Goal: Communication & Community: Answer question/provide support

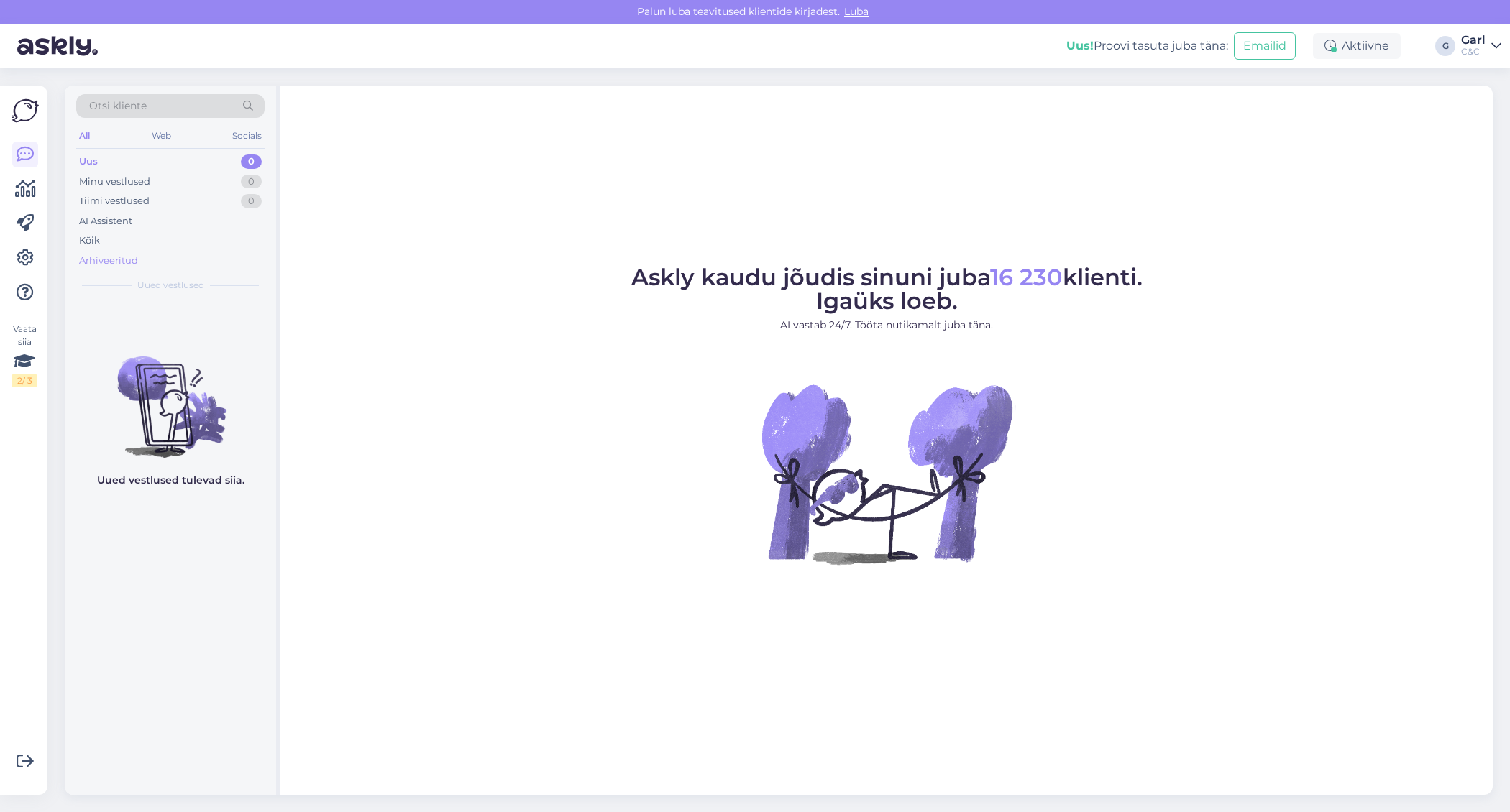
click at [157, 260] on div "Arhiveeritud" at bounding box center [171, 260] width 189 height 20
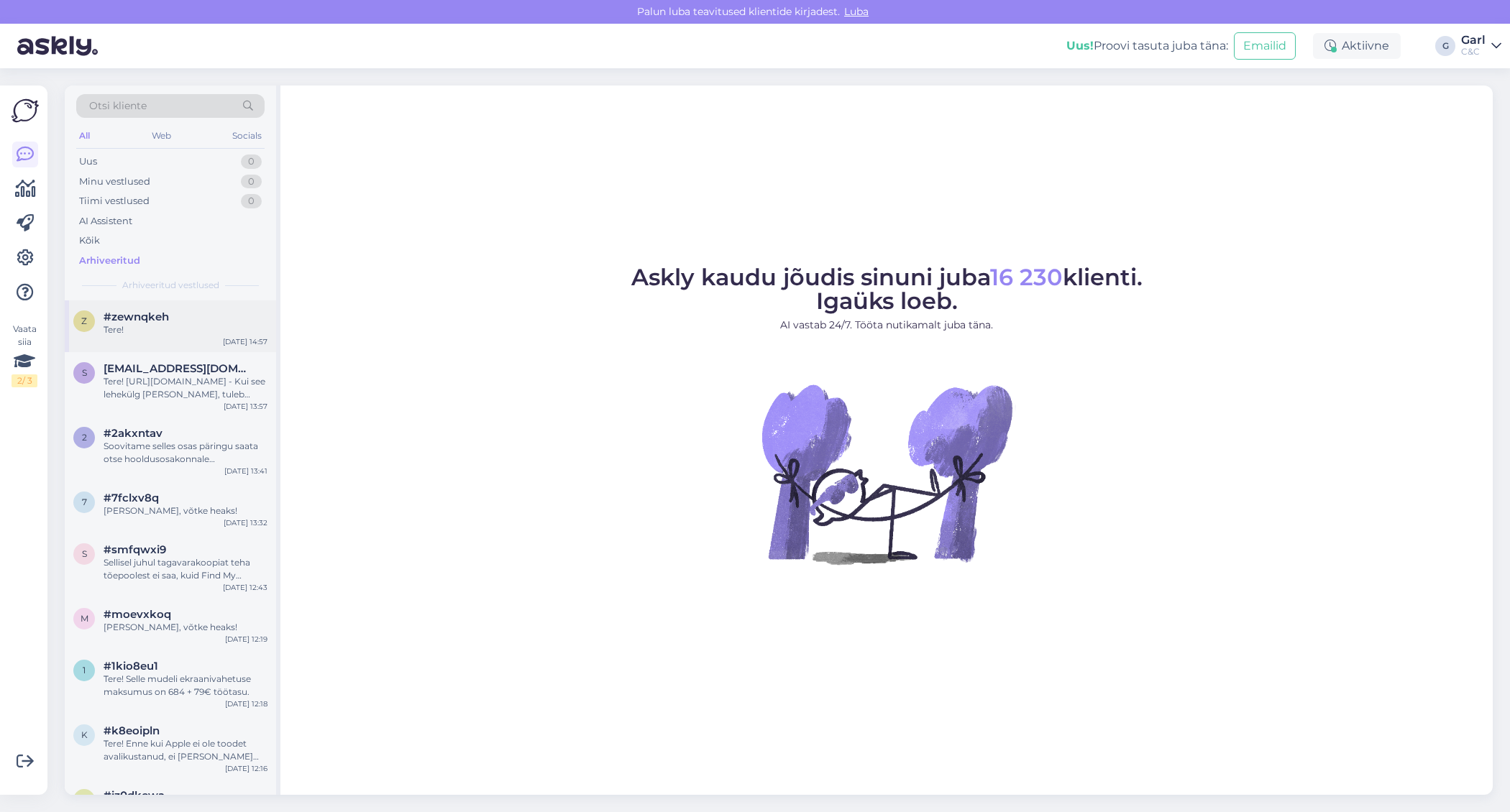
click at [172, 312] on div "#zewnqkeh" at bounding box center [185, 316] width 164 height 13
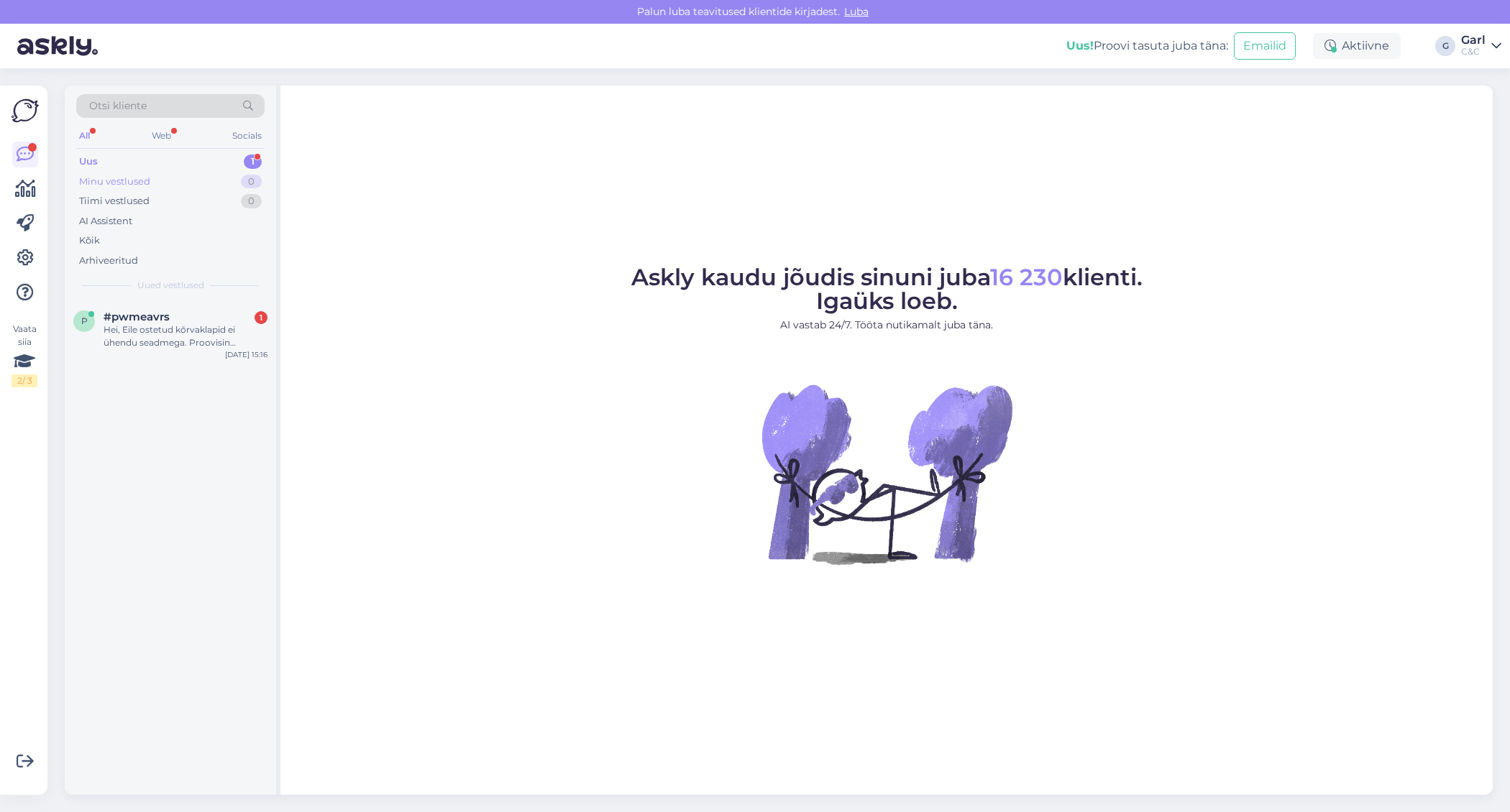
click at [233, 180] on div "Minu vestlused 0" at bounding box center [171, 181] width 189 height 20
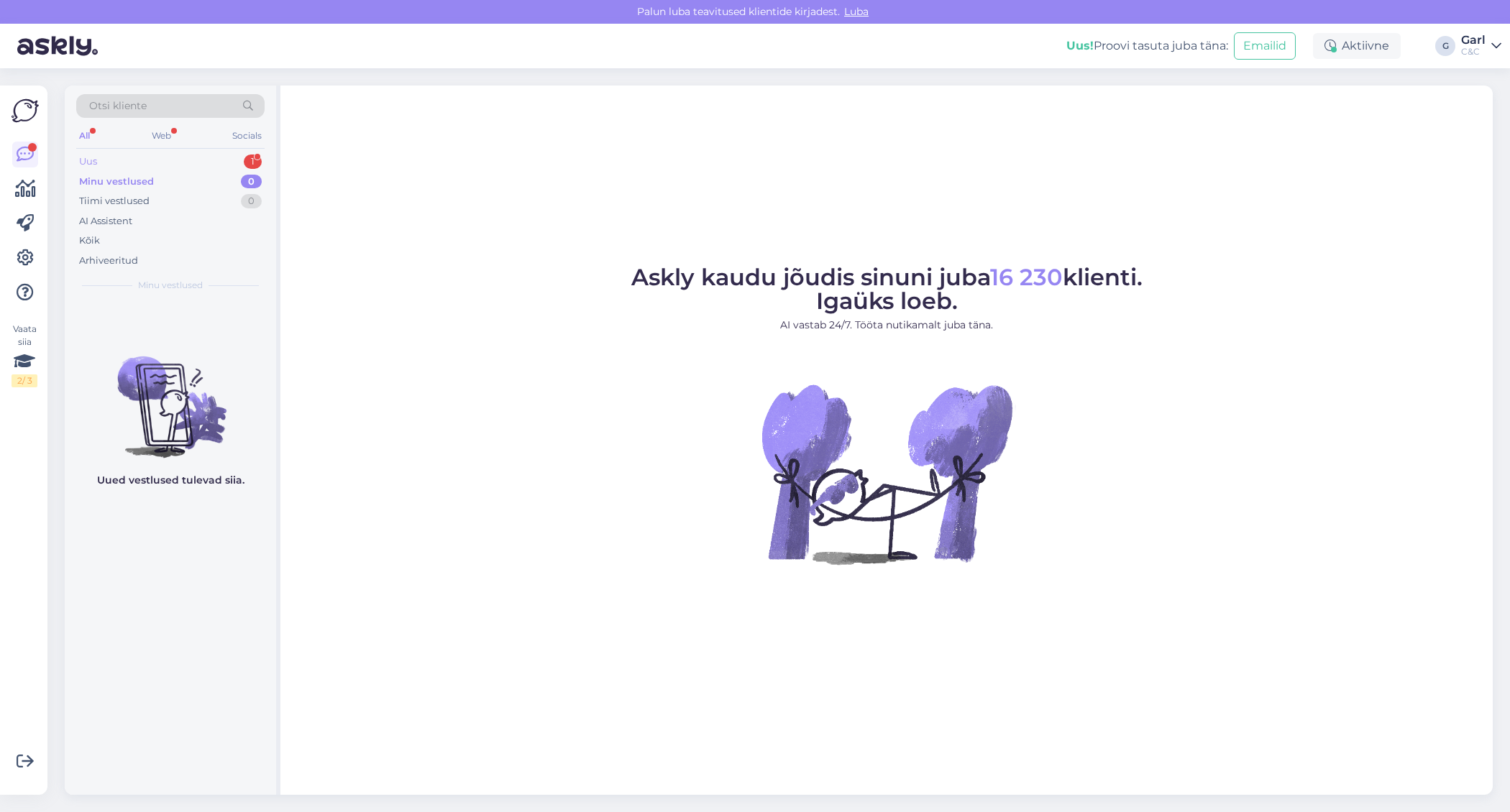
click at [231, 158] on div "Uus 1" at bounding box center [171, 161] width 189 height 20
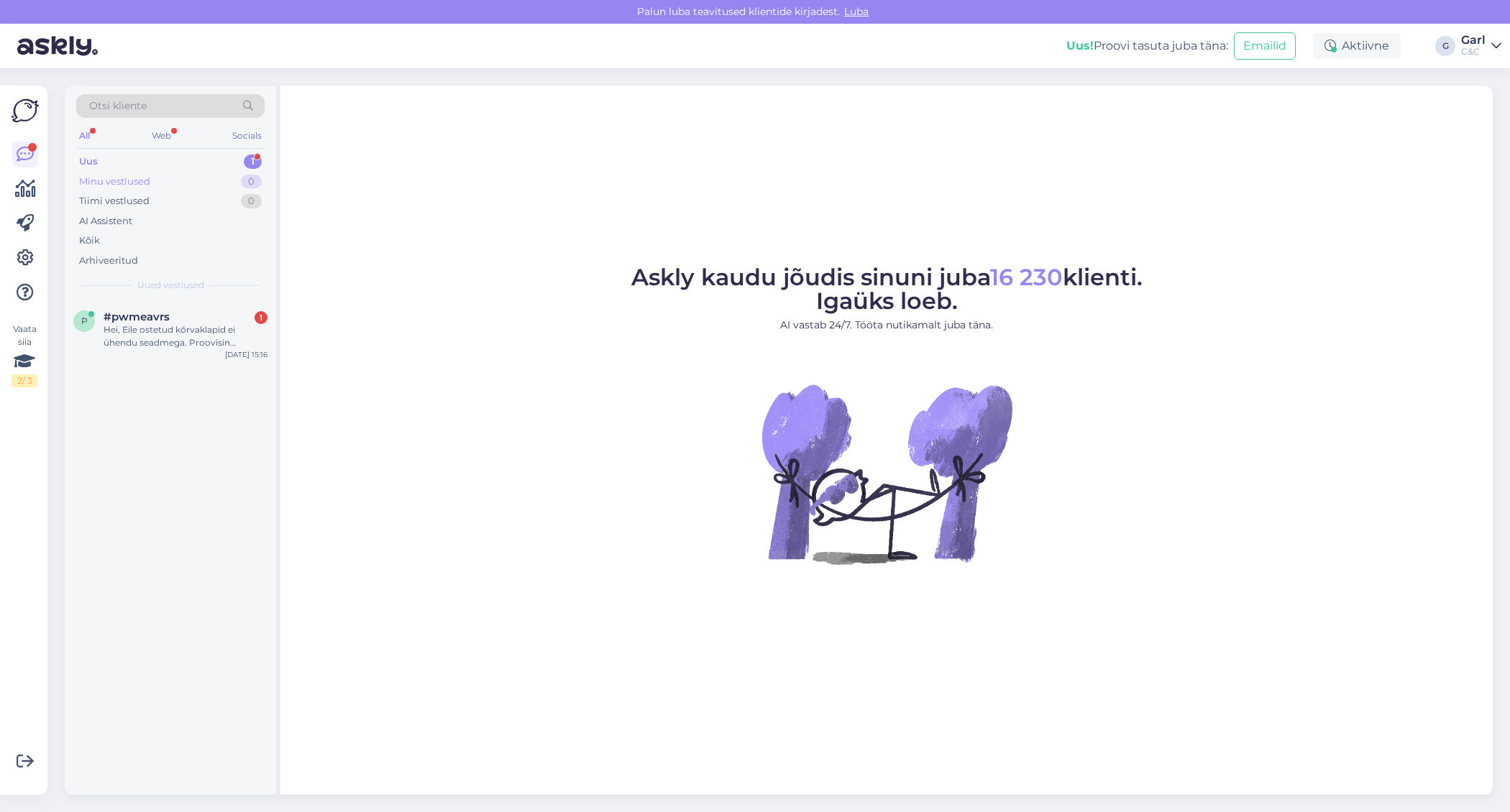
click at [235, 175] on div "Minu vestlused 0" at bounding box center [171, 181] width 189 height 20
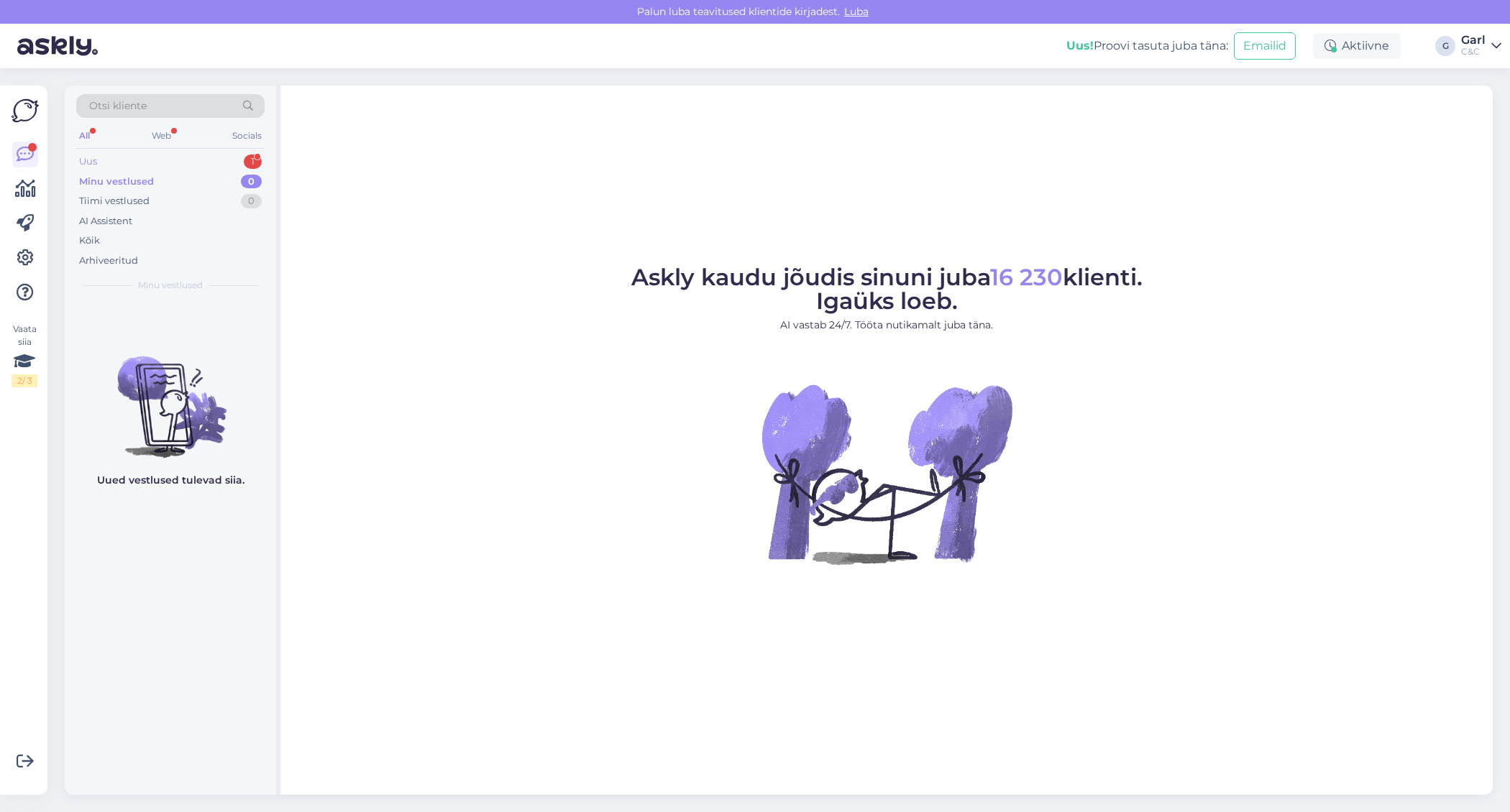
click at [235, 159] on div "Uus 1" at bounding box center [171, 161] width 189 height 20
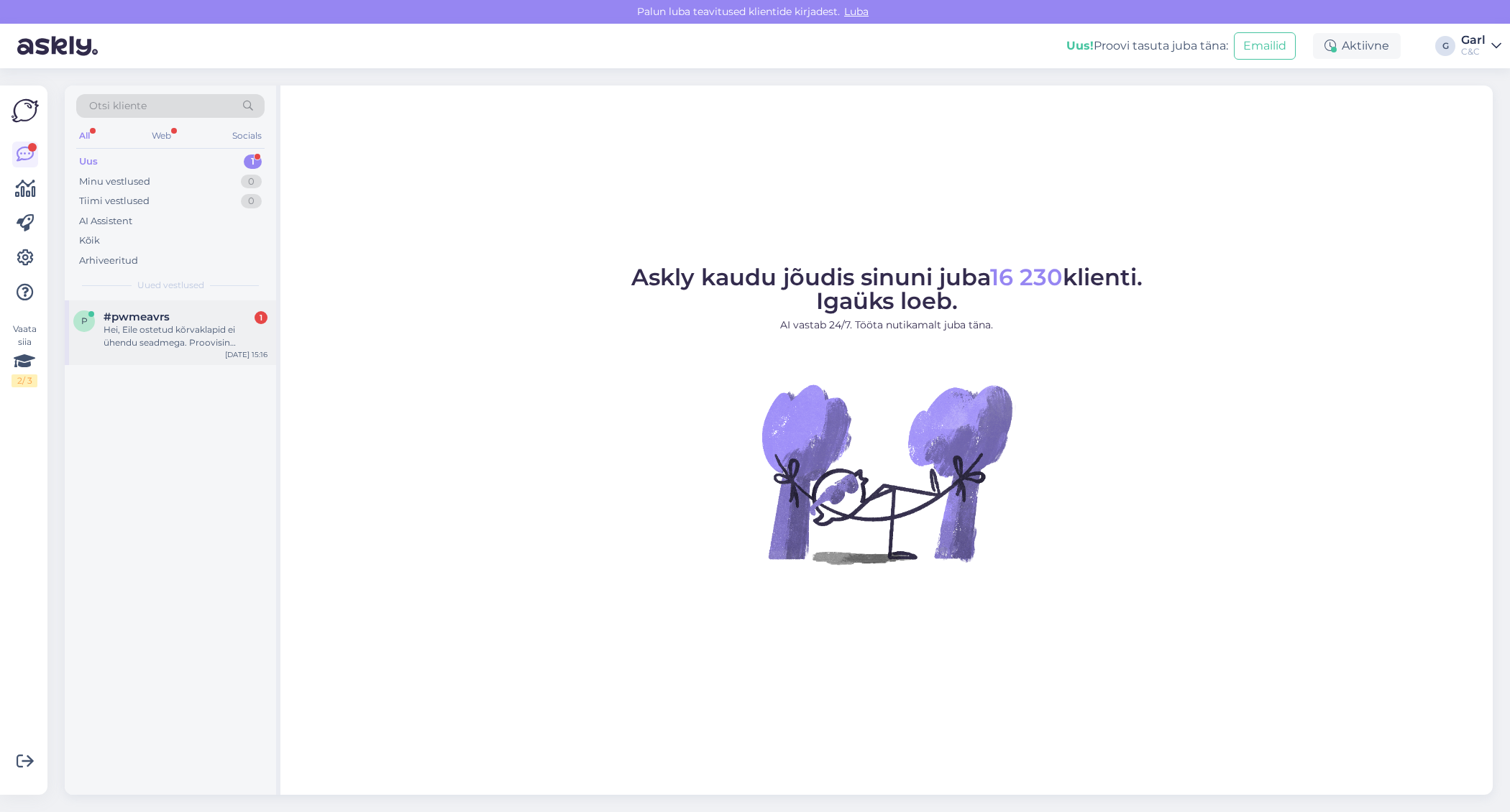
click at [172, 329] on div "Hei, Eile ostetud kõrvaklapid ei ühendu seadmega. Proovisin [PERSON_NAME], erin…" at bounding box center [185, 336] width 164 height 26
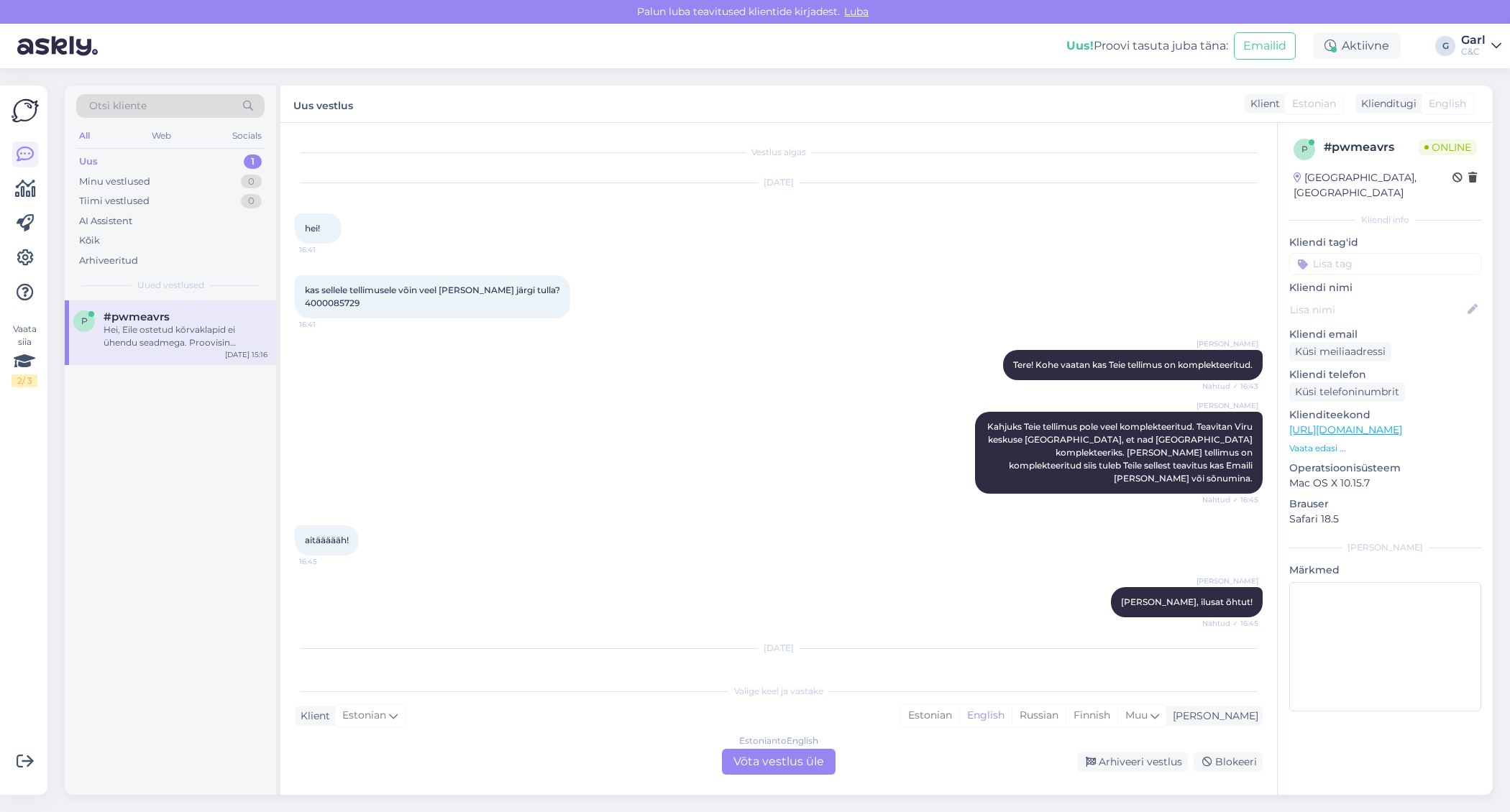
scroll to position [74, 0]
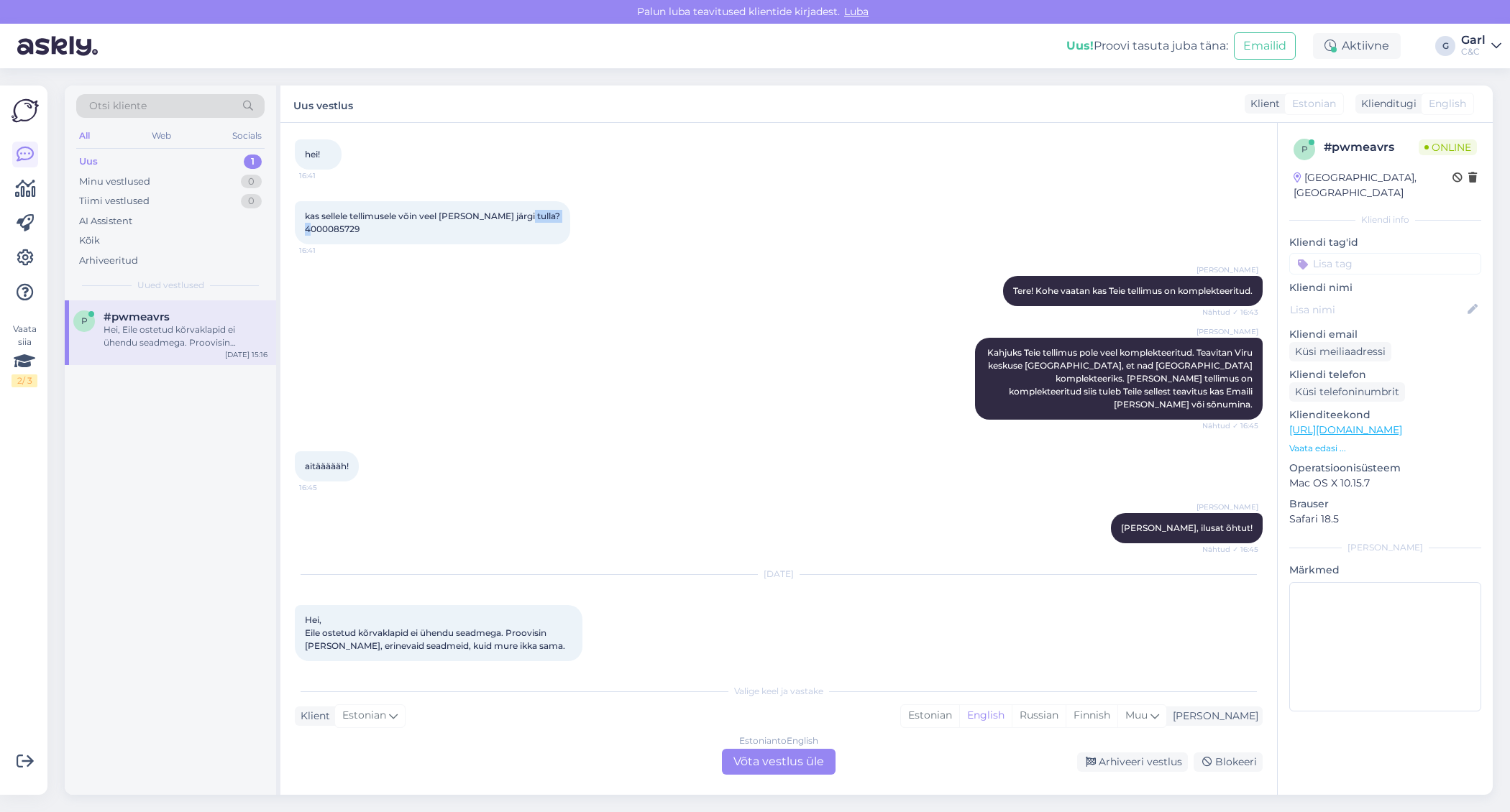
drag, startPoint x: 365, startPoint y: 234, endPoint x: 300, endPoint y: 232, distance: 65.0
click at [300, 232] on div "kas sellele tellimusele võin veel [PERSON_NAME] järgi tulla? 4000085729 16:41" at bounding box center [432, 223] width 275 height 43
copy span "4000085729"
click at [959, 712] on div "Estonian" at bounding box center [930, 715] width 58 height 21
click at [806, 761] on div "Estonian to Estonian Võta vestlus üle" at bounding box center [778, 761] width 113 height 26
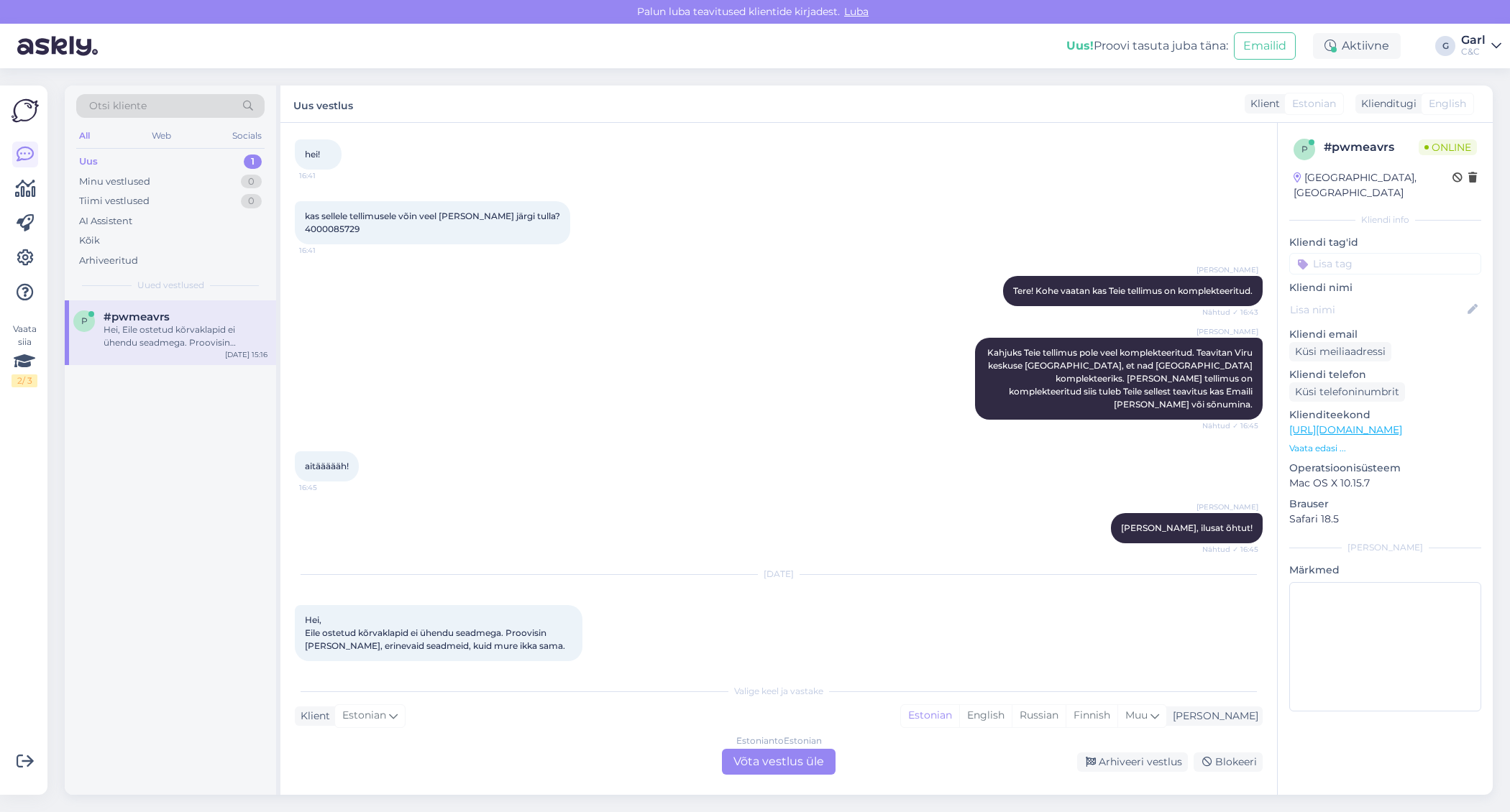
scroll to position [20, 0]
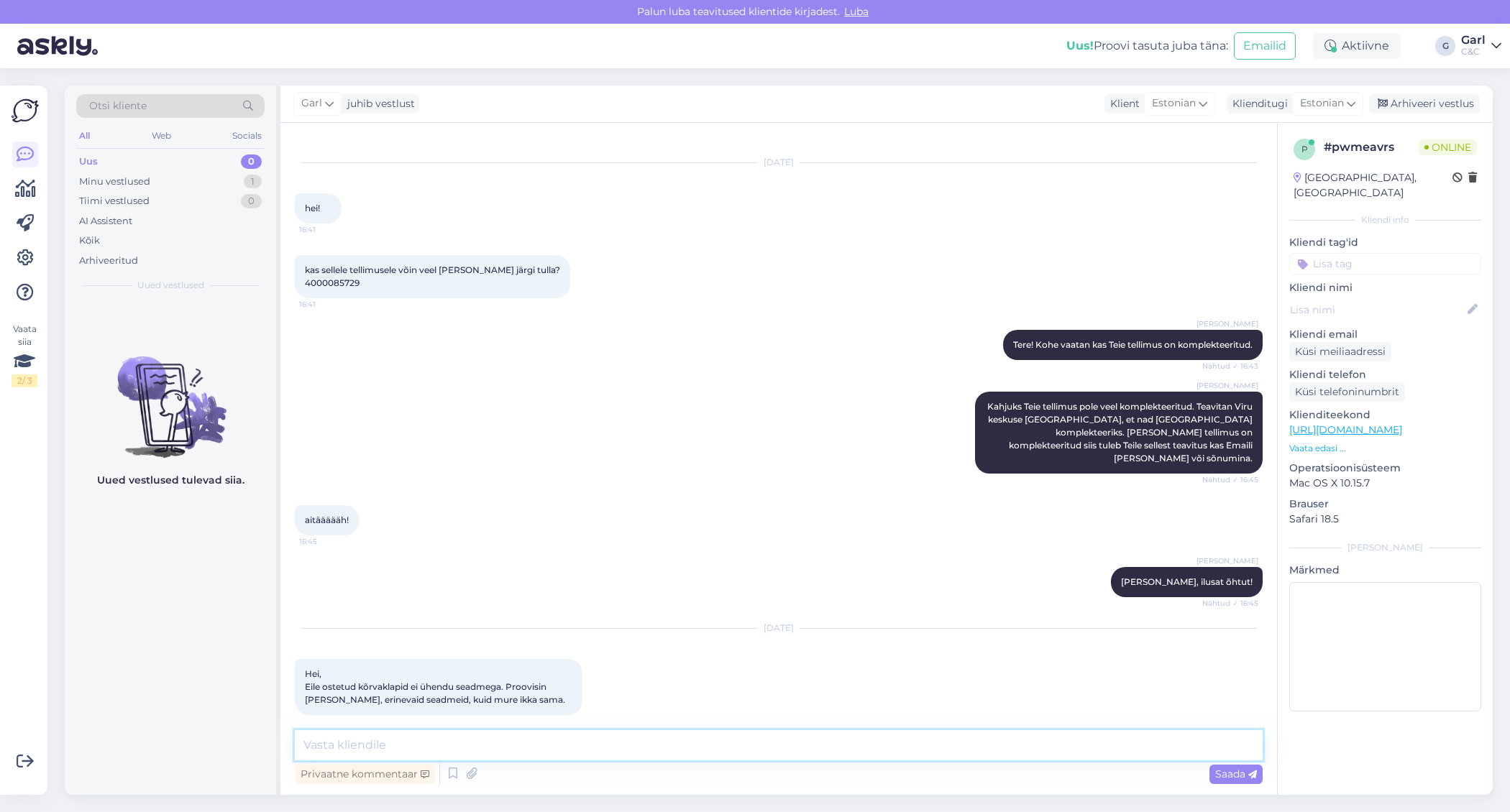
click at [806, 746] on textarea at bounding box center [779, 744] width 968 height 30
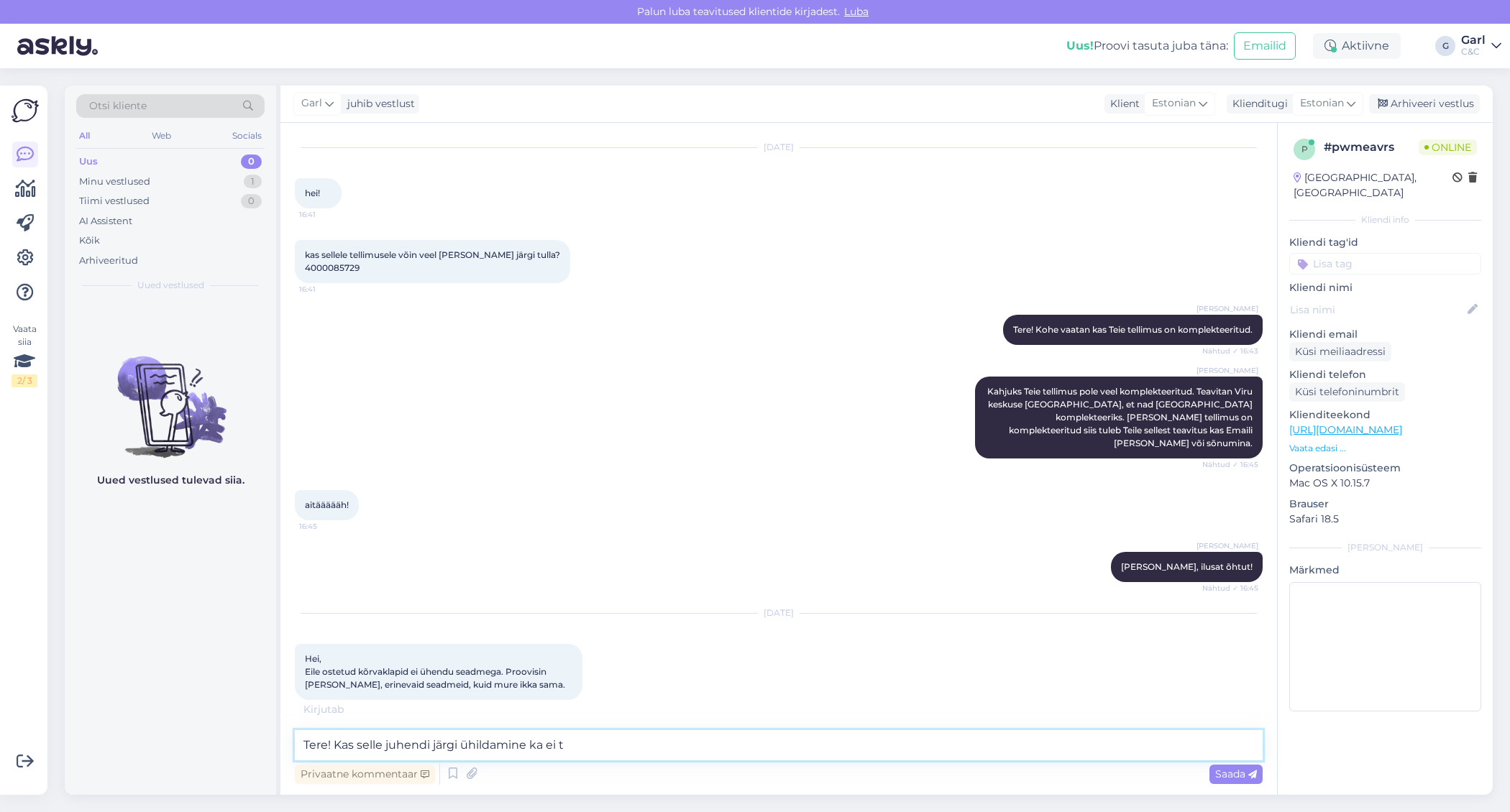
scroll to position [95, 0]
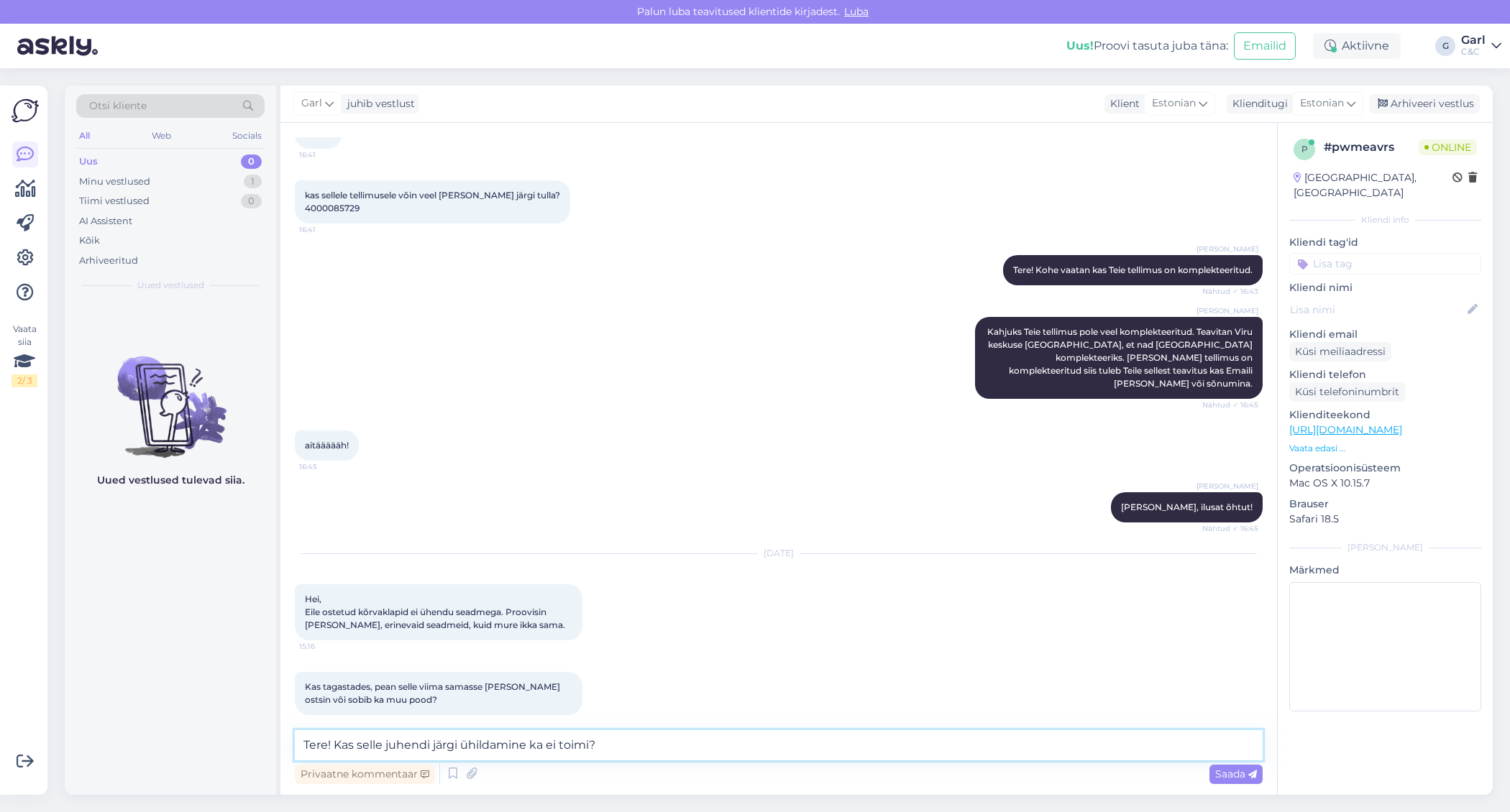
paste textarea "[URL][DOMAIN_NAME]"
type textarea "Tere! Kas selle juhendi järgi ühildamine ka ei toimi? https://support.apple.com…"
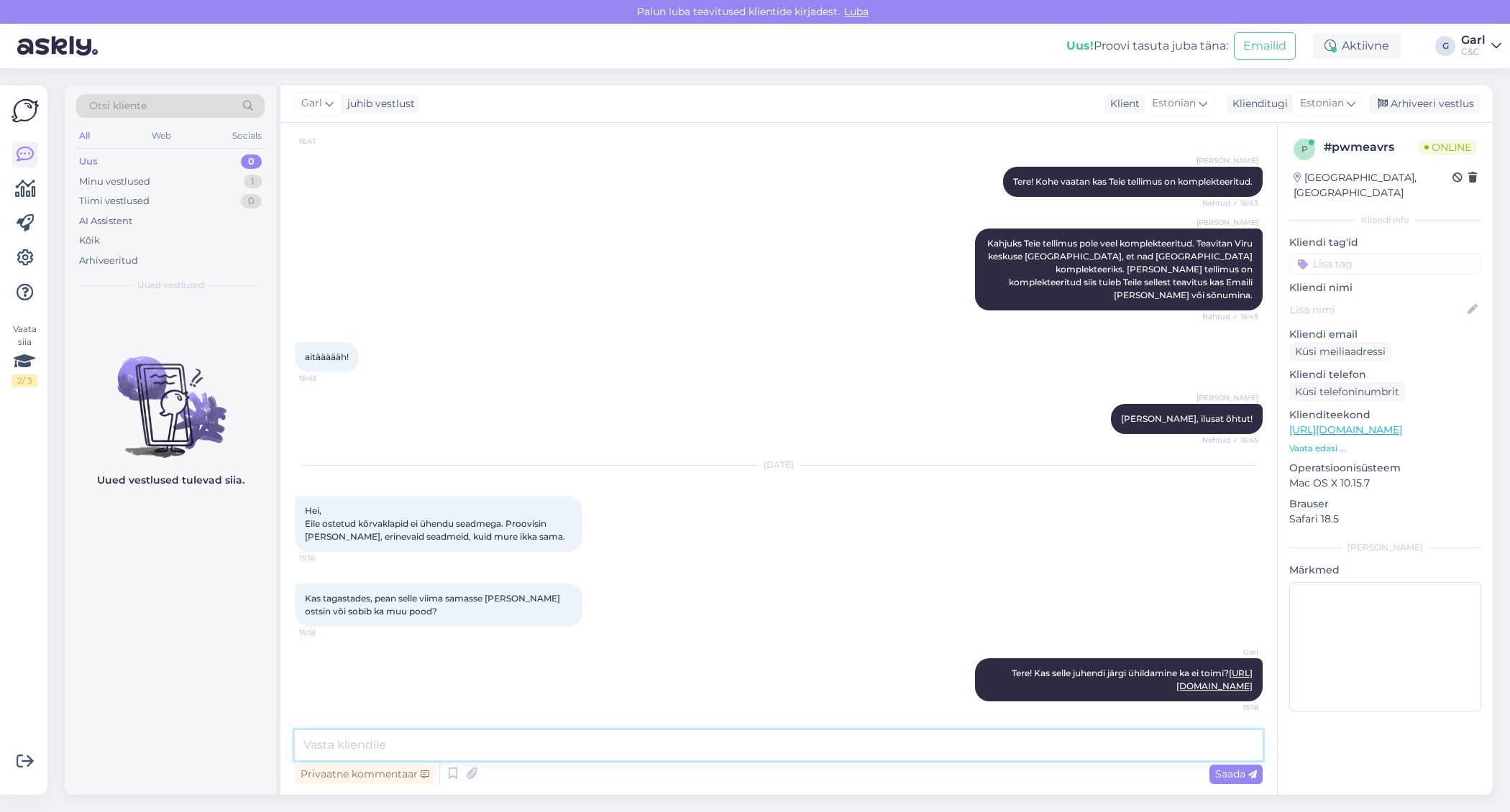
click at [802, 743] on textarea at bounding box center [779, 744] width 968 height 30
click at [1176, 672] on link "[URL][DOMAIN_NAME]" at bounding box center [1214, 680] width 76 height 24
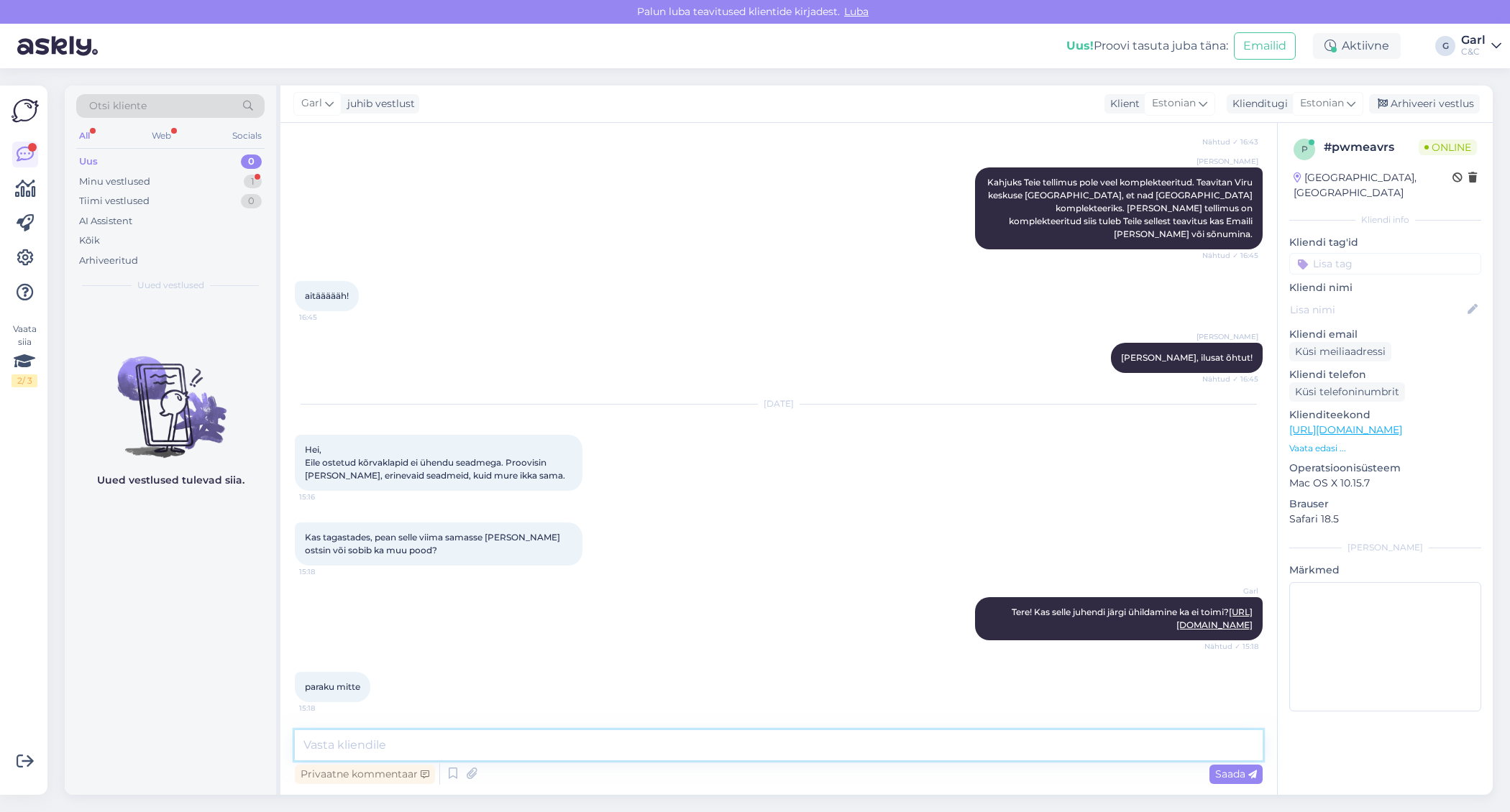
click at [509, 733] on textarea at bounding box center [779, 744] width 968 height 30
type textarea "Soovitame endale lähimast kauplusest läbi astuda, kus konsultandid saavad samut…"
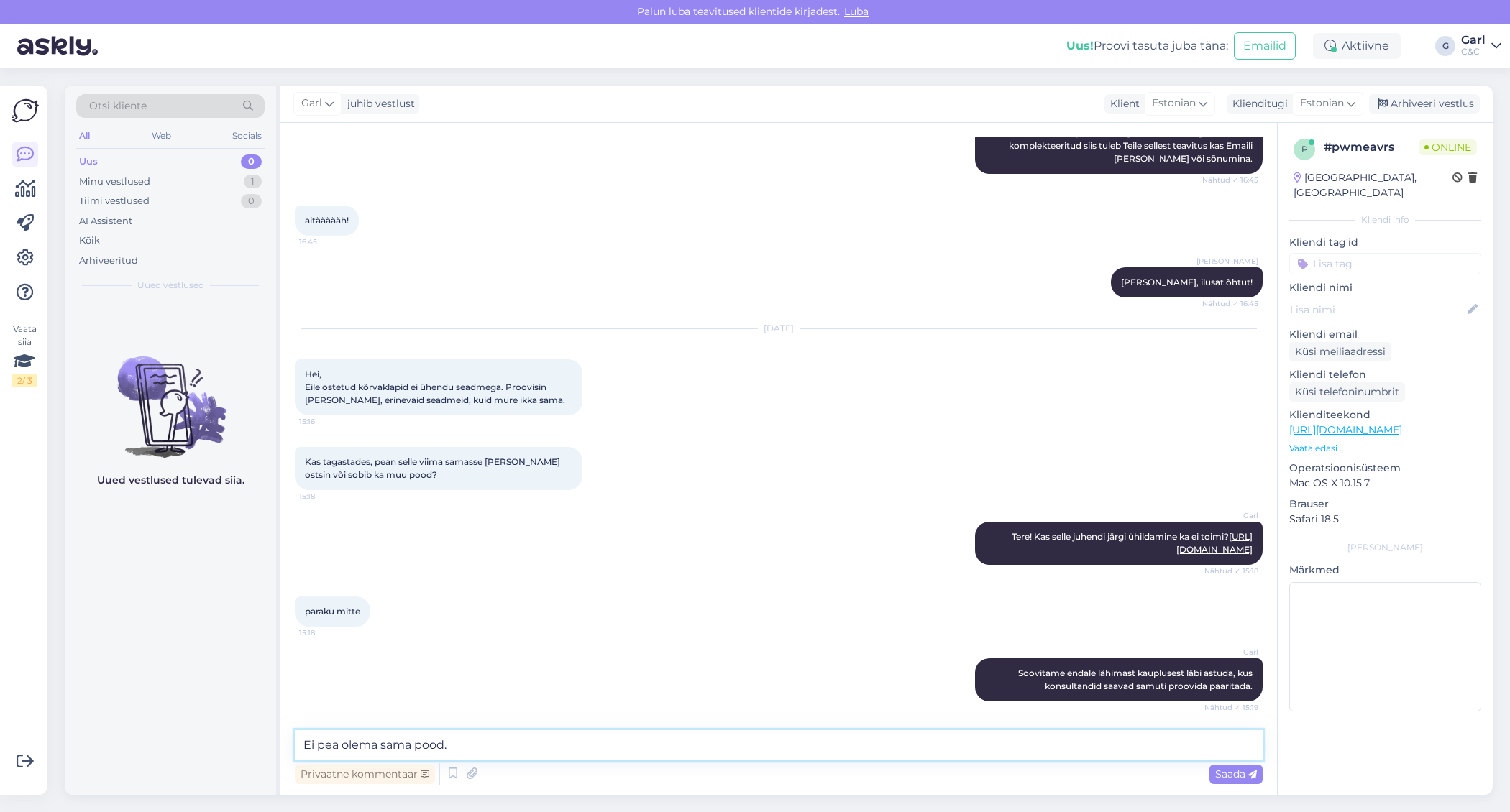
type textarea "Ei pea olema sama pood."
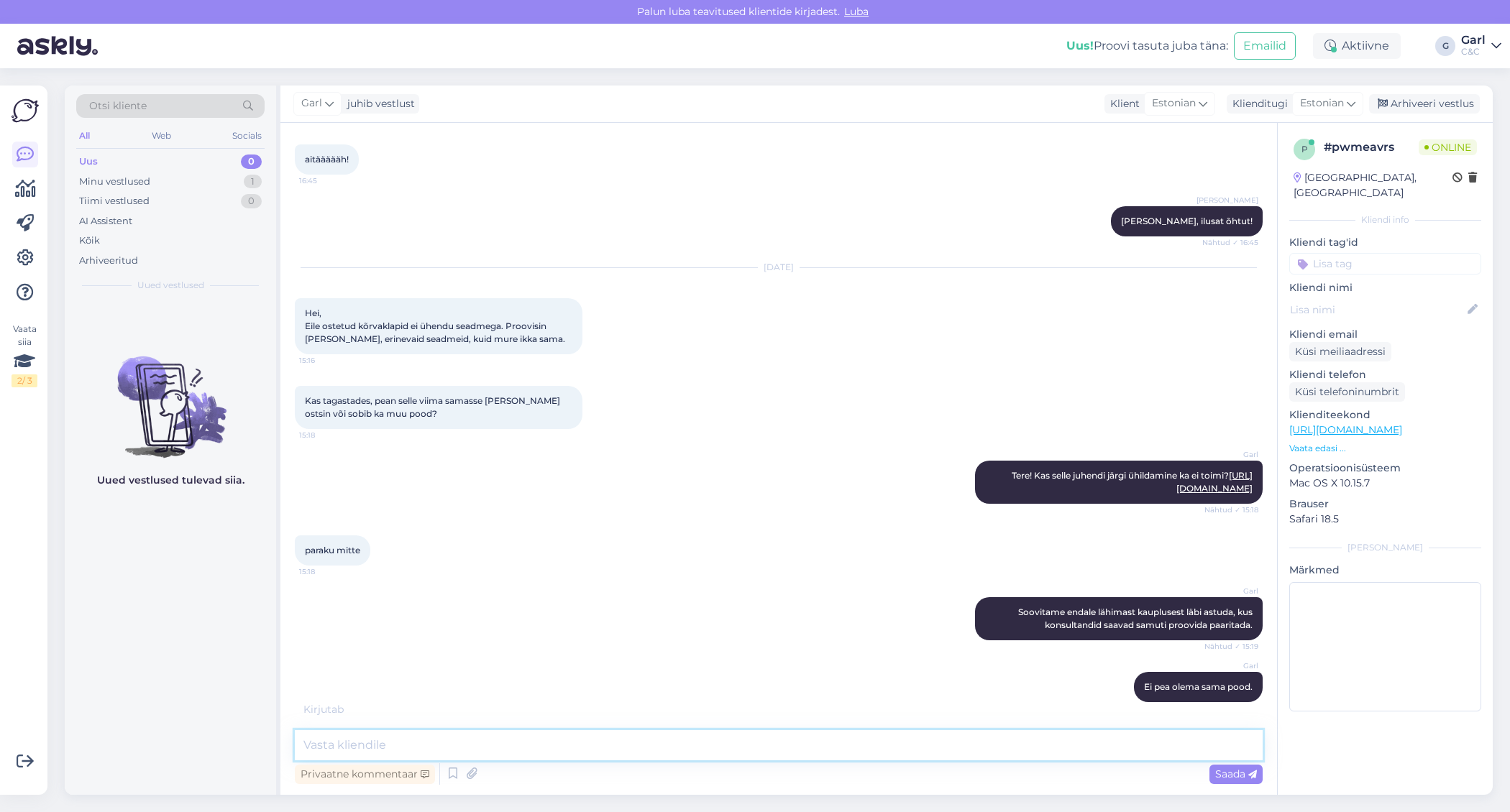
scroll to position [442, 0]
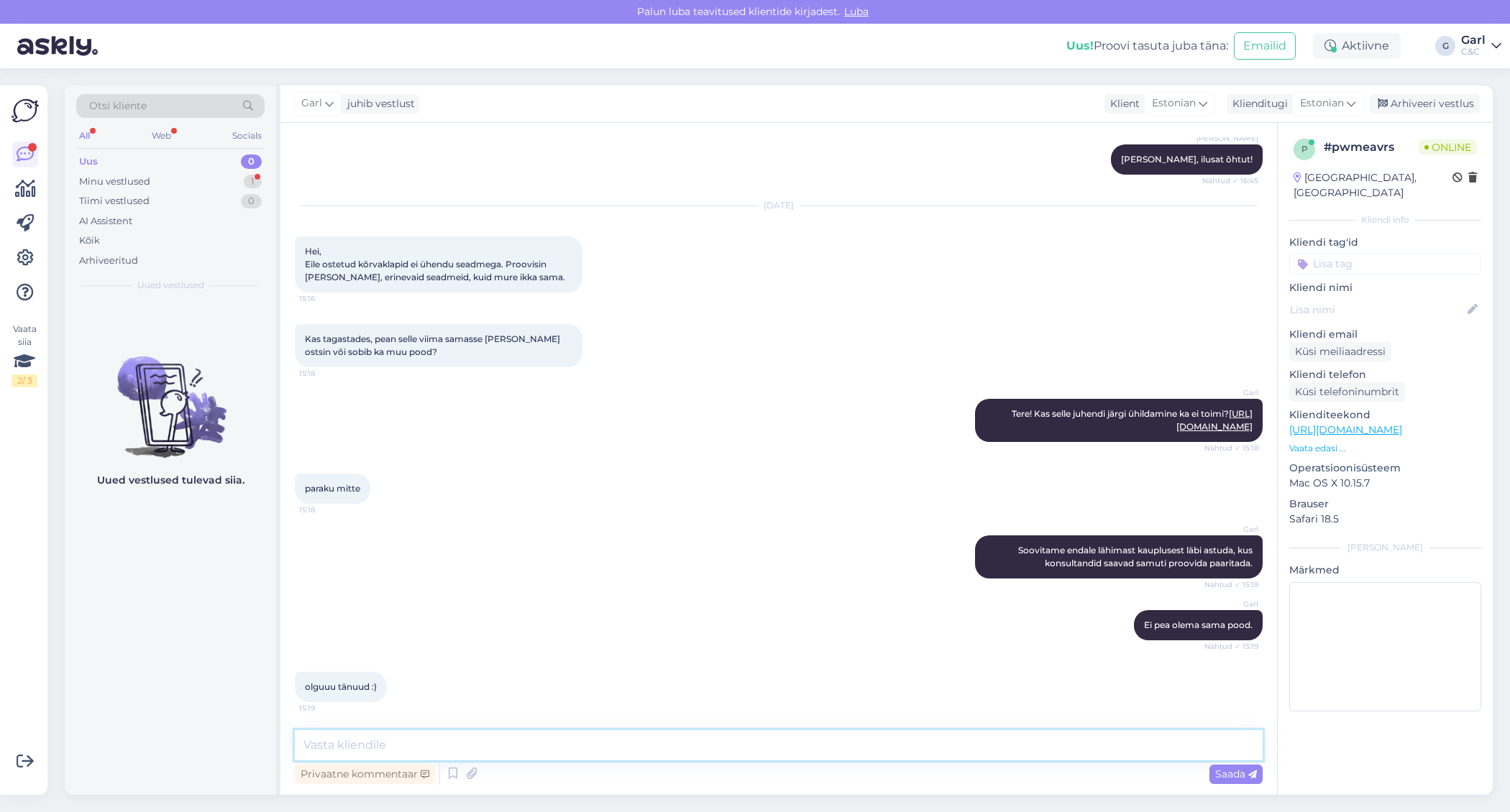
click at [432, 750] on textarea at bounding box center [779, 744] width 968 height 30
type textarea "[PERSON_NAME], võtke heaks! :)"
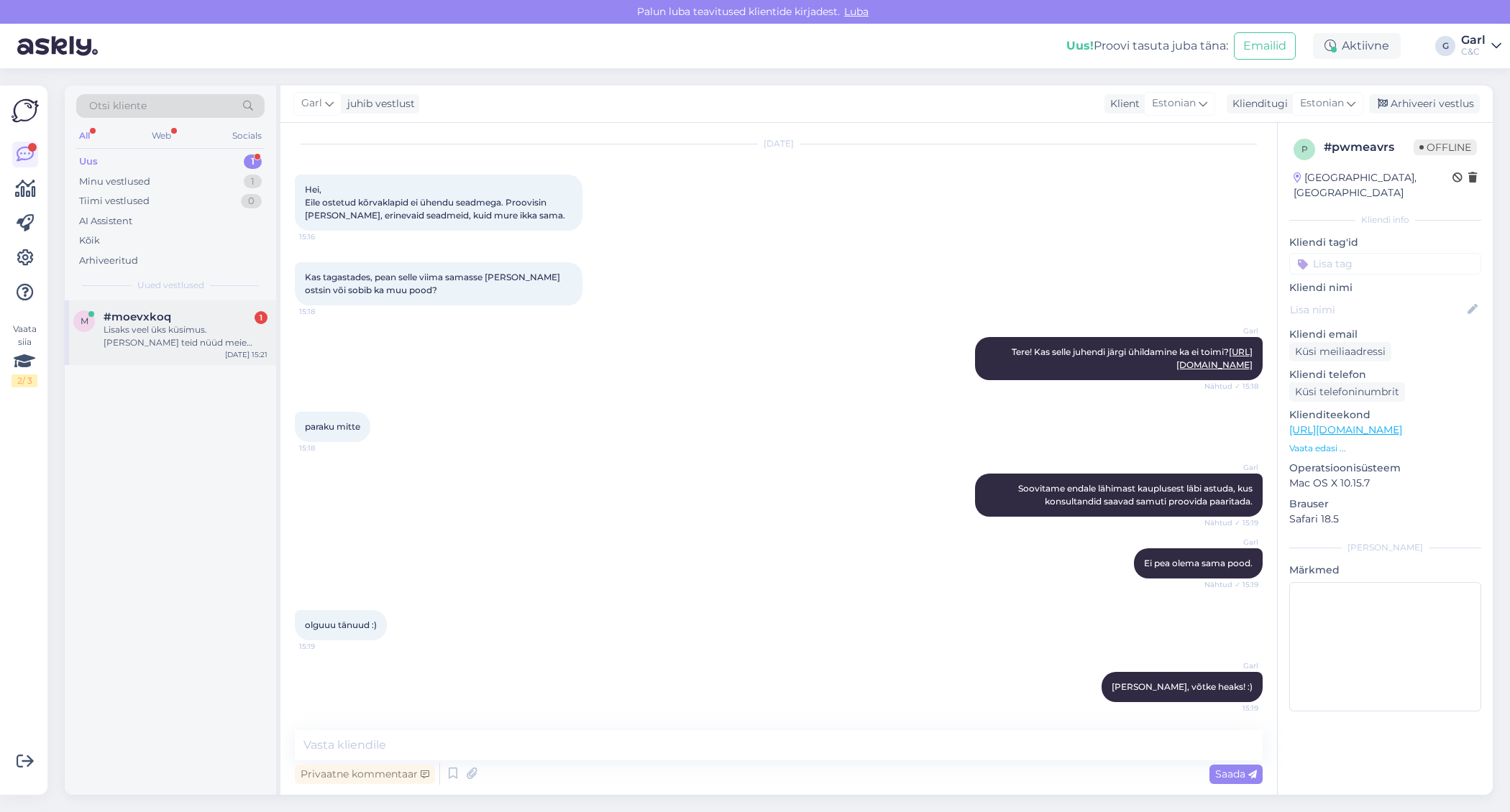
click at [195, 323] on div "Lisaks veel üks küsimus. [PERSON_NAME] teid nüüd meie ettevõtte "AS TFTAK" Appl…" at bounding box center [185, 336] width 164 height 26
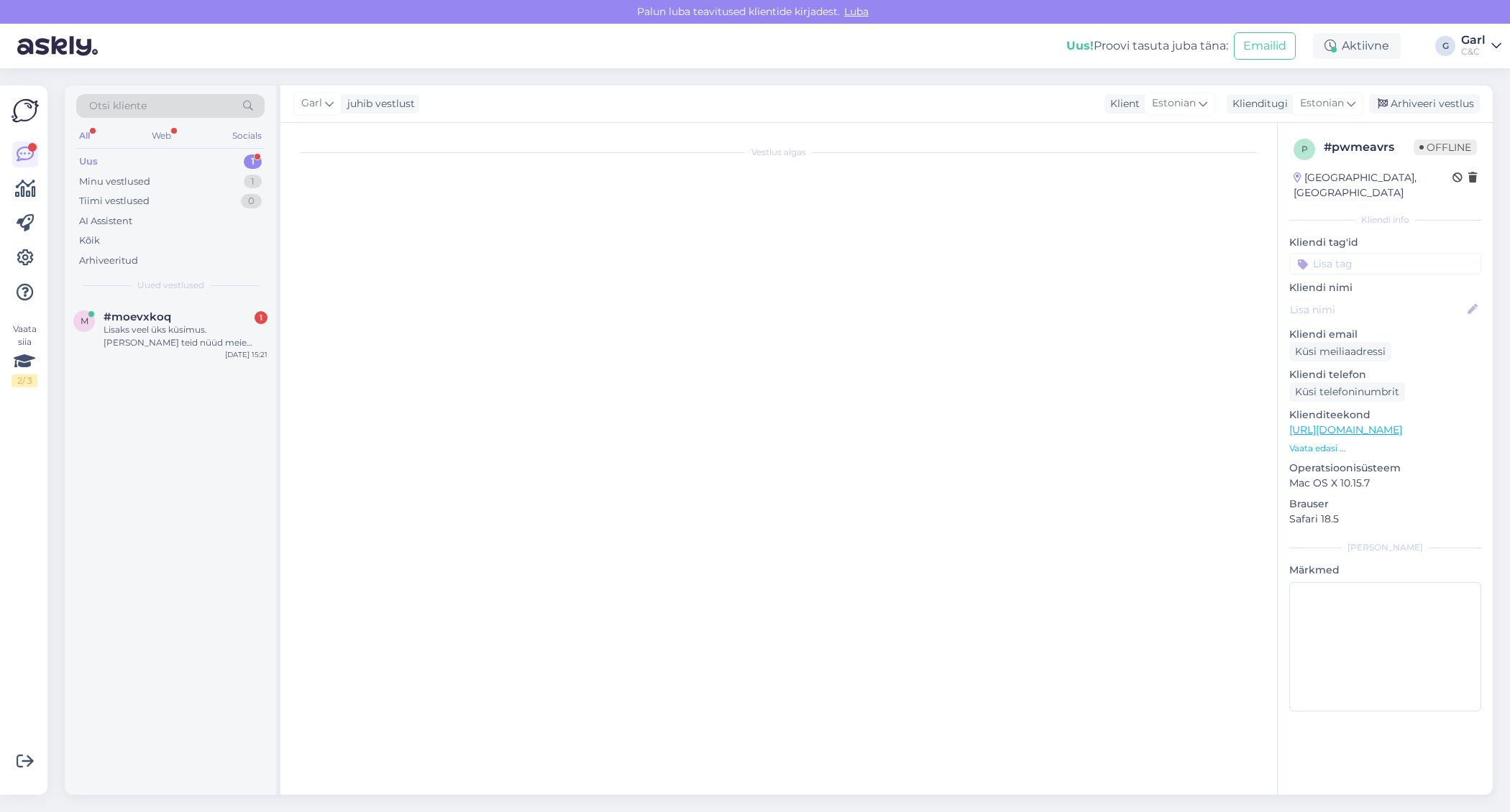
scroll to position [37, 0]
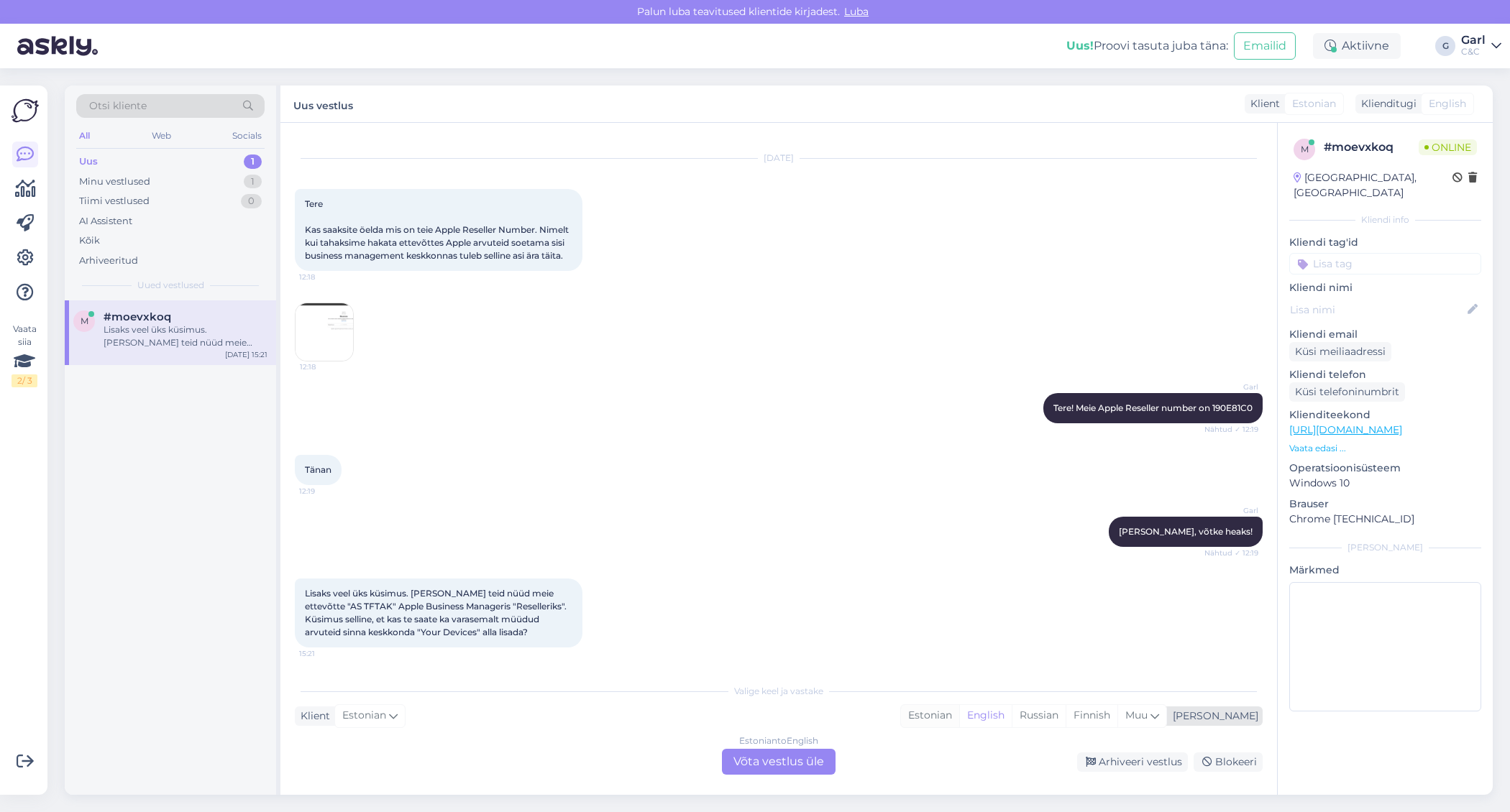
click at [959, 717] on div "Estonian" at bounding box center [930, 715] width 58 height 21
click at [800, 761] on div "Estonian to Estonian Võta vestlus üle" at bounding box center [778, 761] width 113 height 26
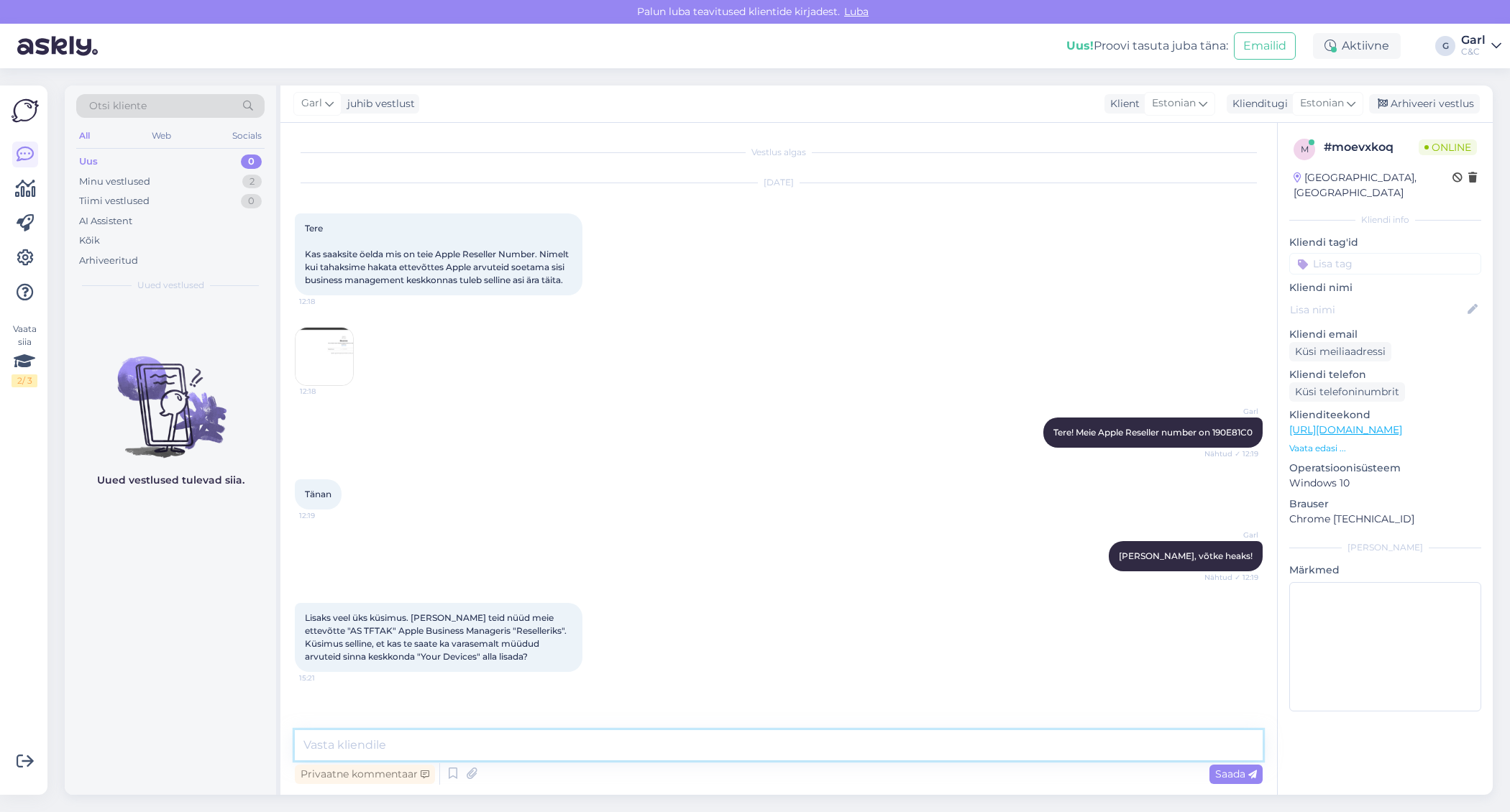
click at [788, 748] on textarea at bounding box center [779, 744] width 968 height 30
click at [610, 747] on textarea "Ma annaks teile ehk ärikliendihalduri kontakti" at bounding box center [779, 744] width 968 height 30
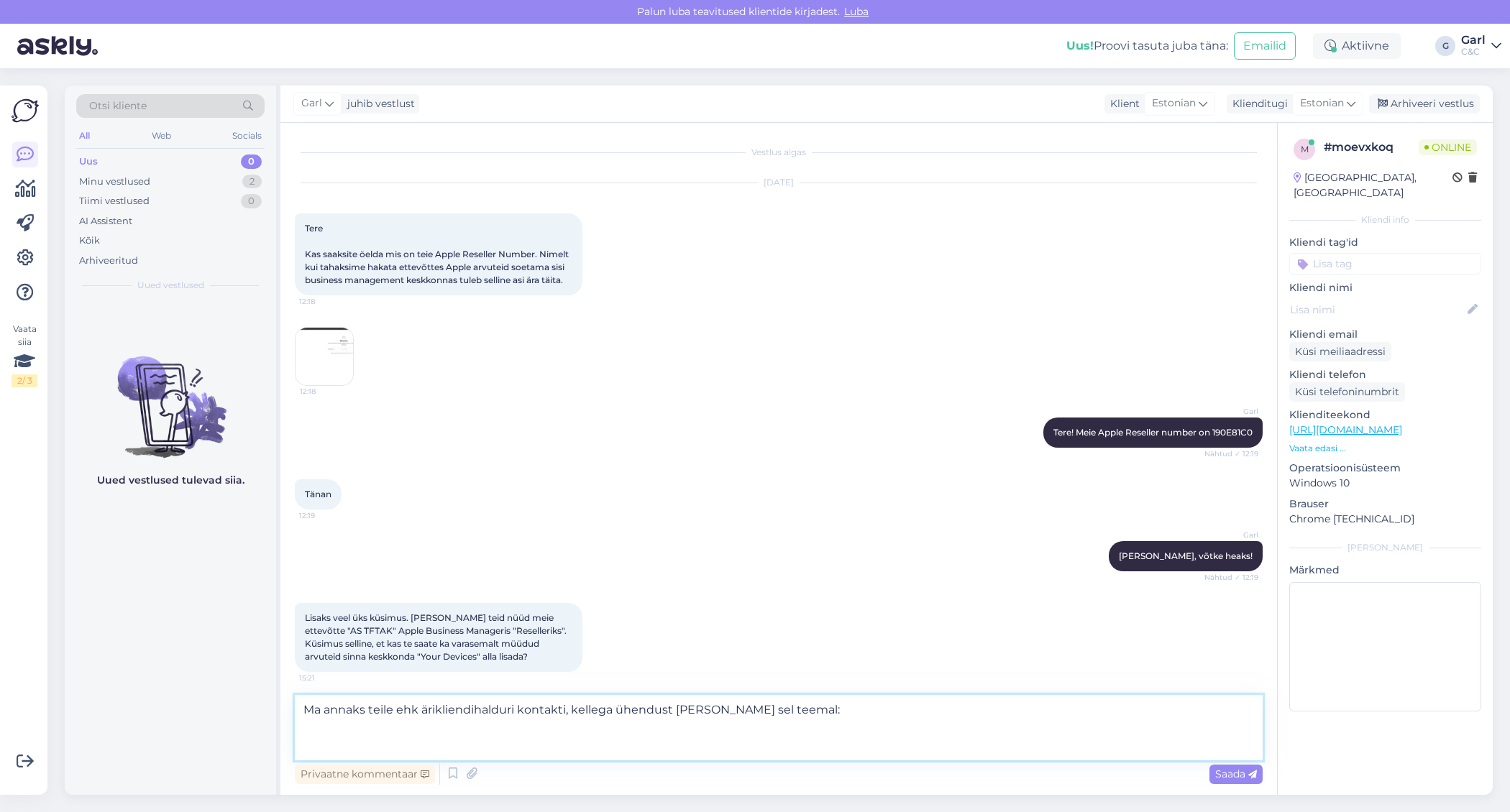
paste textarea "E-mail: r.repson@cec.com Telefon: +372 56801061"
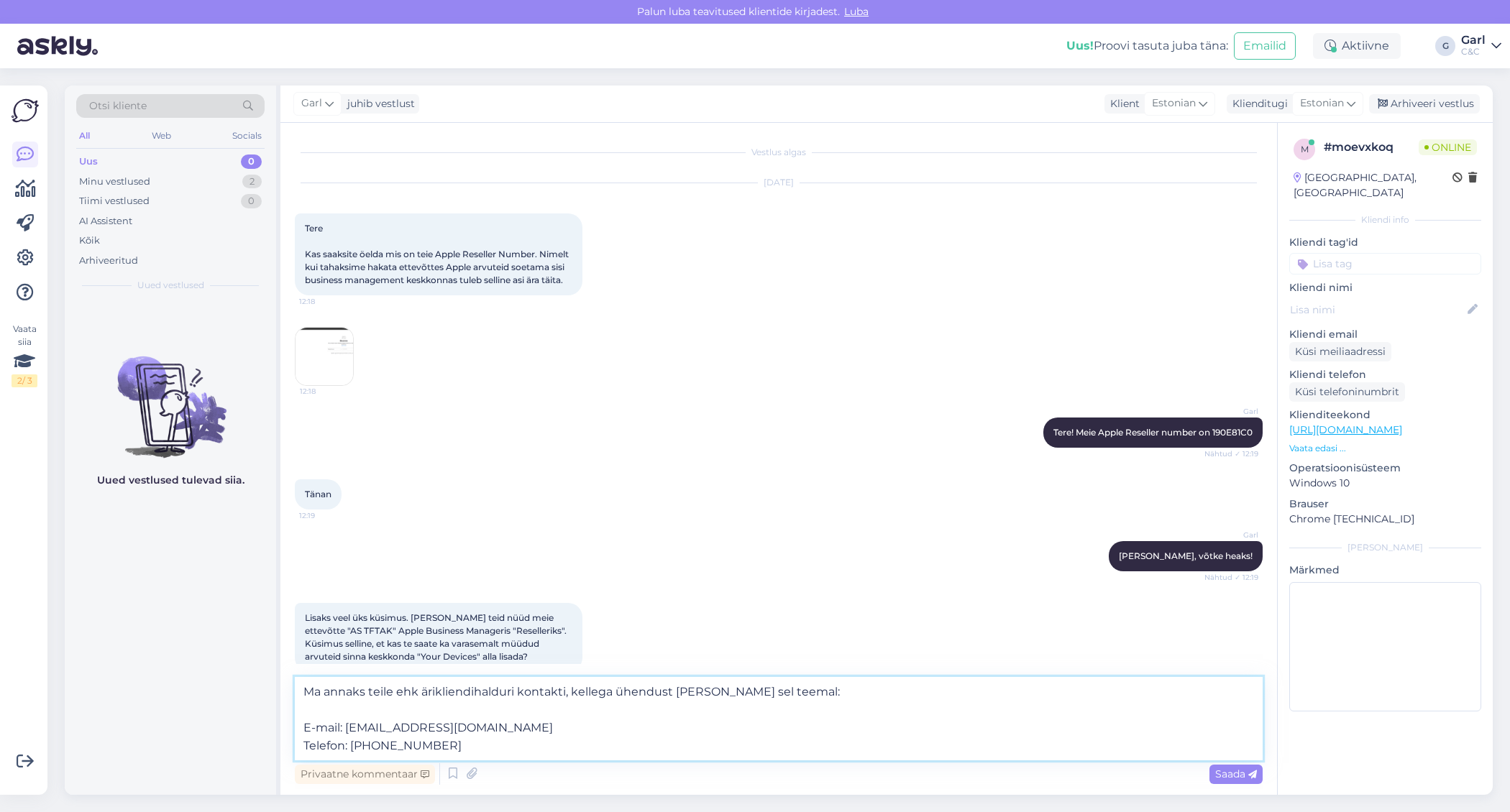
click at [445, 705] on textarea "Ma annaks teile ehk ärikliendihalduri kontakti, kellega ühendust võtta sel teem…" at bounding box center [779, 718] width 968 height 83
type textarea "Ma annaks teile ehk ärikliendihalduri kontakti, kellega ühendust võtta sel teem…"
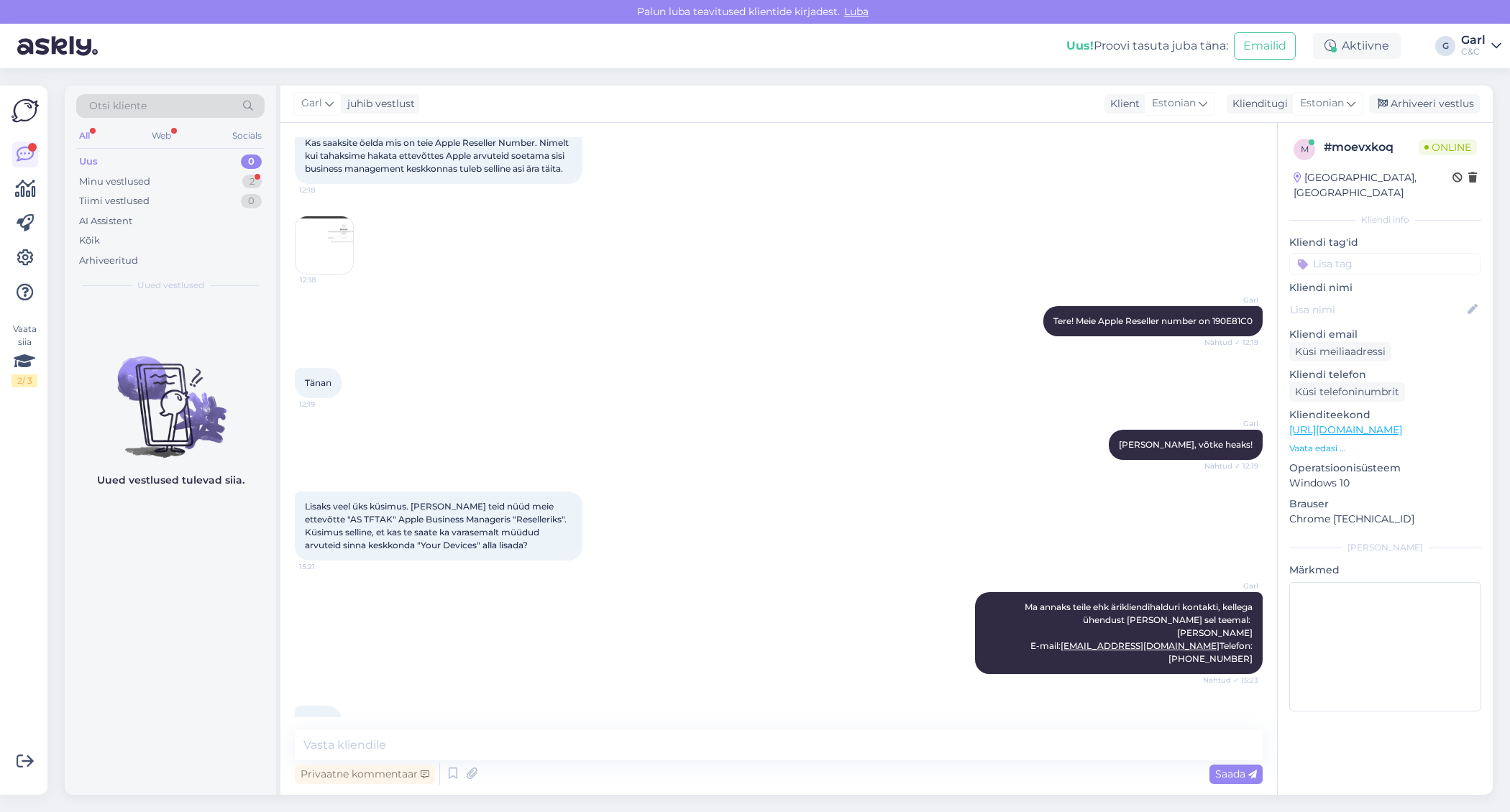
scroll to position [158, 0]
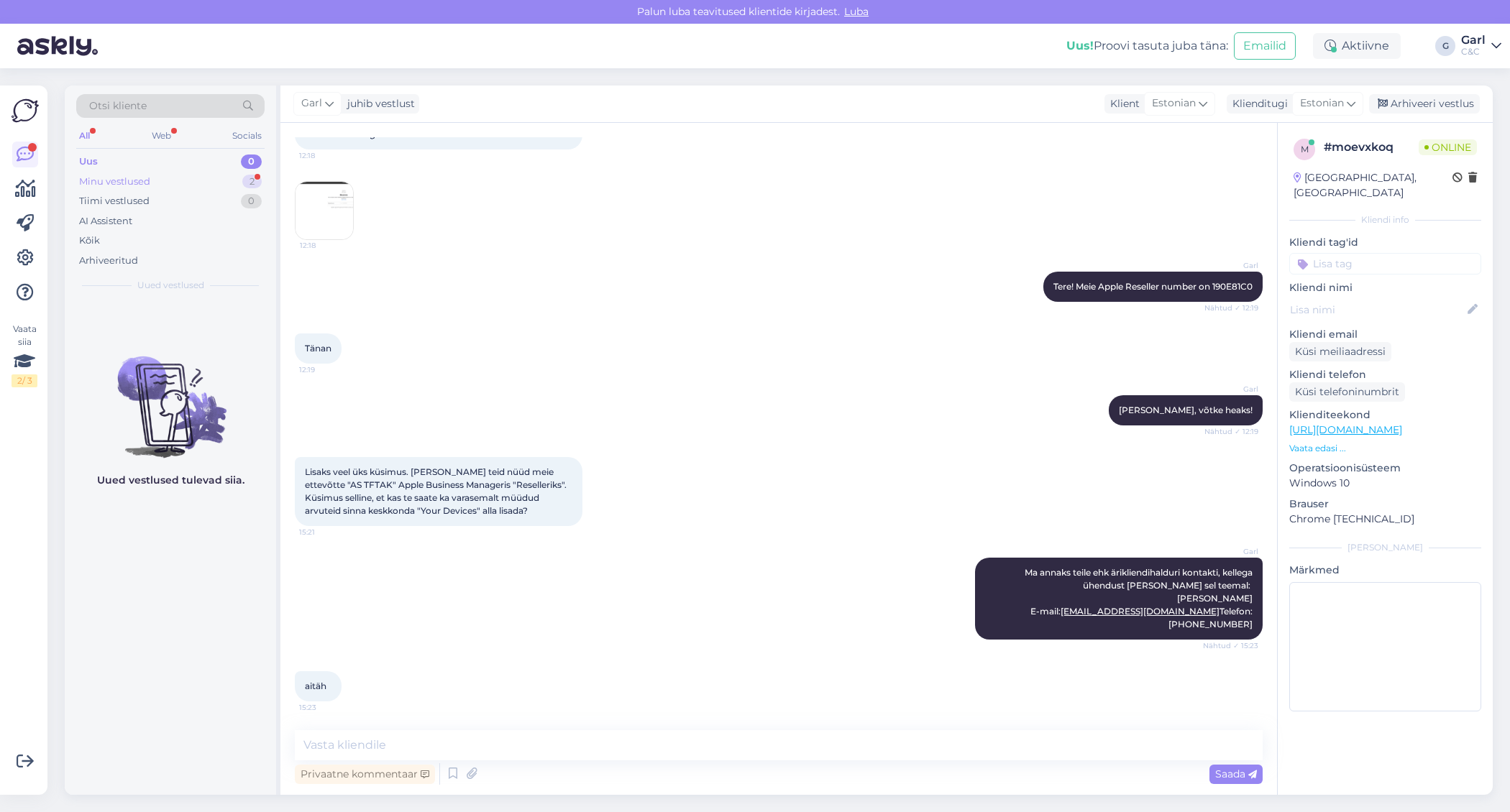
click at [214, 188] on div "Minu vestlused 2" at bounding box center [171, 181] width 189 height 20
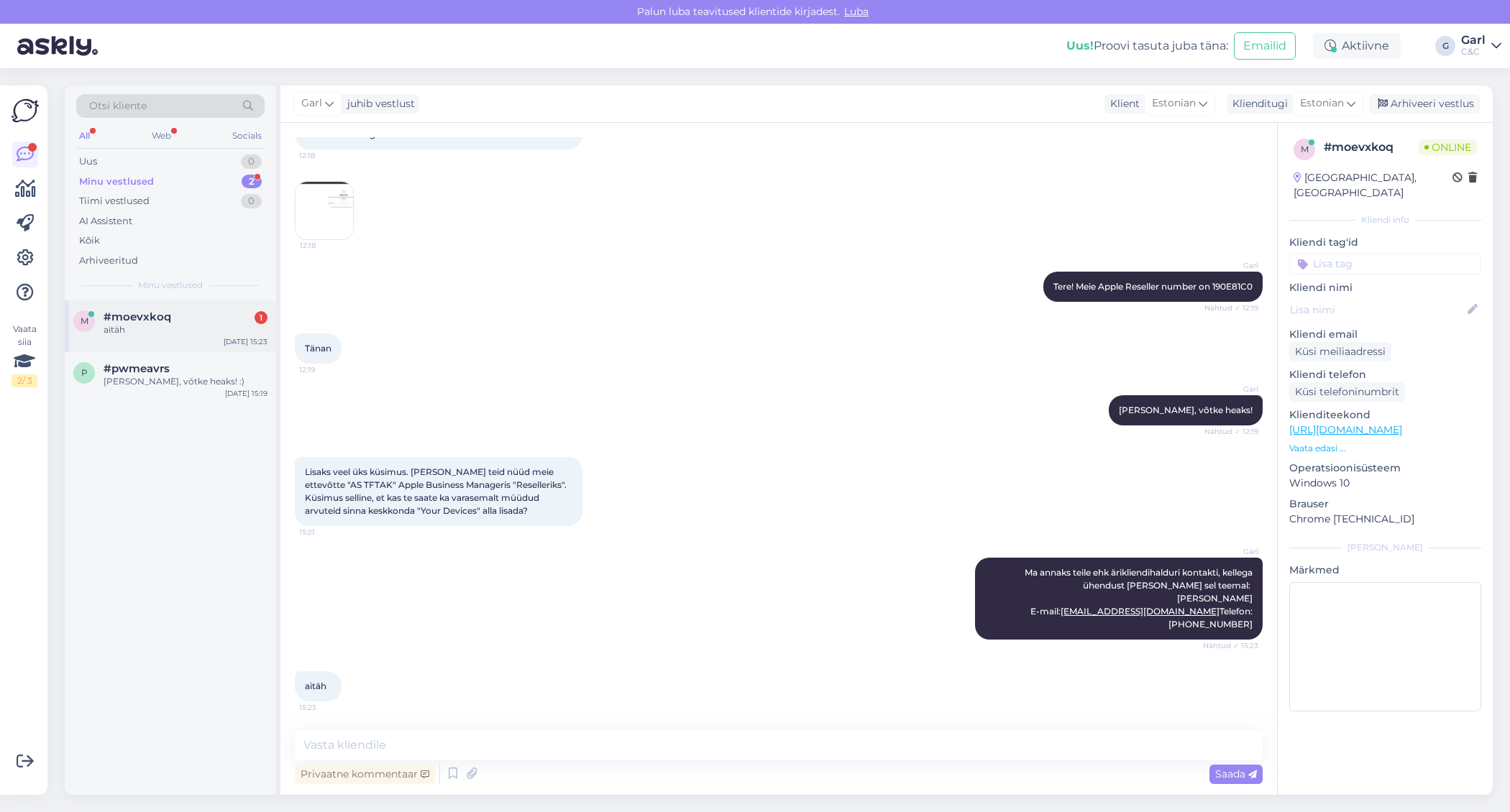
click at [208, 307] on div "m #moevxkoq 1 aitäh Sep 3 15:23" at bounding box center [170, 326] width 211 height 51
click at [726, 731] on textarea at bounding box center [779, 744] width 968 height 30
type textarea "[PERSON_NAME], võtke heaks!"
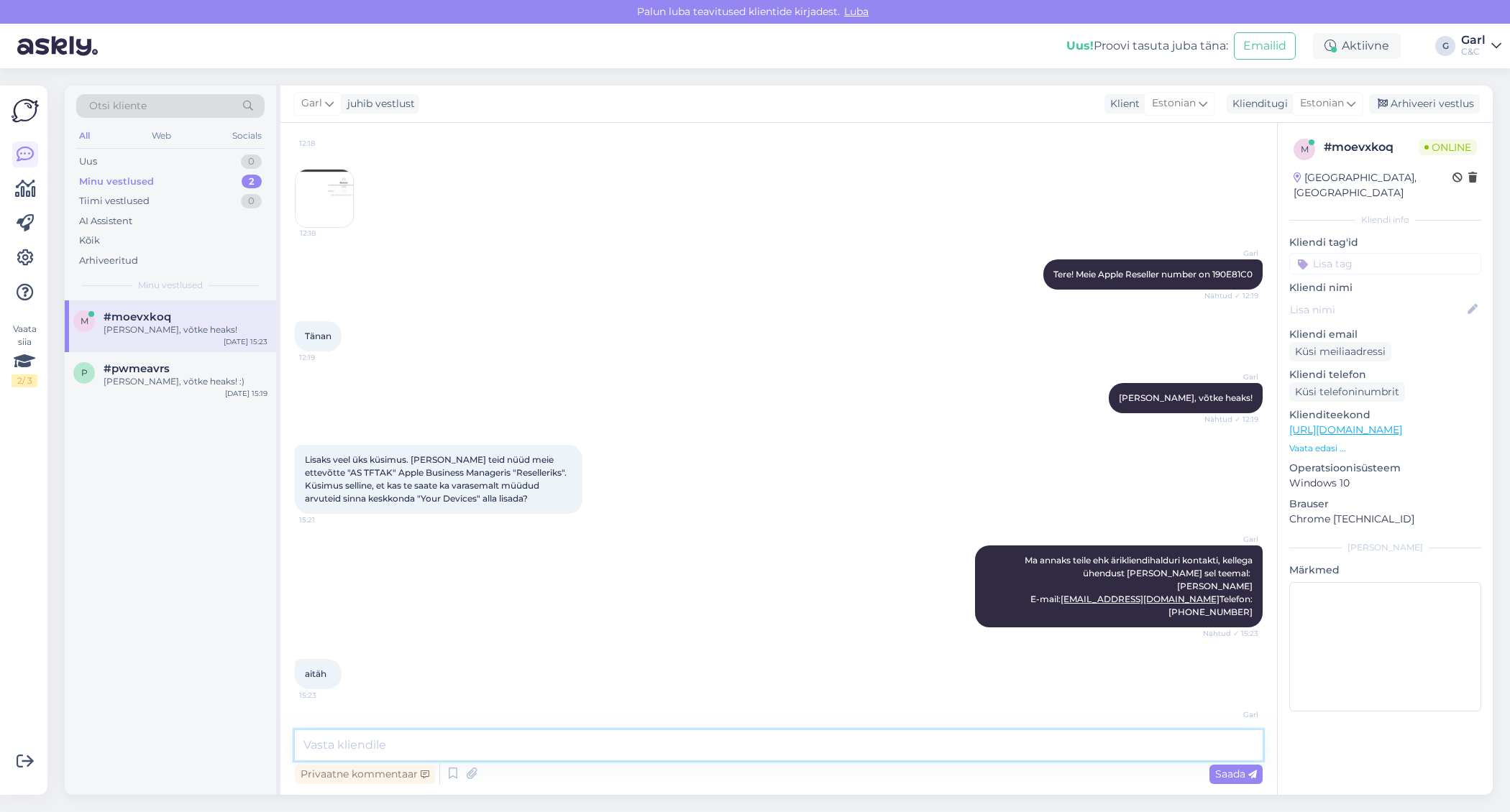
scroll to position [220, 0]
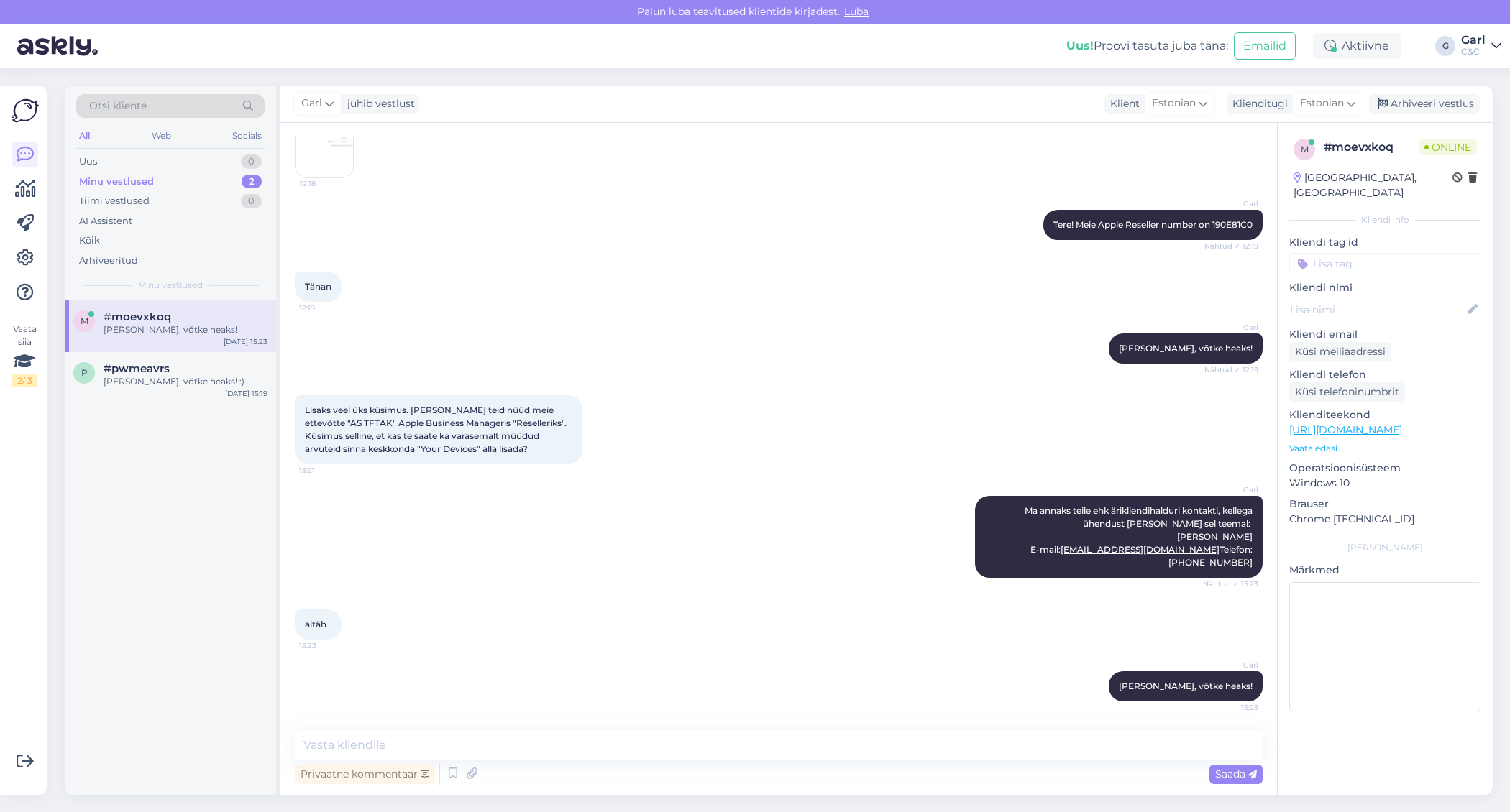
click at [207, 182] on div "Minu vestlused 2" at bounding box center [171, 181] width 189 height 20
click at [207, 195] on div "Tiimi vestlused 0" at bounding box center [171, 201] width 189 height 20
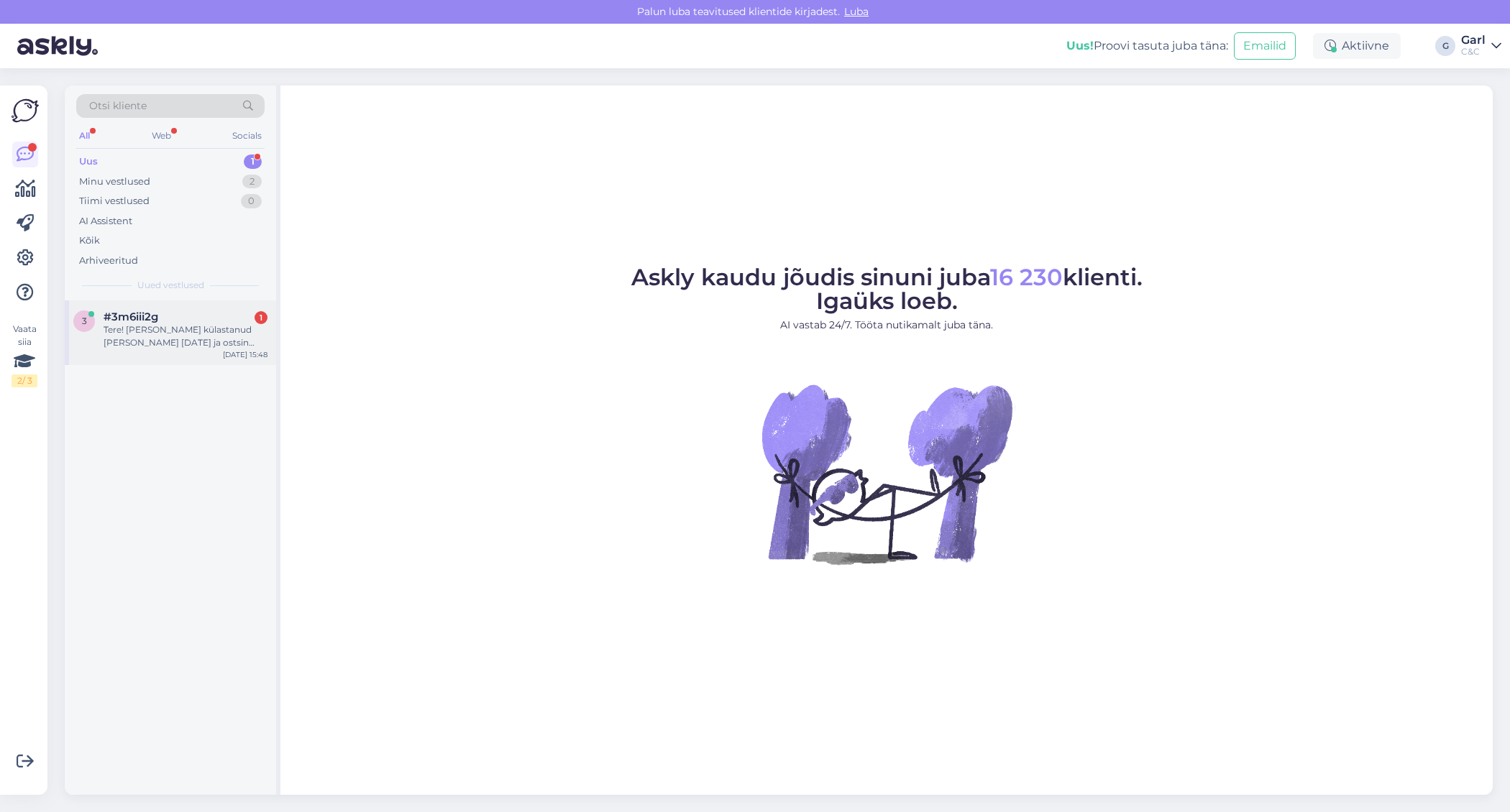
click at [204, 320] on div "#3m6iii2g 1" at bounding box center [185, 316] width 164 height 13
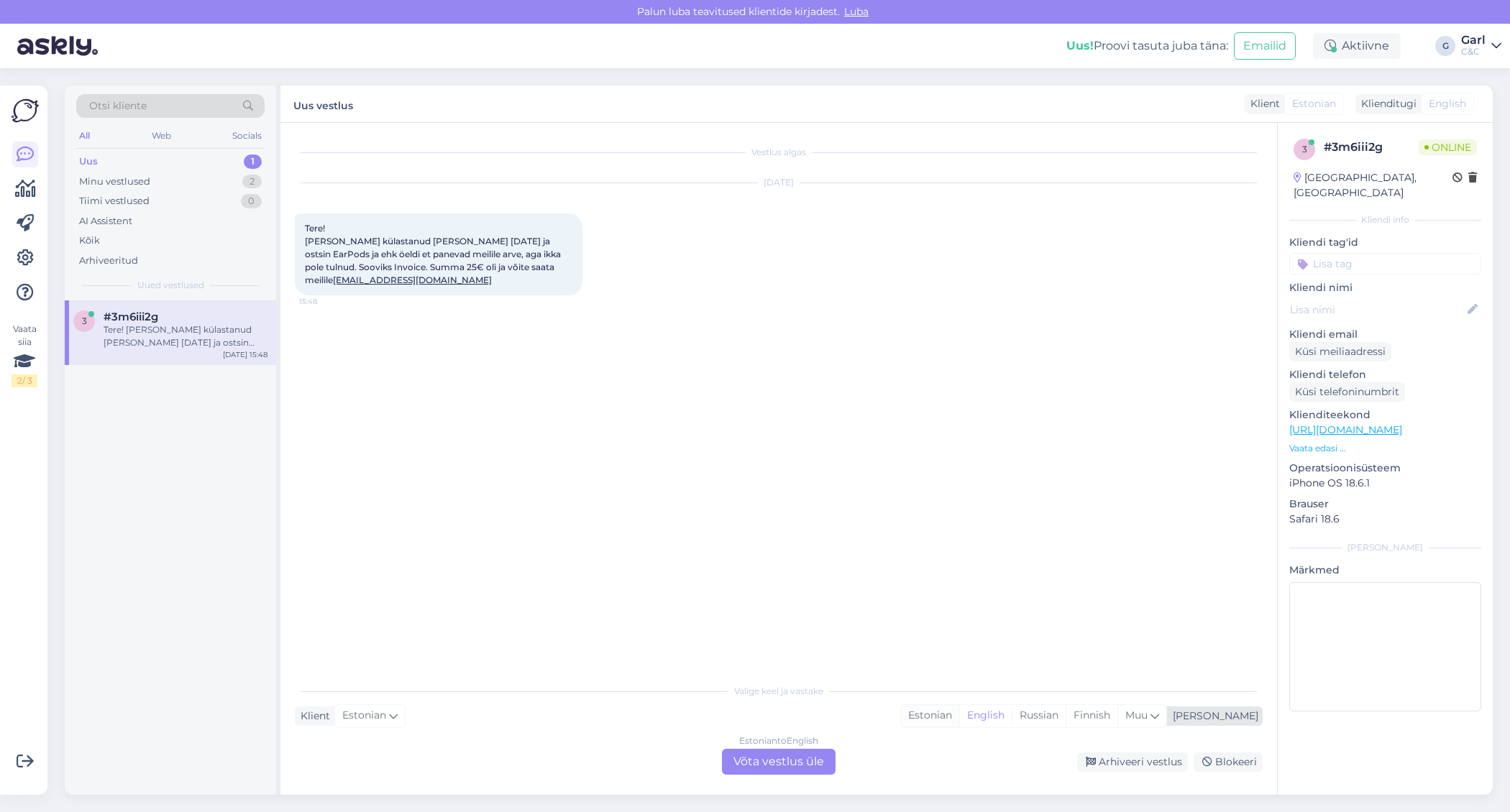
click at [959, 721] on div "Estonian" at bounding box center [930, 715] width 58 height 21
click at [806, 757] on div "Estonian to Estonian Võta vestlus üle" at bounding box center [778, 761] width 113 height 26
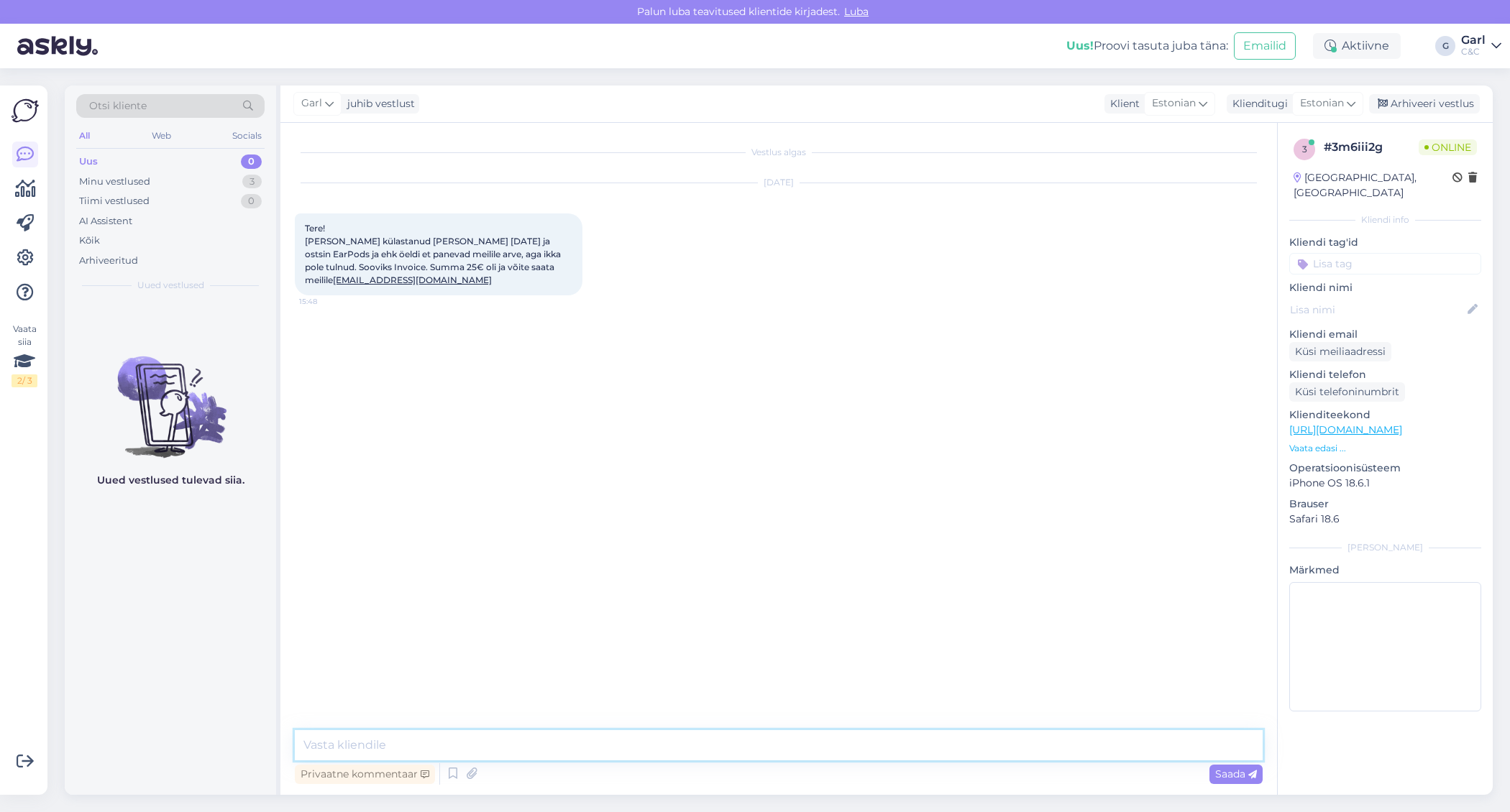
click at [796, 747] on textarea at bounding box center [779, 744] width 968 height 30
type textarea "[PERSON_NAME]! Kohe vaatame üle."
drag, startPoint x: 442, startPoint y: 282, endPoint x: 299, endPoint y: 277, distance: 143.1
click at [299, 277] on div "Tere! [PERSON_NAME] külastanud [PERSON_NAME] [DATE] ja ostsin EarPods ja ehk öe…" at bounding box center [438, 255] width 287 height 82
copy link "[EMAIL_ADDRESS][DOMAIN_NAME]"
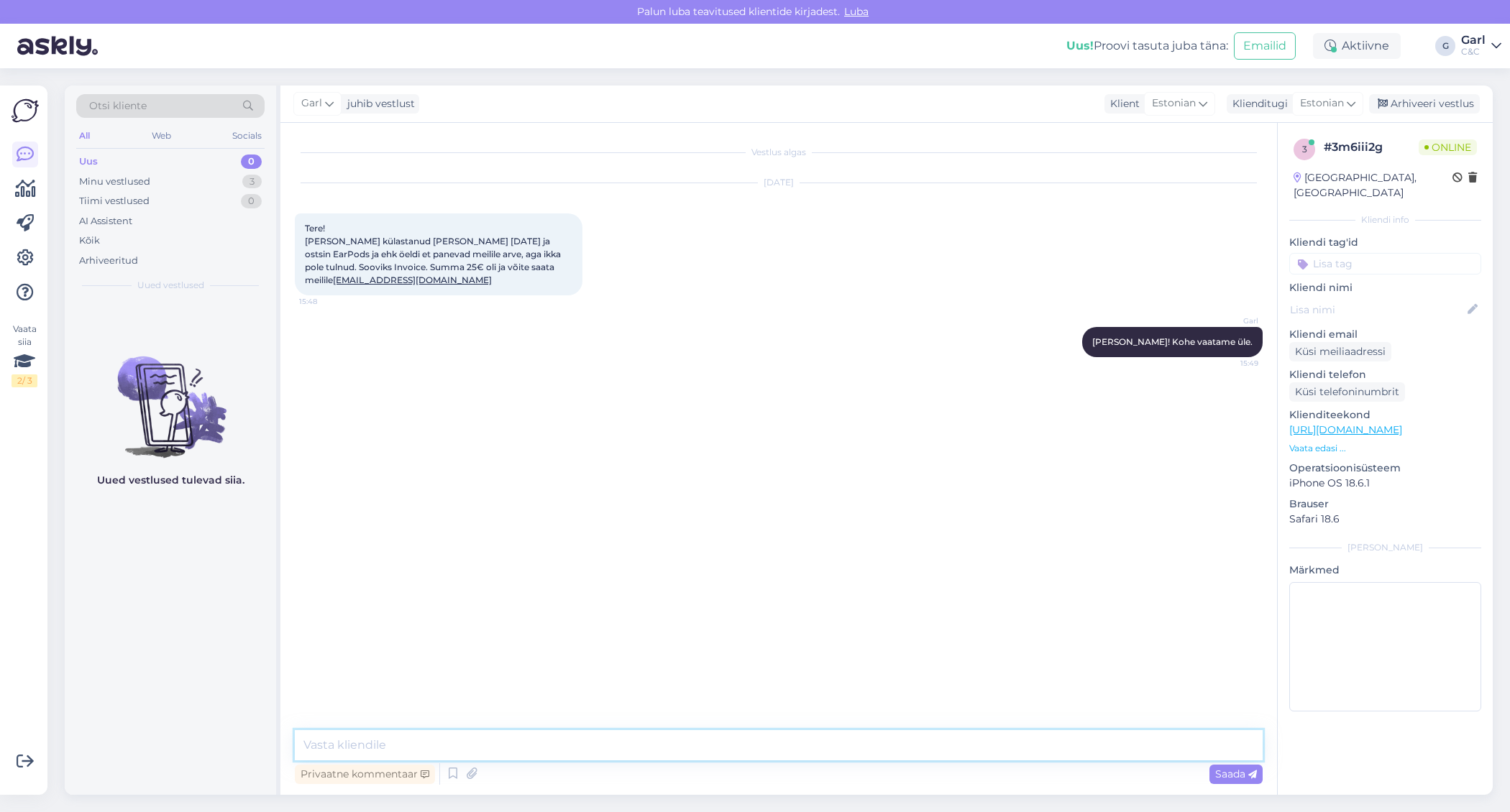
click at [363, 750] on textarea at bounding box center [779, 744] width 968 height 30
type textarea "Arve edastatud antud e-mail aadressile nüüdseks."
click at [196, 585] on div "Uued vestlused tulevad siia." at bounding box center [170, 547] width 211 height 495
click at [1386, 424] on link "[URL][DOMAIN_NAME]" at bounding box center [1346, 430] width 113 height 13
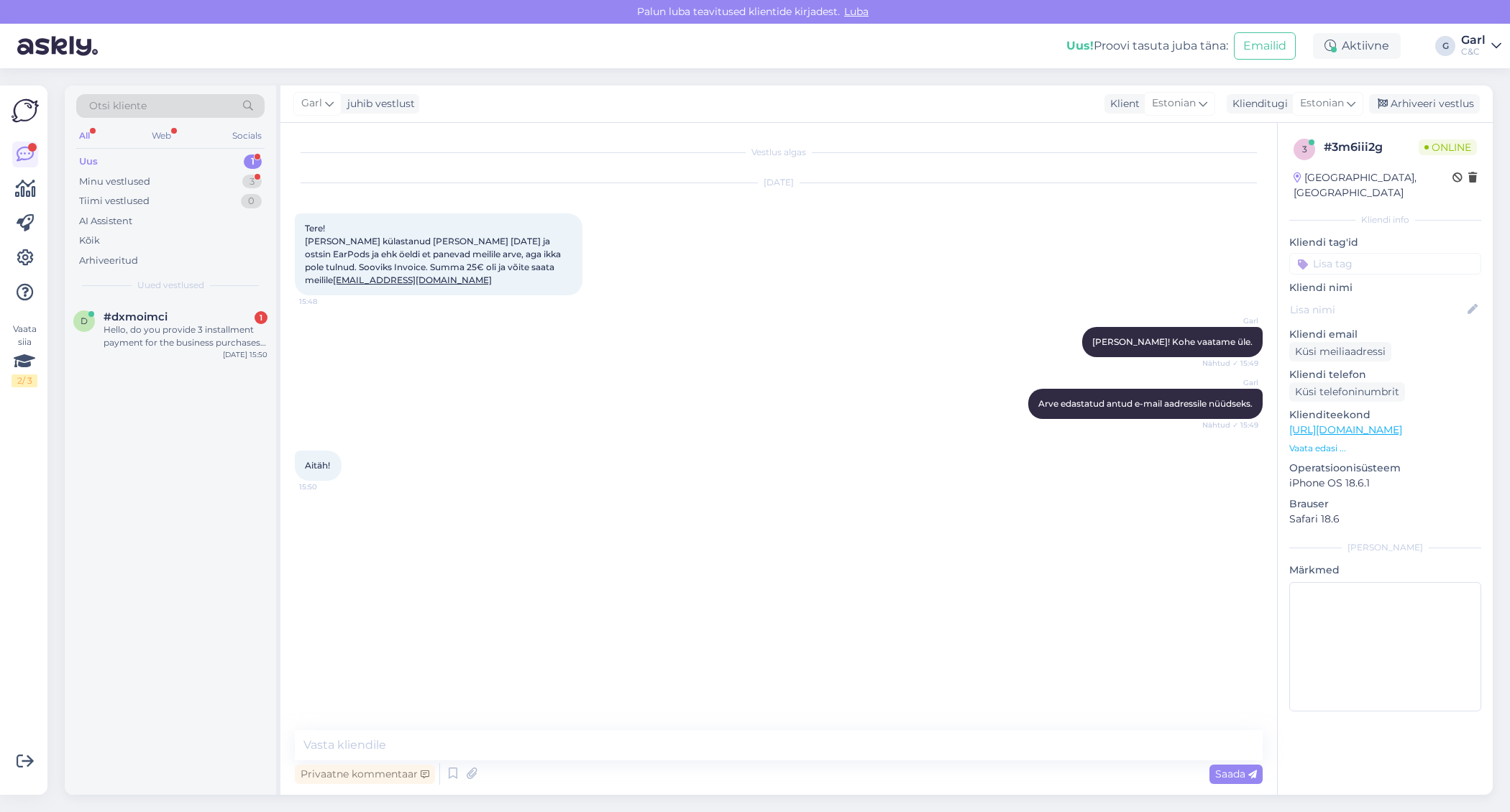
click at [238, 169] on div "Uus 1" at bounding box center [171, 161] width 189 height 20
click at [526, 741] on textarea at bounding box center [779, 744] width 968 height 30
type textarea "[PERSON_NAME], võtke heaks! ;) Tehke sama hästi mussi edasi."
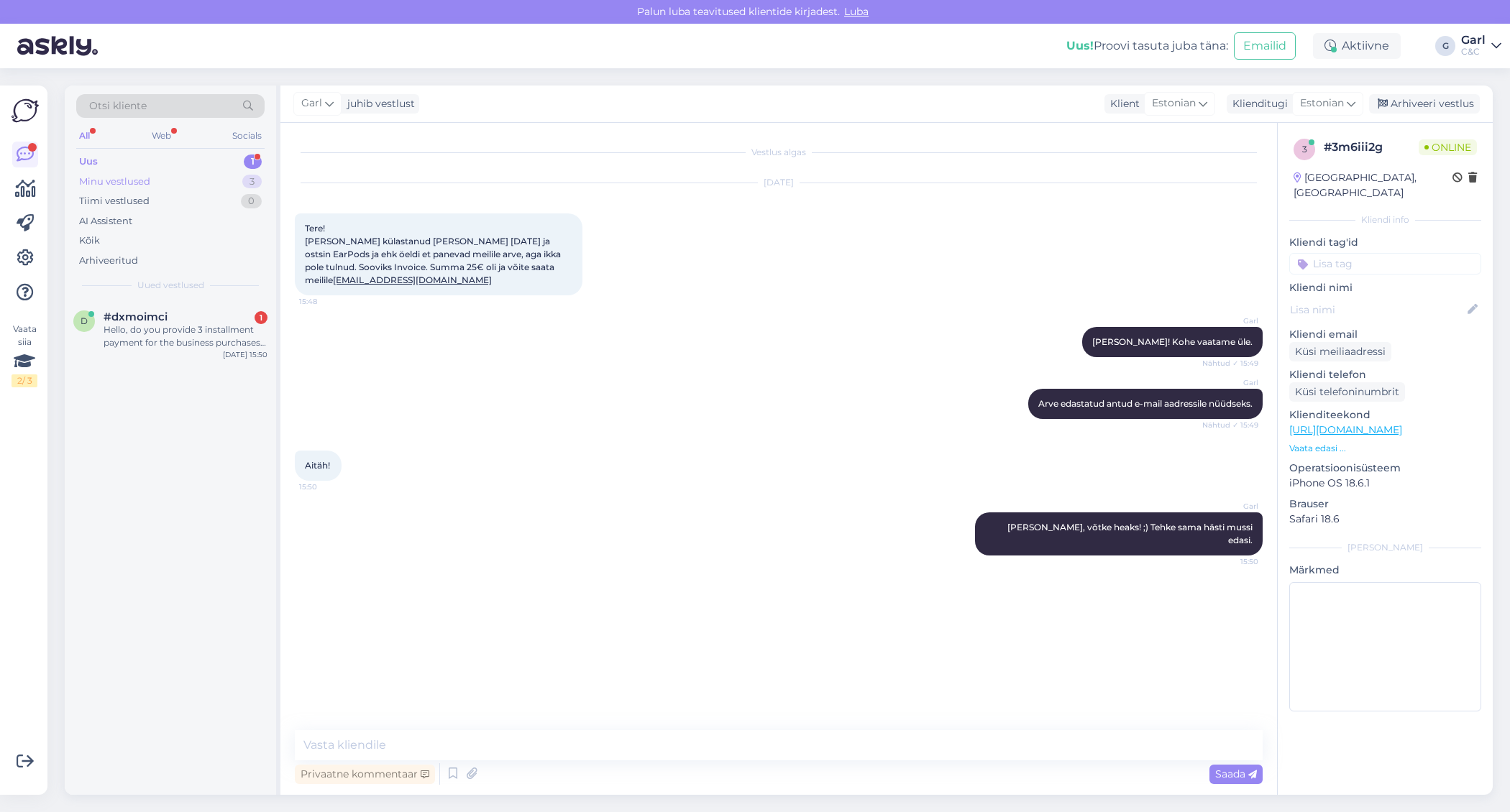
click at [210, 184] on div "Minu vestlused 3" at bounding box center [171, 181] width 189 height 20
click at [222, 158] on div "Uus 1" at bounding box center [171, 161] width 189 height 20
click at [230, 354] on div "[DATE] 15:50" at bounding box center [245, 354] width 45 height 11
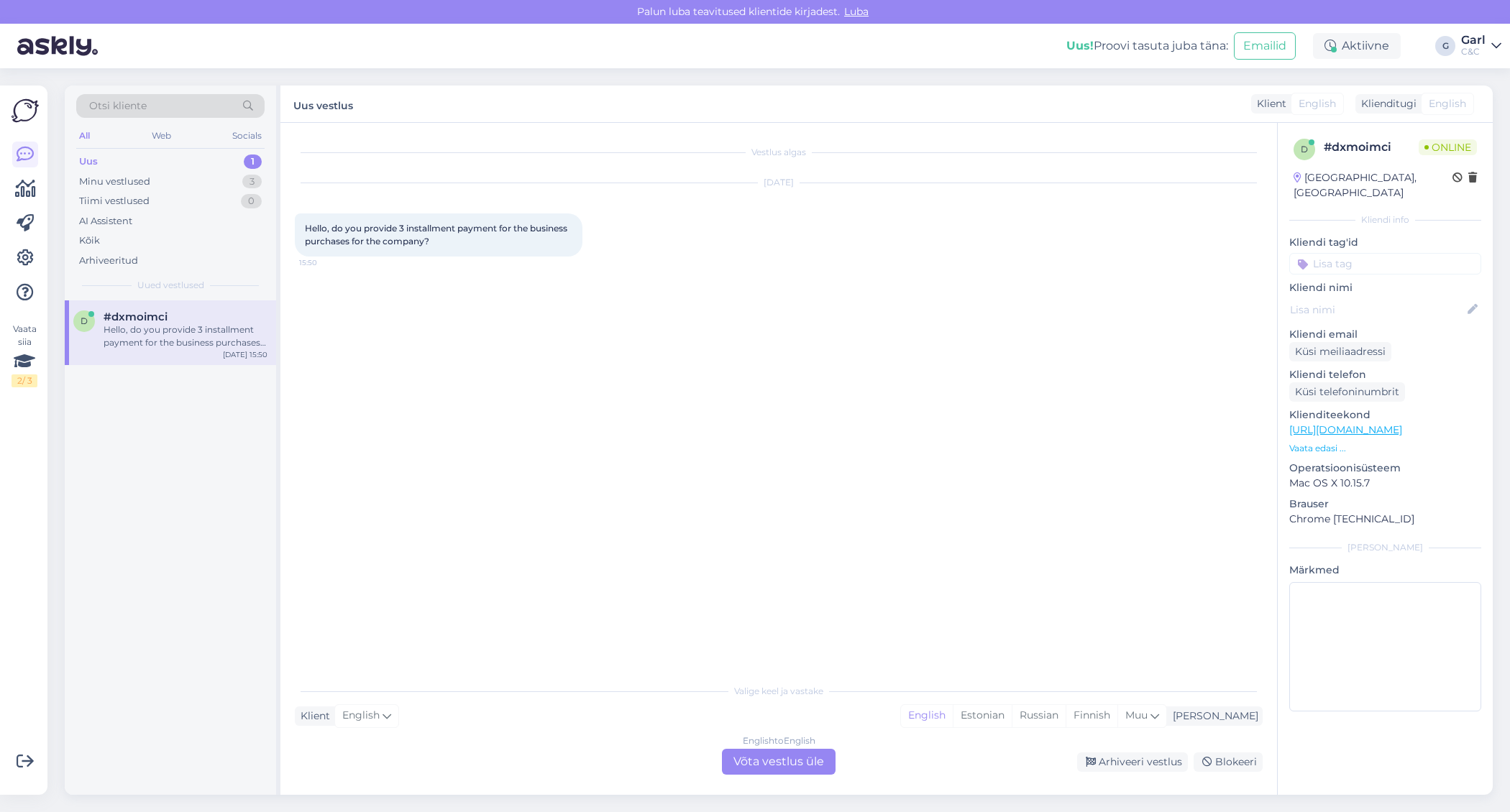
click at [786, 761] on div "English to English Võta vestlus üle" at bounding box center [778, 761] width 113 height 26
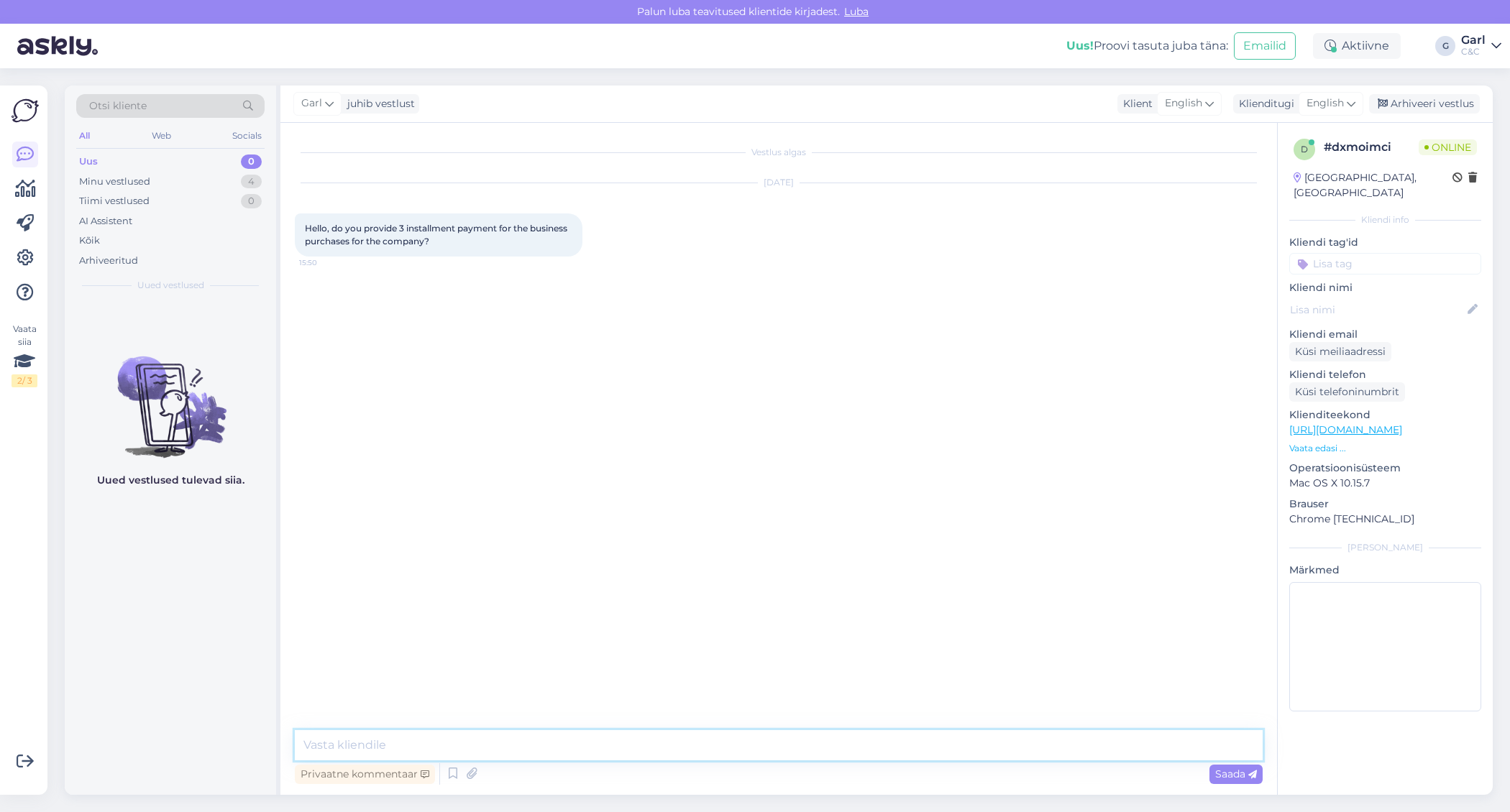
click at [787, 739] on textarea at bounding box center [779, 744] width 968 height 30
type textarea "Hello! Unfortunately, we do not provide such payments for companies."
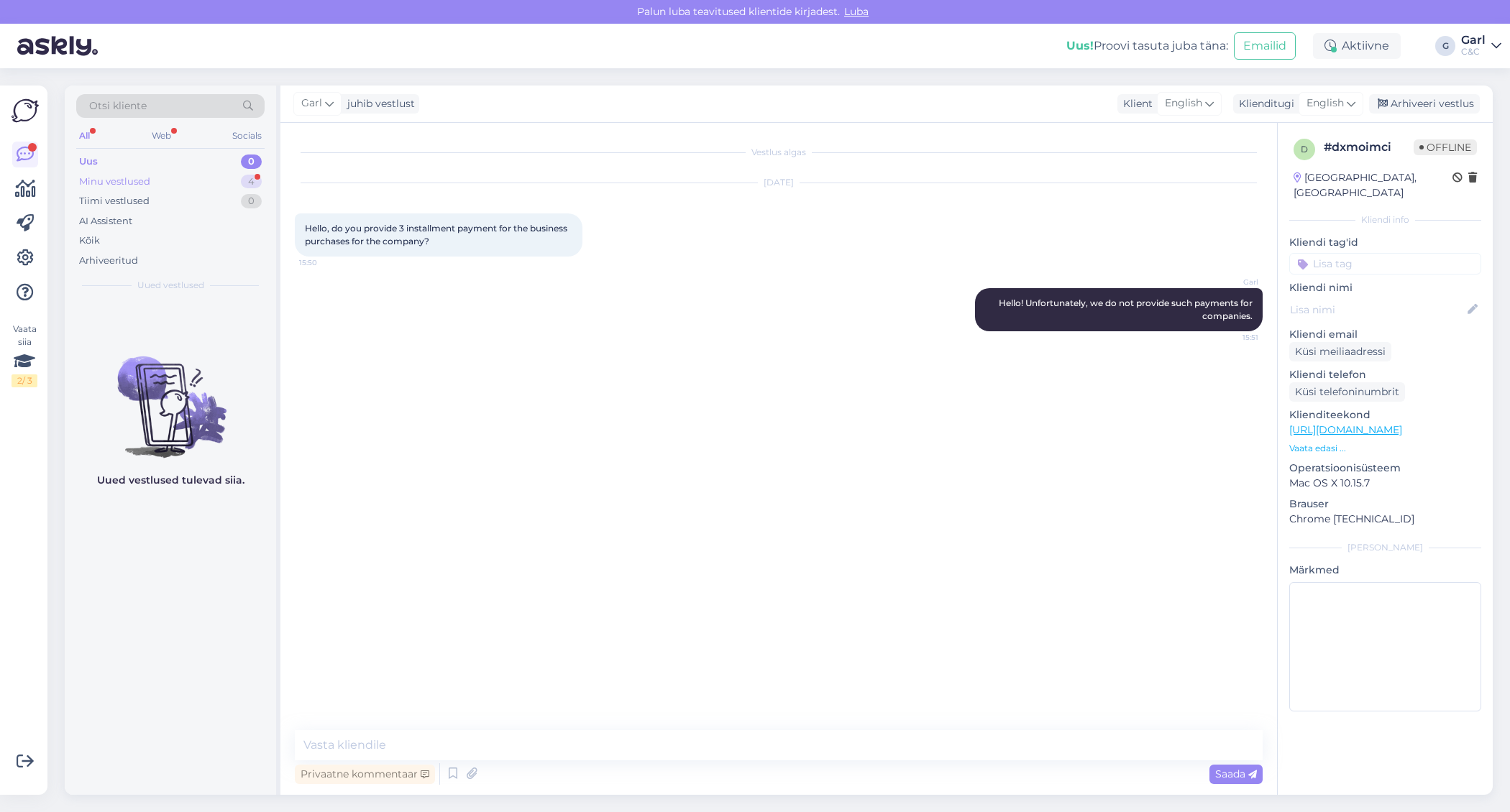
click at [240, 183] on div "Minu vestlused 4" at bounding box center [171, 181] width 189 height 20
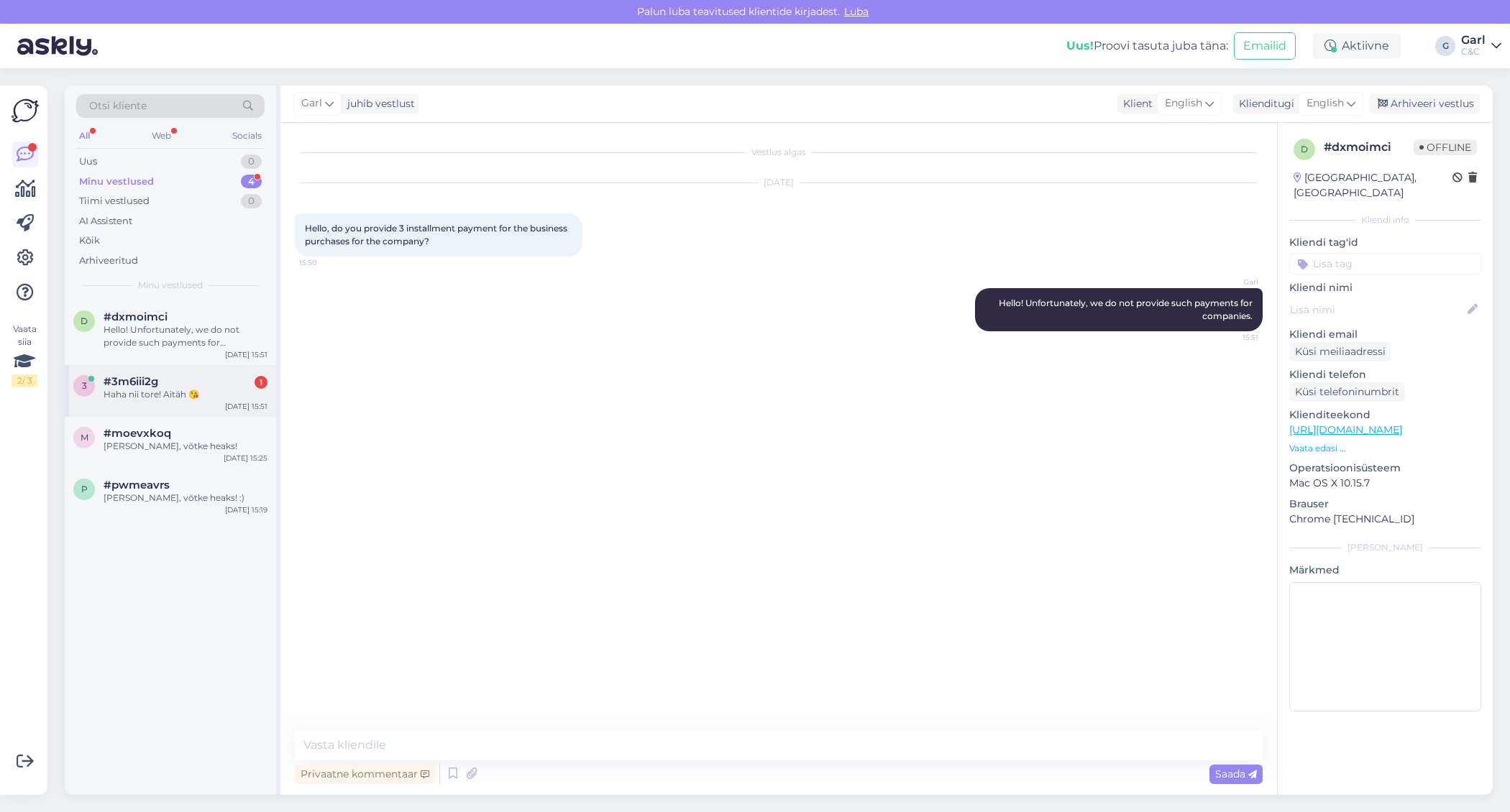
click at [242, 388] on div "Haha nii tore! Aitäh 😘" at bounding box center [185, 394] width 164 height 13
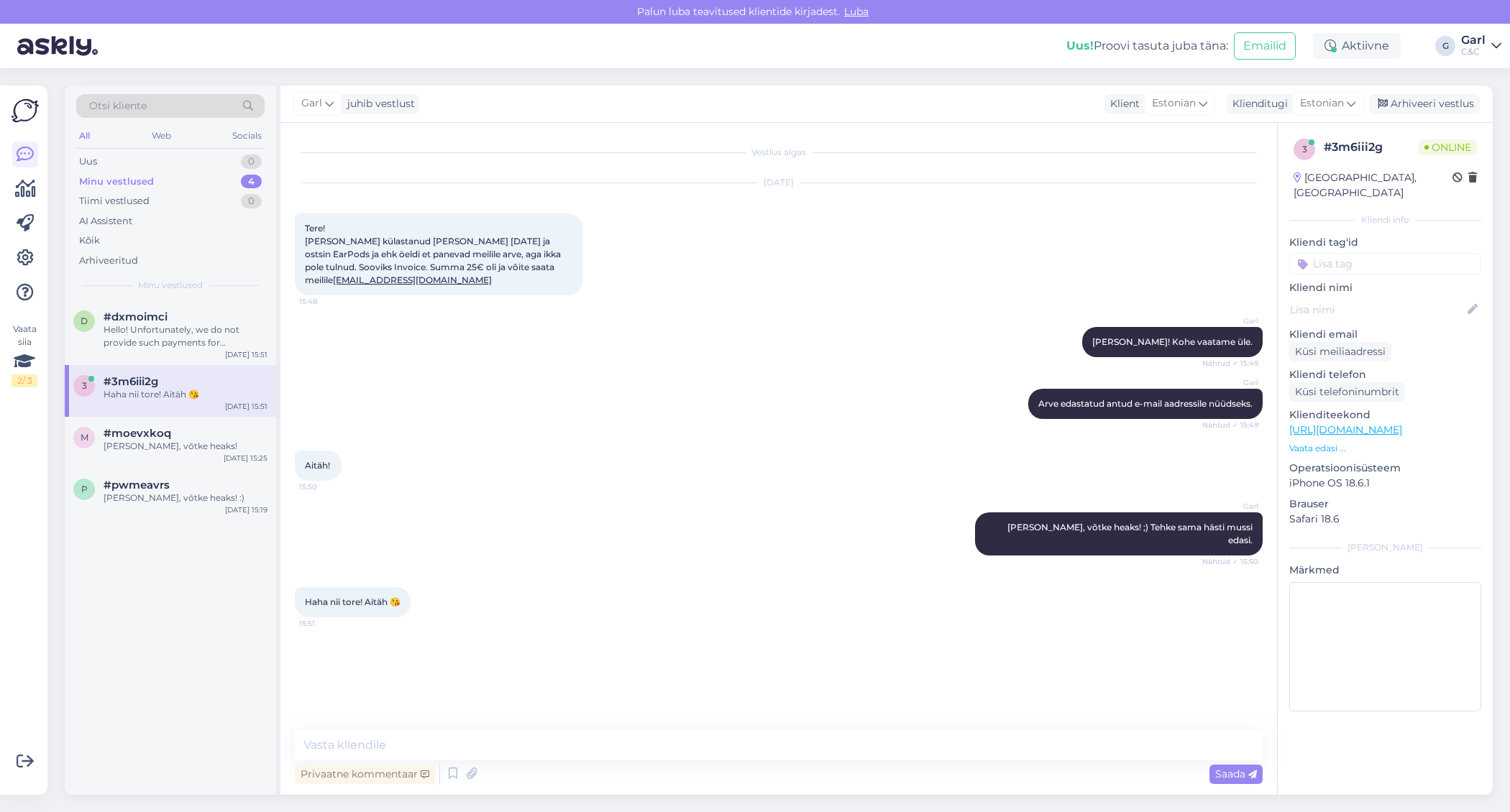
click at [631, 591] on div "Haha nii tore! Aitäh 😘 15:51" at bounding box center [779, 602] width 968 height 62
click at [667, 749] on textarea at bounding box center [779, 744] width 968 height 30
type textarea ":)"
click at [184, 315] on div "#dxmoimci" at bounding box center [185, 316] width 164 height 13
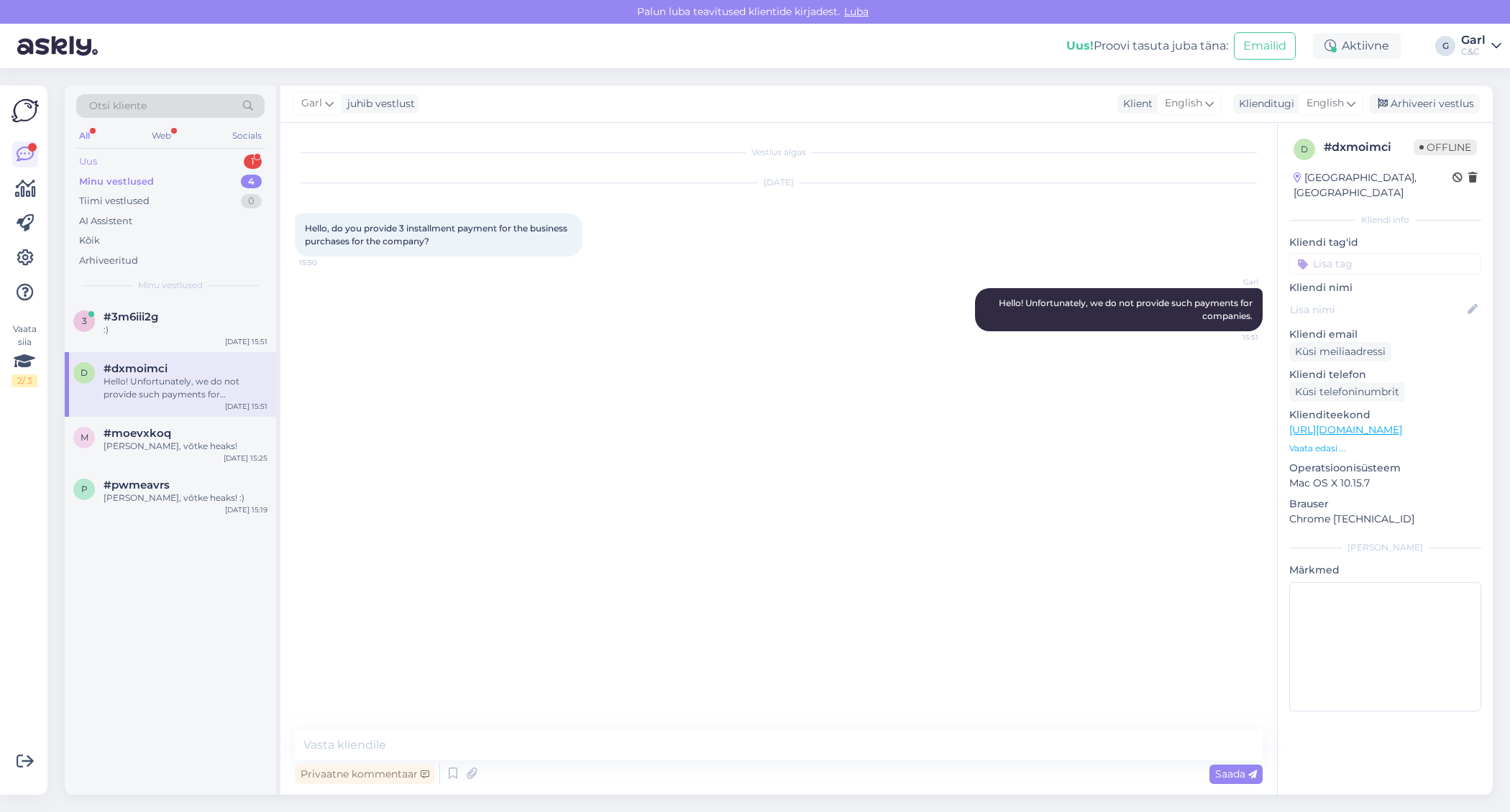
click at [234, 159] on div "Uus 1" at bounding box center [171, 161] width 189 height 20
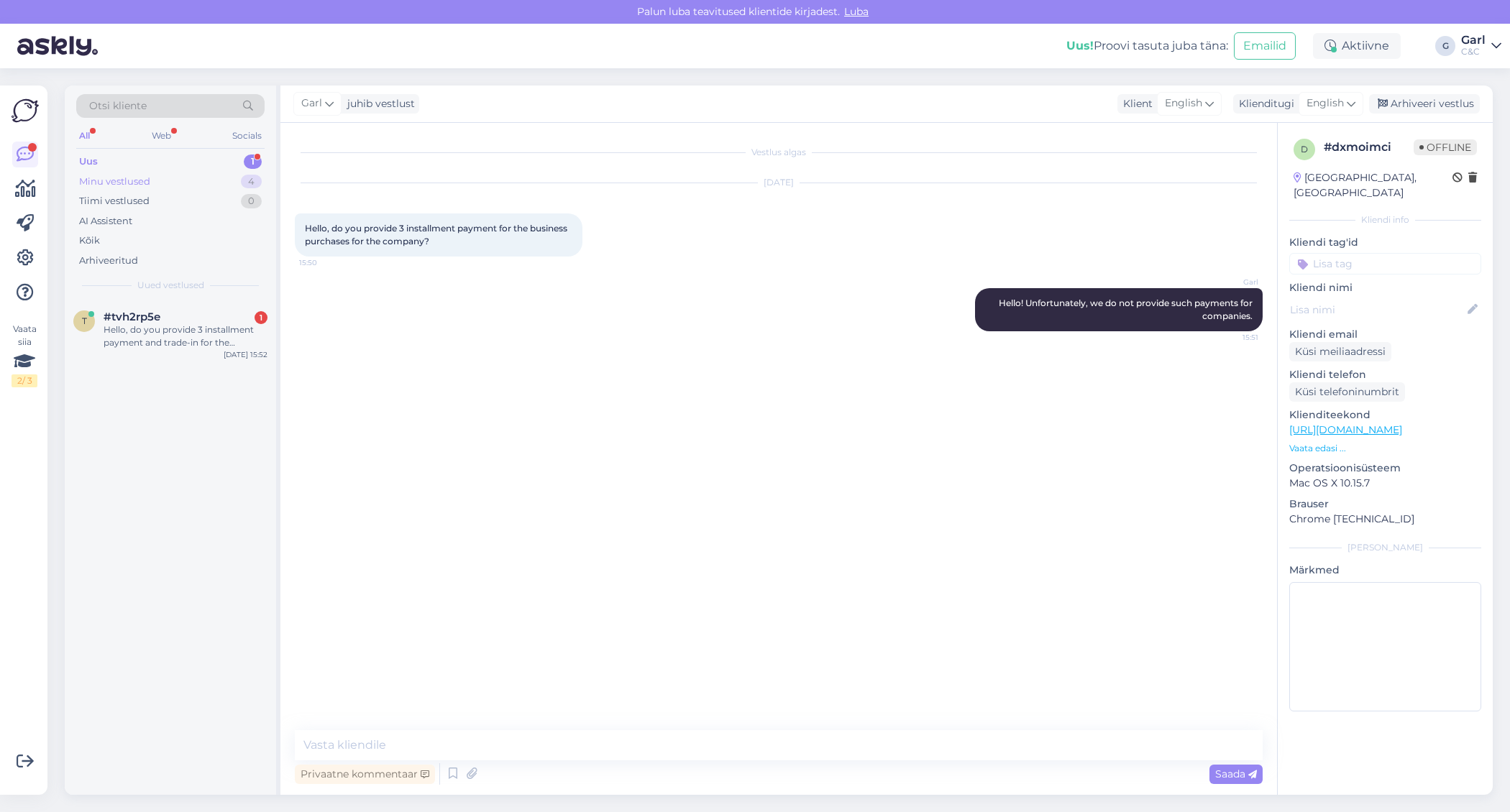
click at [237, 185] on div "Minu vestlused 4" at bounding box center [171, 181] width 189 height 20
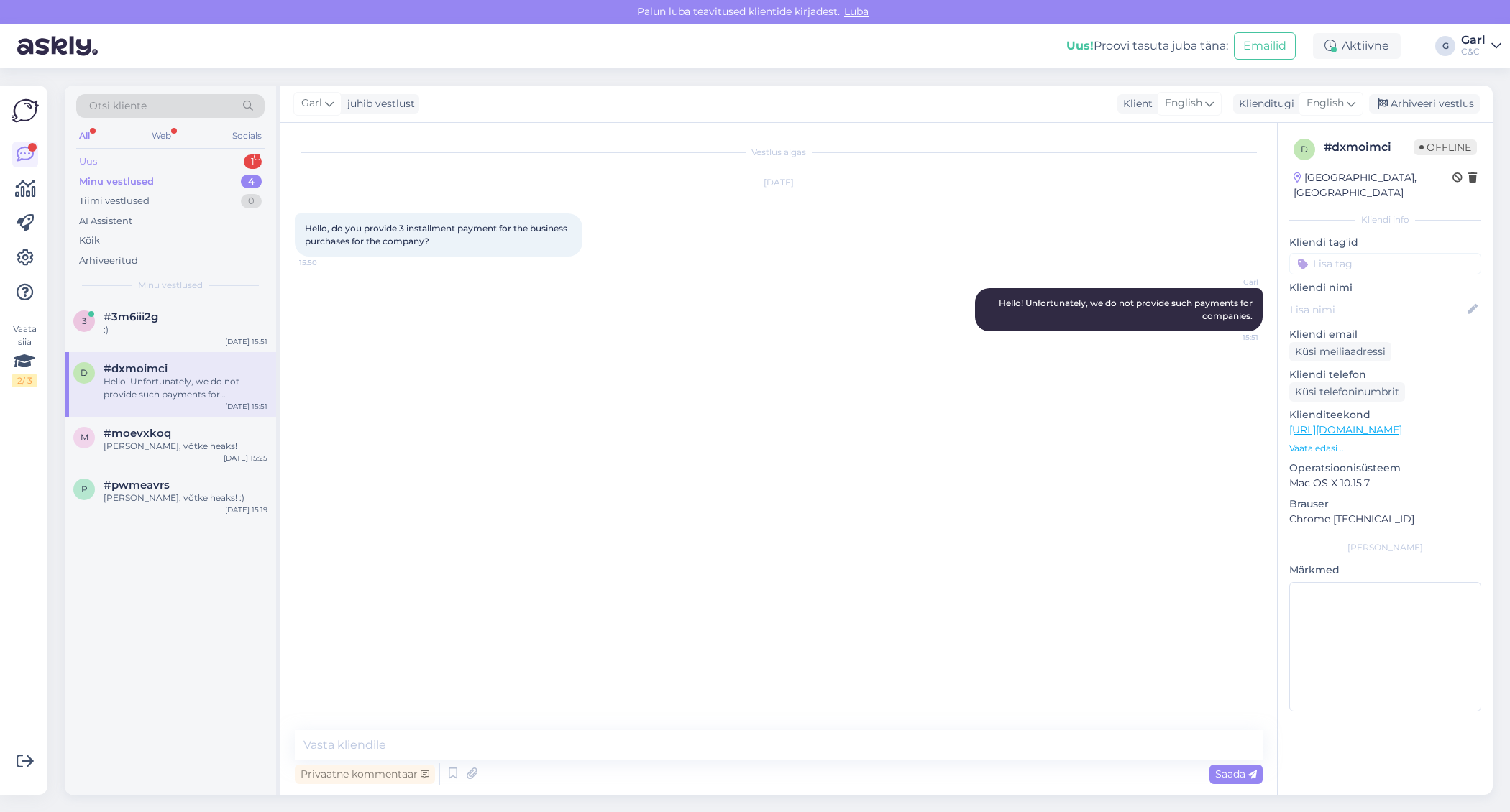
click at [239, 158] on div "Uus 1" at bounding box center [171, 161] width 189 height 20
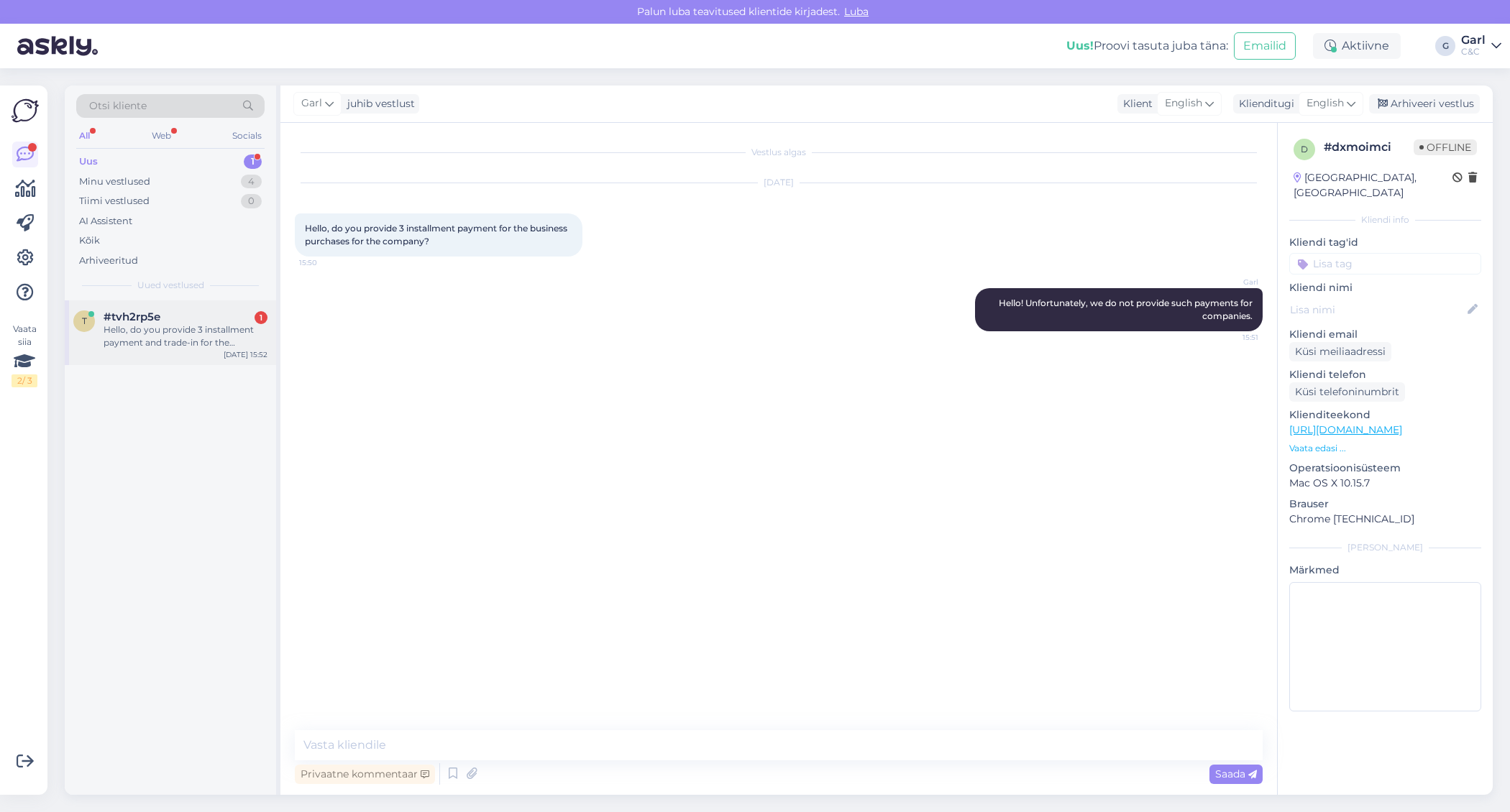
click at [190, 328] on div "Hello, do you provide 3 installment payment and trade-in for the company purcha…" at bounding box center [185, 336] width 164 height 26
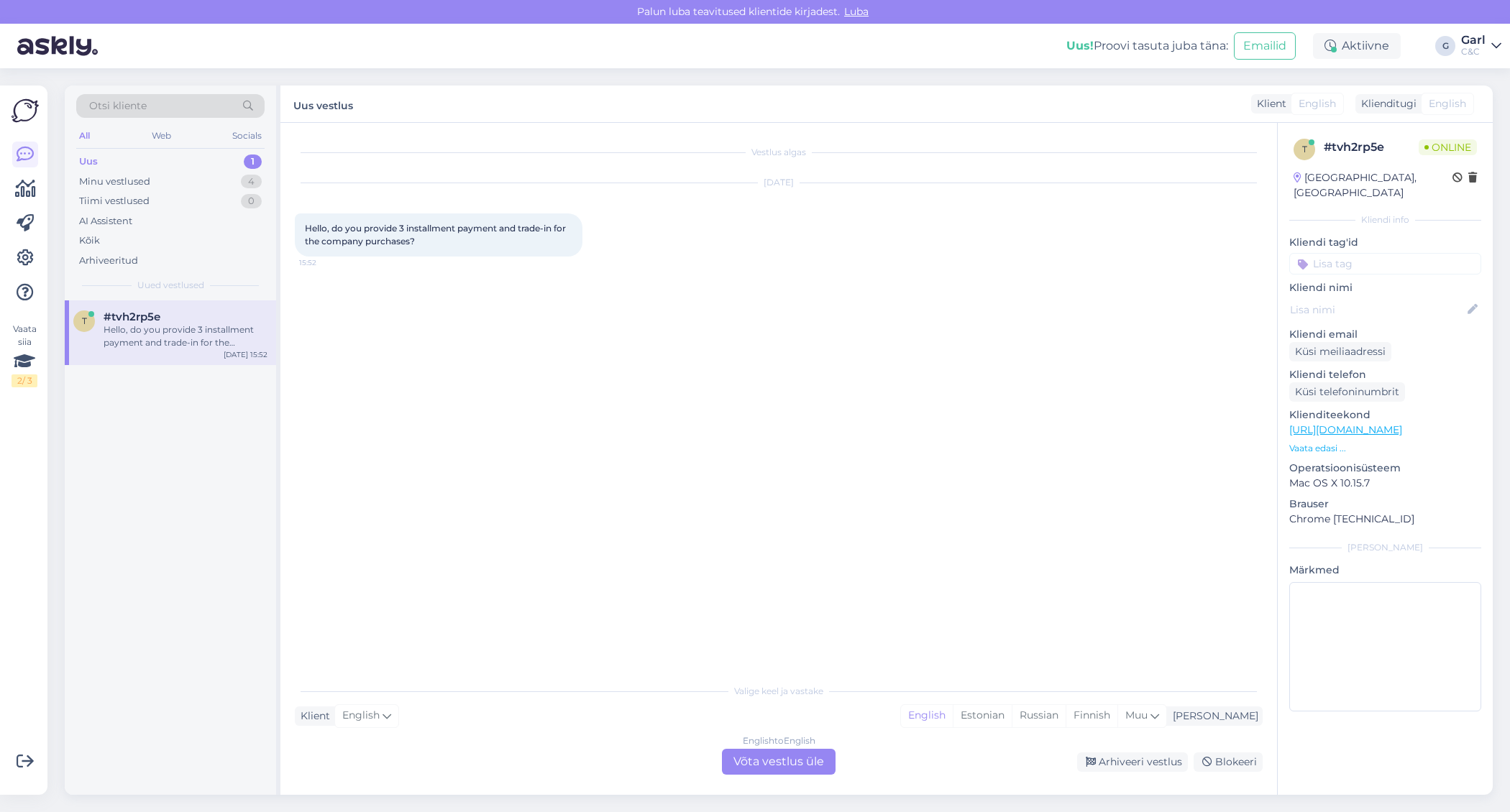
click at [807, 765] on div "English to English Võta vestlus üle" at bounding box center [778, 761] width 113 height 26
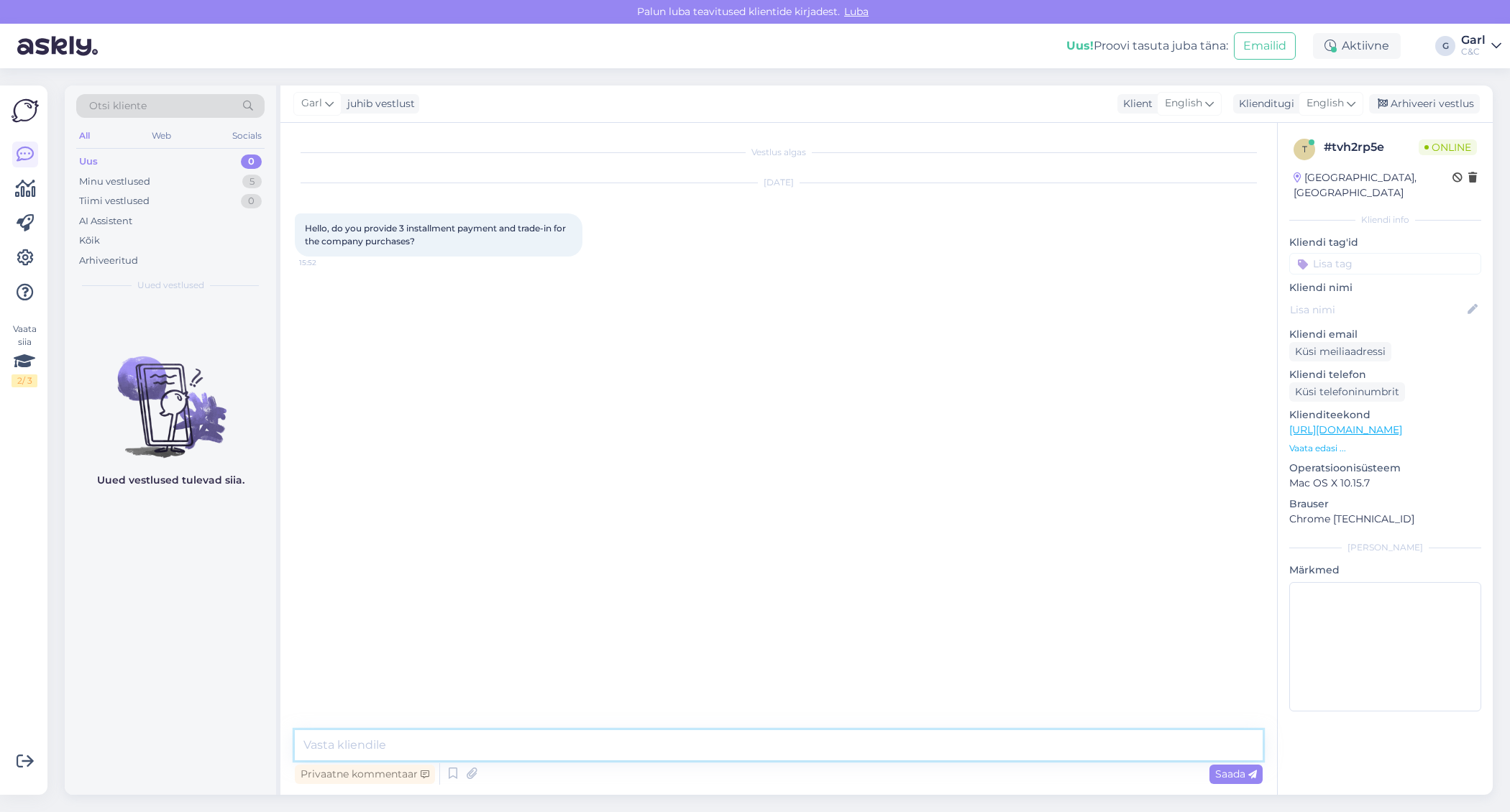
click at [807, 744] on textarea at bounding box center [779, 744] width 968 height 30
click at [430, 744] on textarea "Hello! We do provide a trade-in for companies, but not 3 installment payments." at bounding box center [779, 744] width 968 height 30
type textarea "Hello! We do provide the trade-in for companies, but not 3 installment payments."
click at [492, 748] on textarea "Hello! We do provide the trade-in for companies, but not 3 installment payments." at bounding box center [779, 744] width 968 height 30
click at [719, 755] on textarea "Hello! We do provide the trade-in for companies, but not 3 installment payments." at bounding box center [779, 744] width 968 height 30
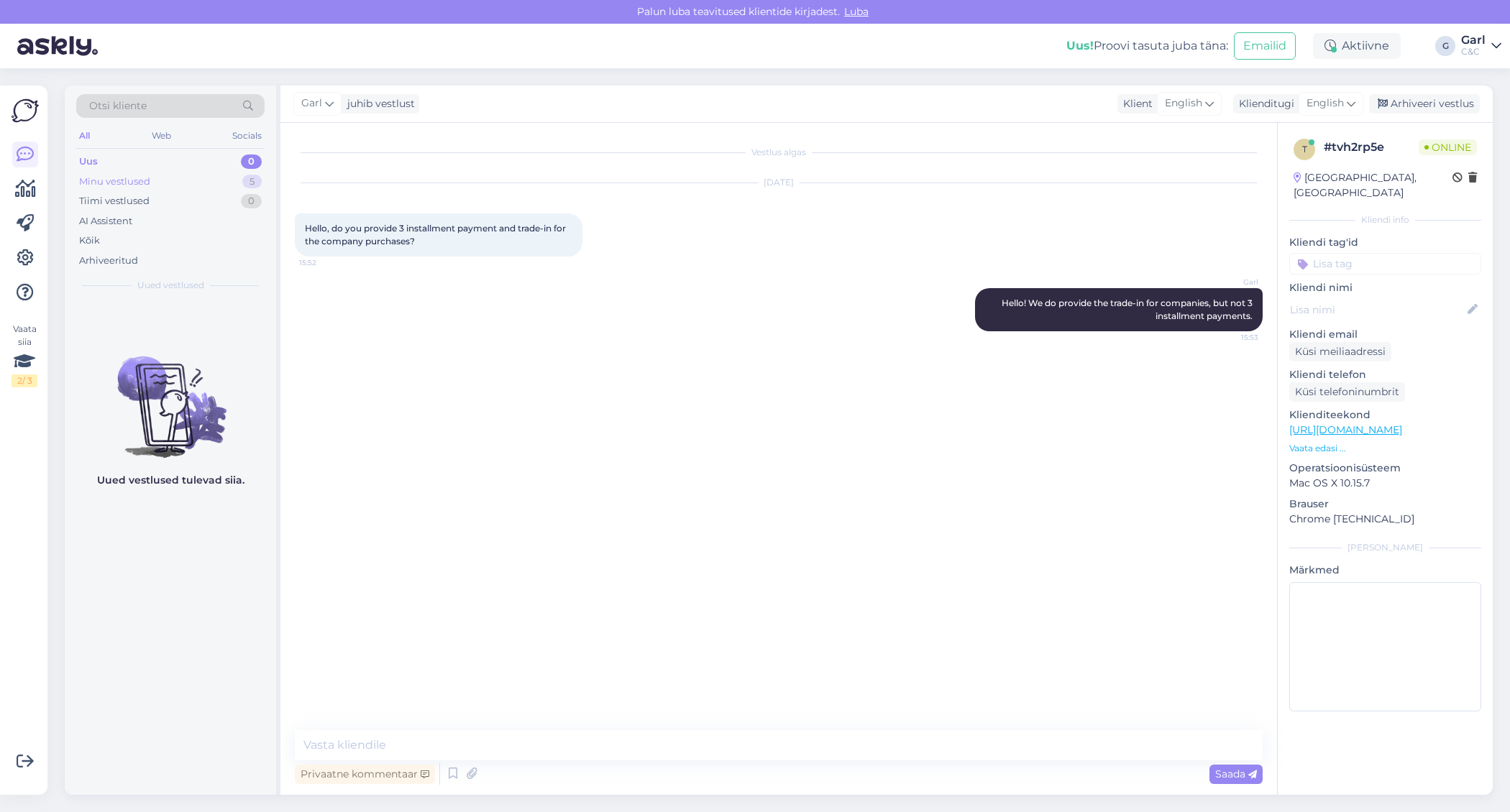
click at [215, 184] on div "Minu vestlused 5" at bounding box center [171, 181] width 189 height 20
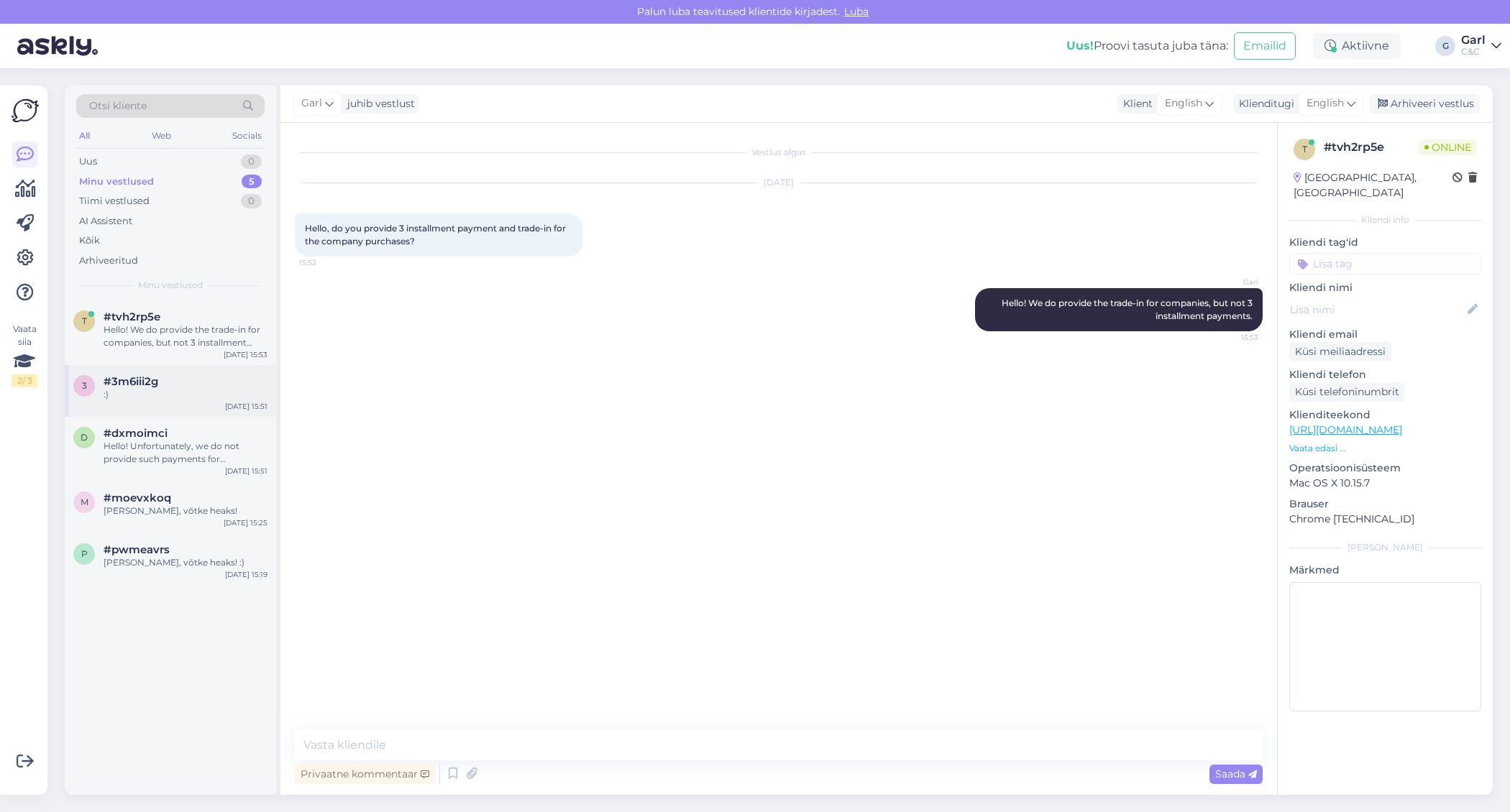
click at [184, 393] on div ":)" at bounding box center [185, 394] width 164 height 13
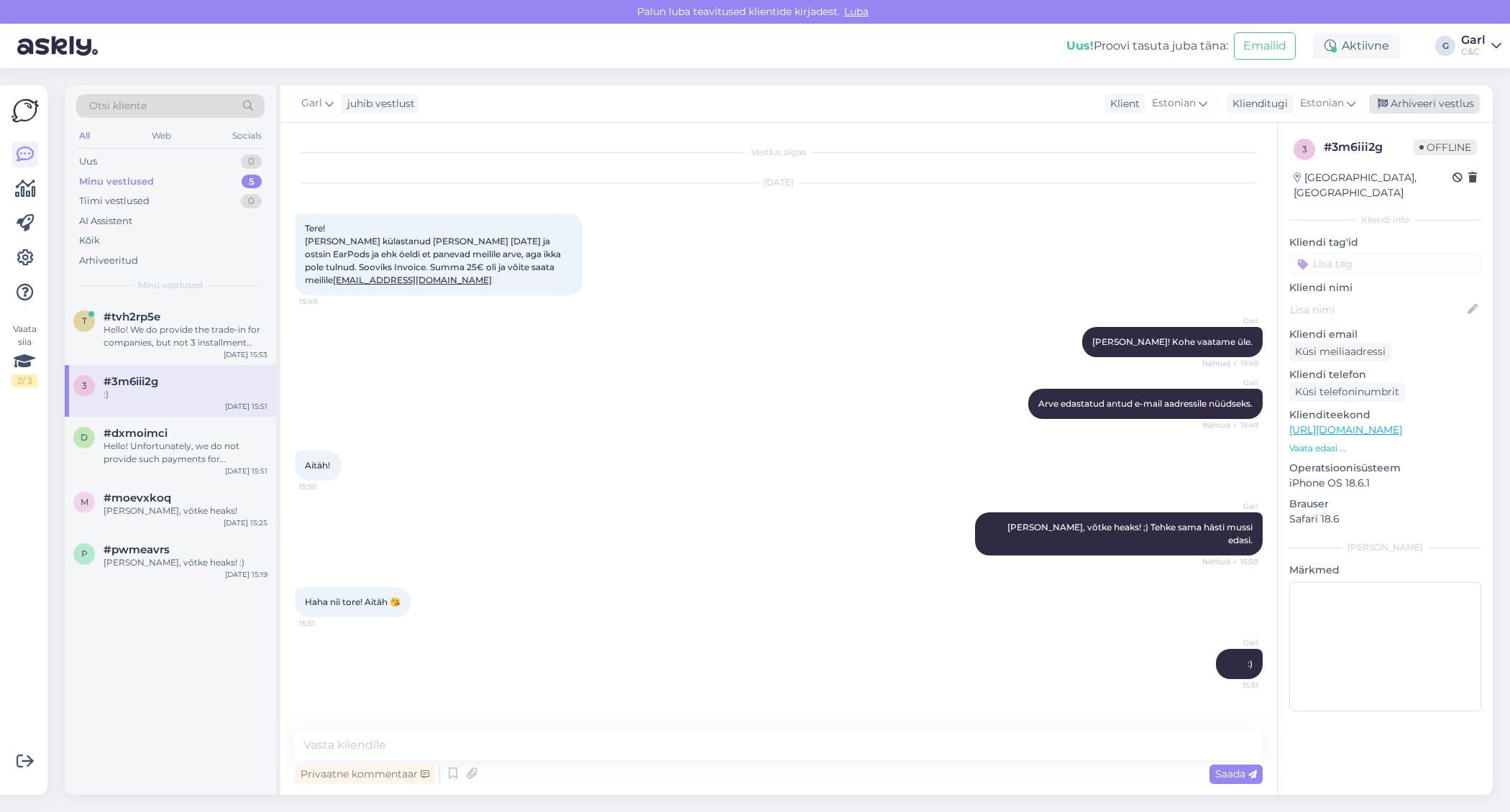
click at [1408, 105] on div "Arhiveeri vestlus" at bounding box center [1424, 104] width 111 height 20
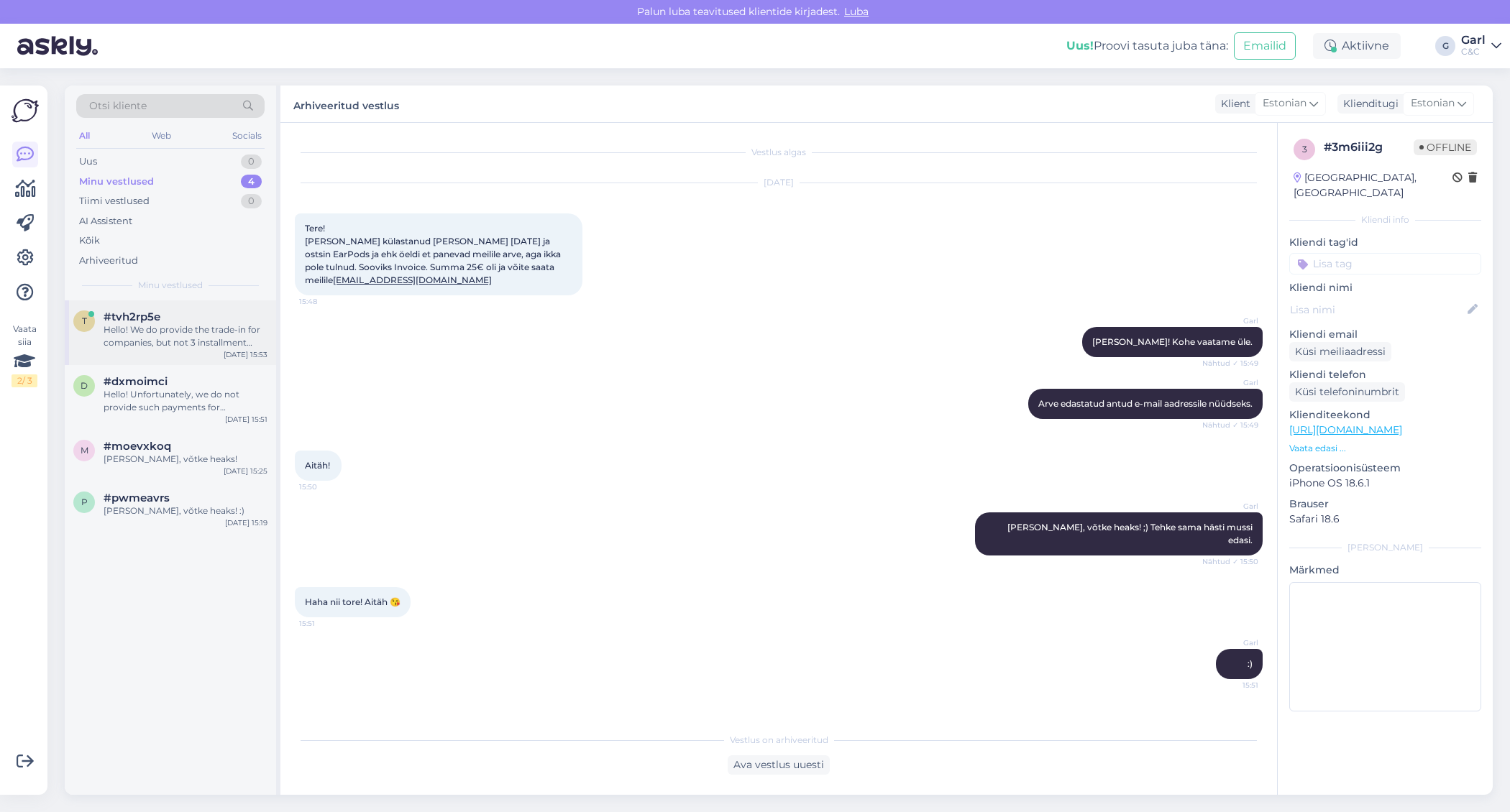
click at [182, 334] on div "Hello! We do provide the trade-in for companies, but not 3 installment payments." at bounding box center [185, 336] width 164 height 26
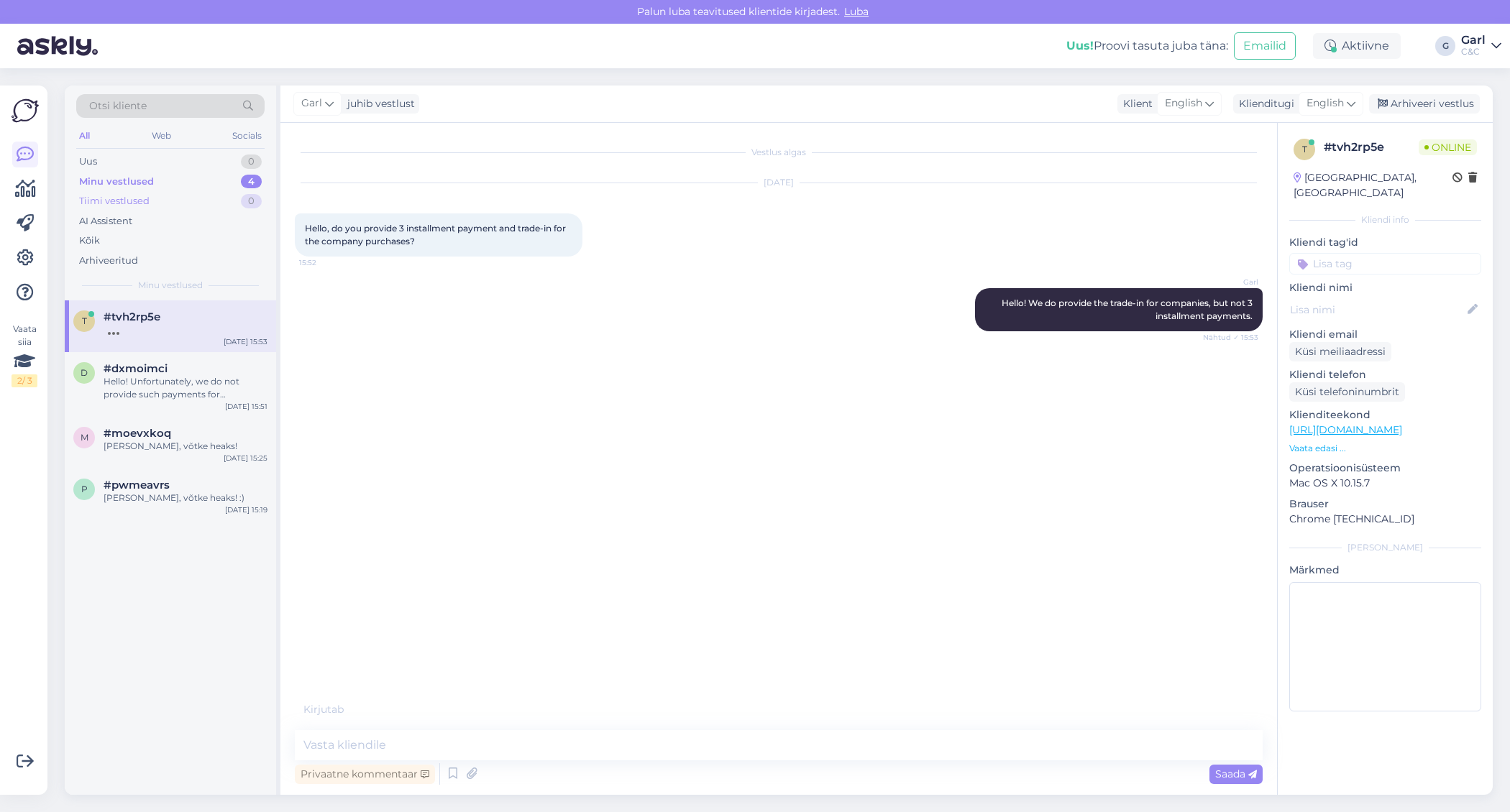
click at [211, 202] on div "Tiimi vestlused 0" at bounding box center [171, 201] width 189 height 20
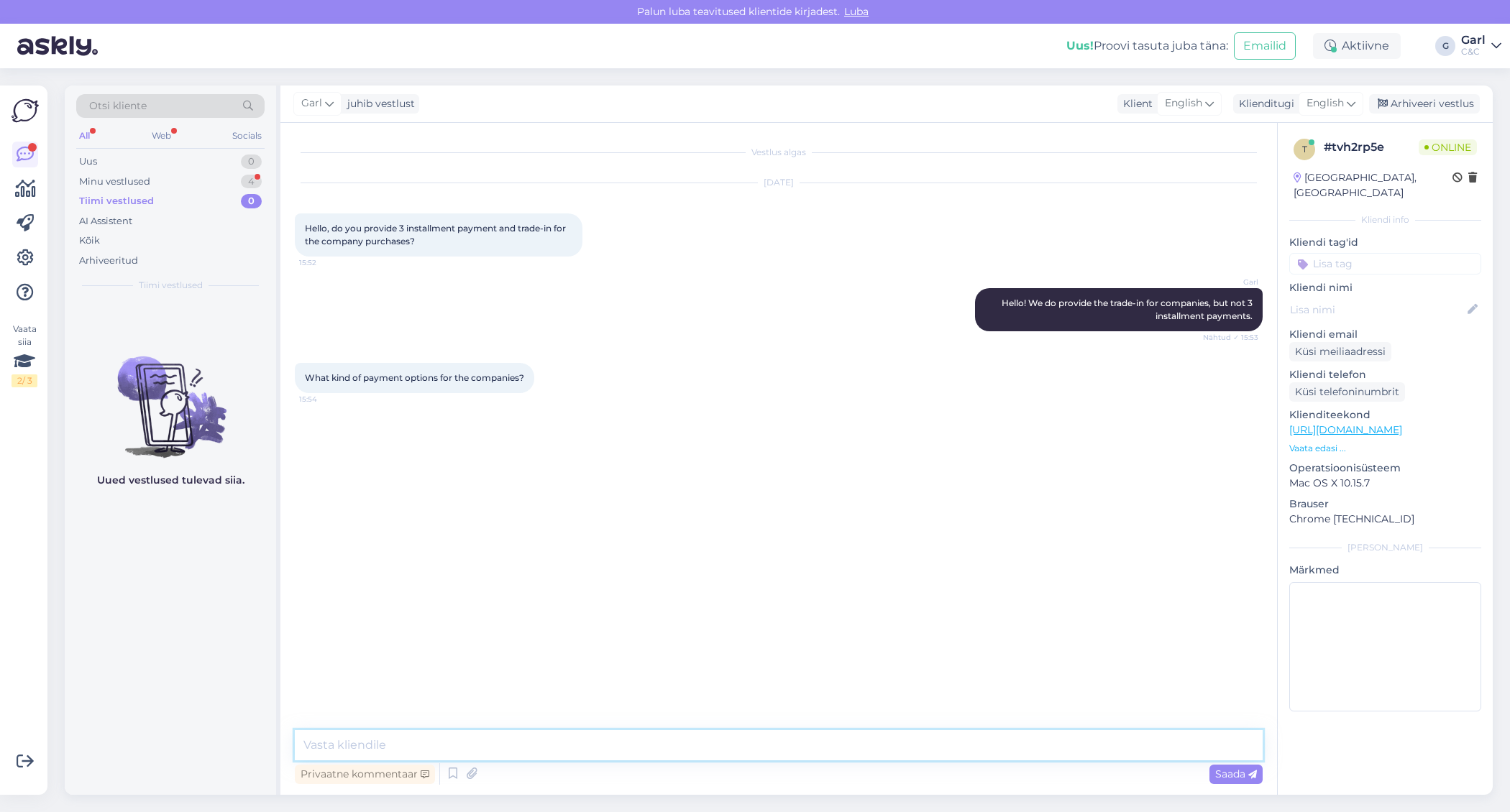
click at [563, 740] on textarea at bounding box center [779, 744] width 968 height 30
type textarea "I"
type textarea "c"
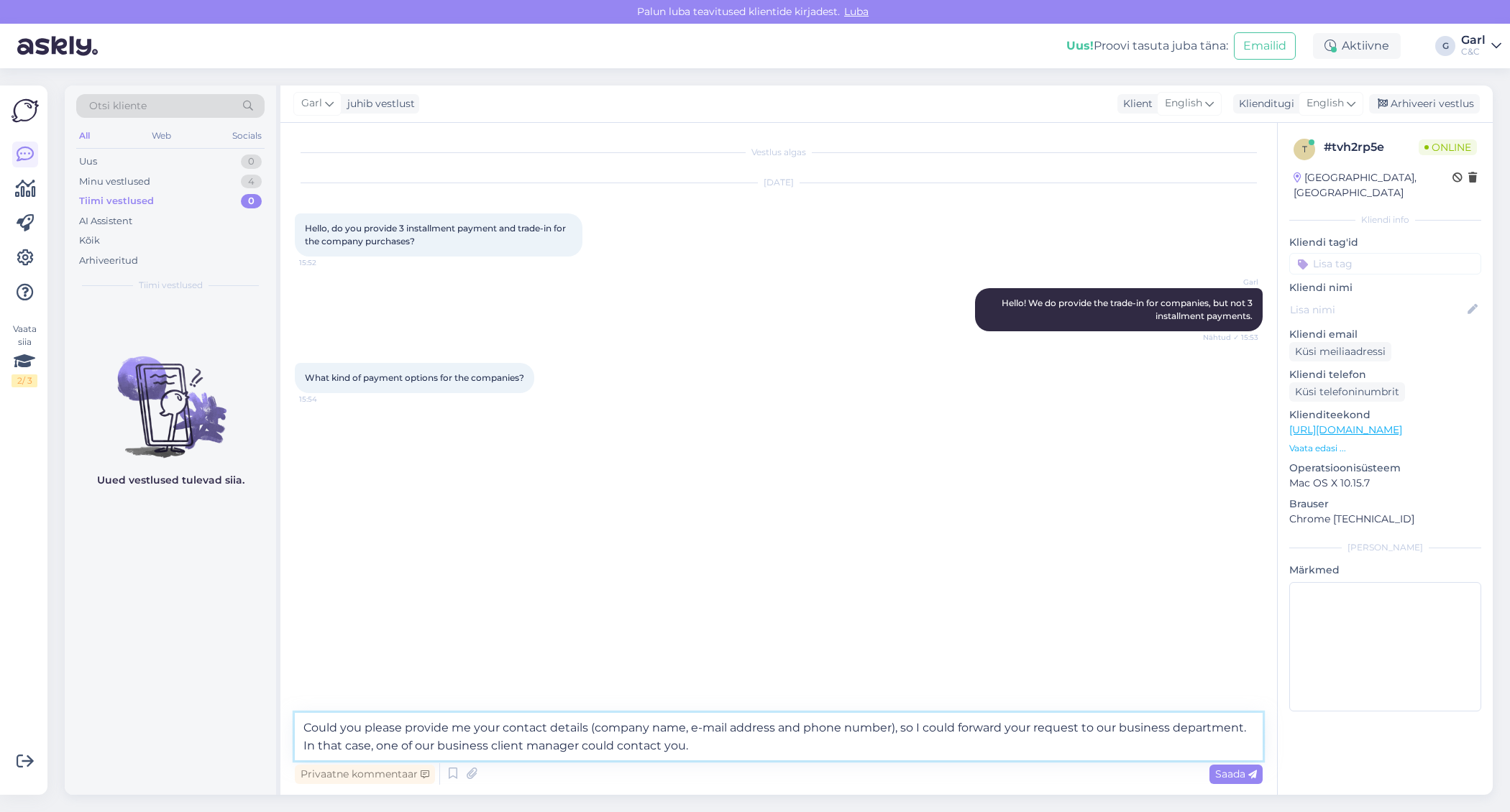
type textarea "Could you please provide me your contact details (company name, e-mail address …"
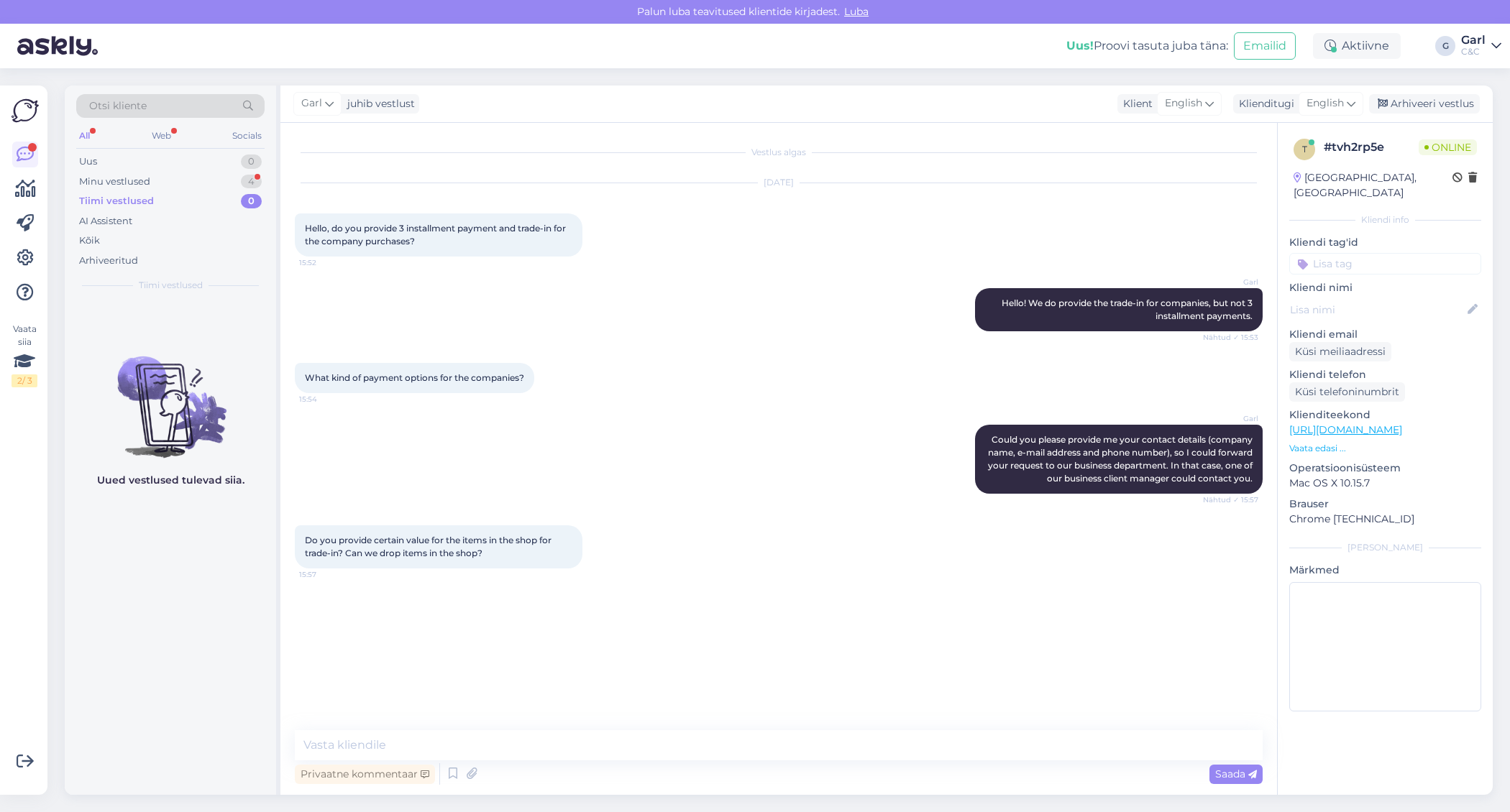
click at [205, 610] on div "Uued vestlused tulevad siia." at bounding box center [170, 547] width 211 height 495
click at [598, 771] on div "Privaatne kommentaar Saada" at bounding box center [779, 774] width 968 height 27
click at [493, 727] on div "Vestlus algas [DATE] Hello, do you provide 3 installment payment and trade-in f…" at bounding box center [779, 459] width 997 height 672
click at [480, 739] on textarea at bounding box center [779, 744] width 968 height 30
type textarea "Y"
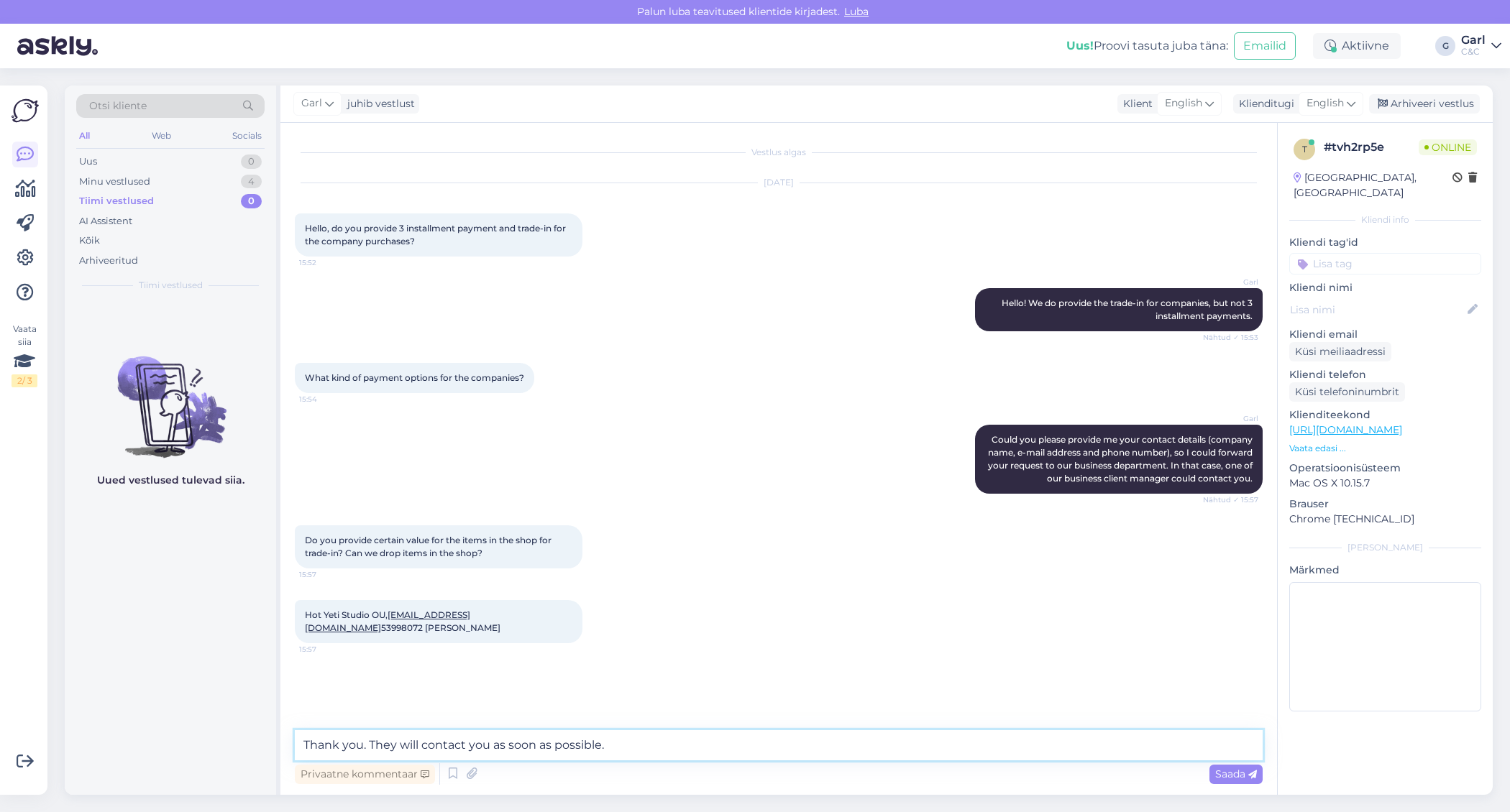
type textarea "Thank you. They will contact you as soon as possible."
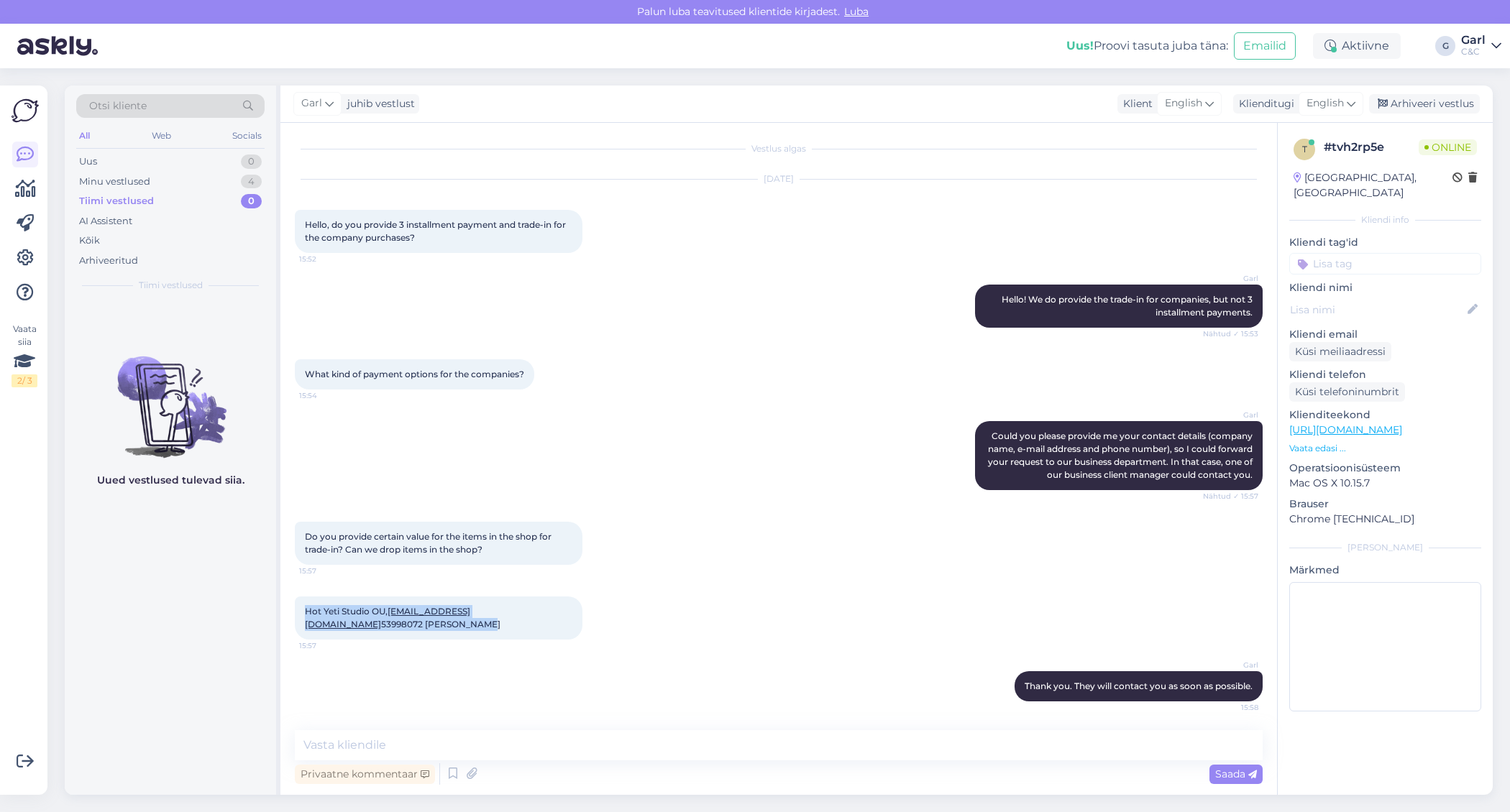
drag, startPoint x: 295, startPoint y: 608, endPoint x: 480, endPoint y: 625, distance: 185.8
click at [480, 625] on div "Hot Yeti Studio OU, [EMAIL_ADDRESS][DOMAIN_NAME] 53998072 [PERSON_NAME] 15:57" at bounding box center [438, 618] width 287 height 43
copy span "Hot Yeti Studio OU, [EMAIL_ADDRESS][DOMAIN_NAME] 53998072 [PERSON_NAME]"
click at [109, 575] on div "Uued vestlused tulevad siia." at bounding box center [170, 547] width 211 height 495
click at [182, 188] on div "Minu vestlused 4" at bounding box center [171, 181] width 189 height 20
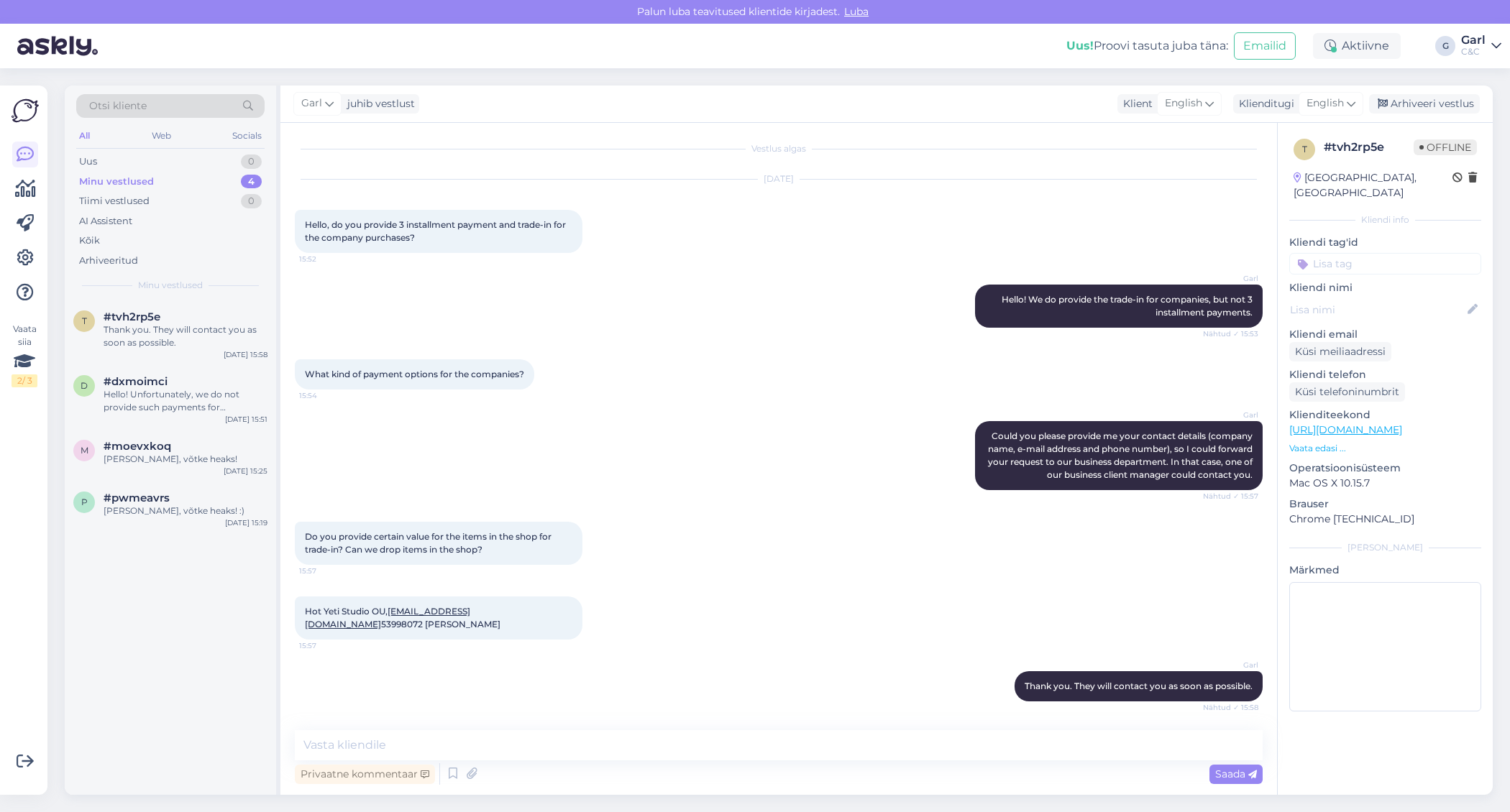
click at [202, 534] on div "t #tvh2rp5e Thank you. They will contact you as soon as possible. [DATE] 15:58 …" at bounding box center [170, 547] width 211 height 495
click at [202, 505] on div "[PERSON_NAME], võtke heaks! :)" at bounding box center [185, 510] width 164 height 13
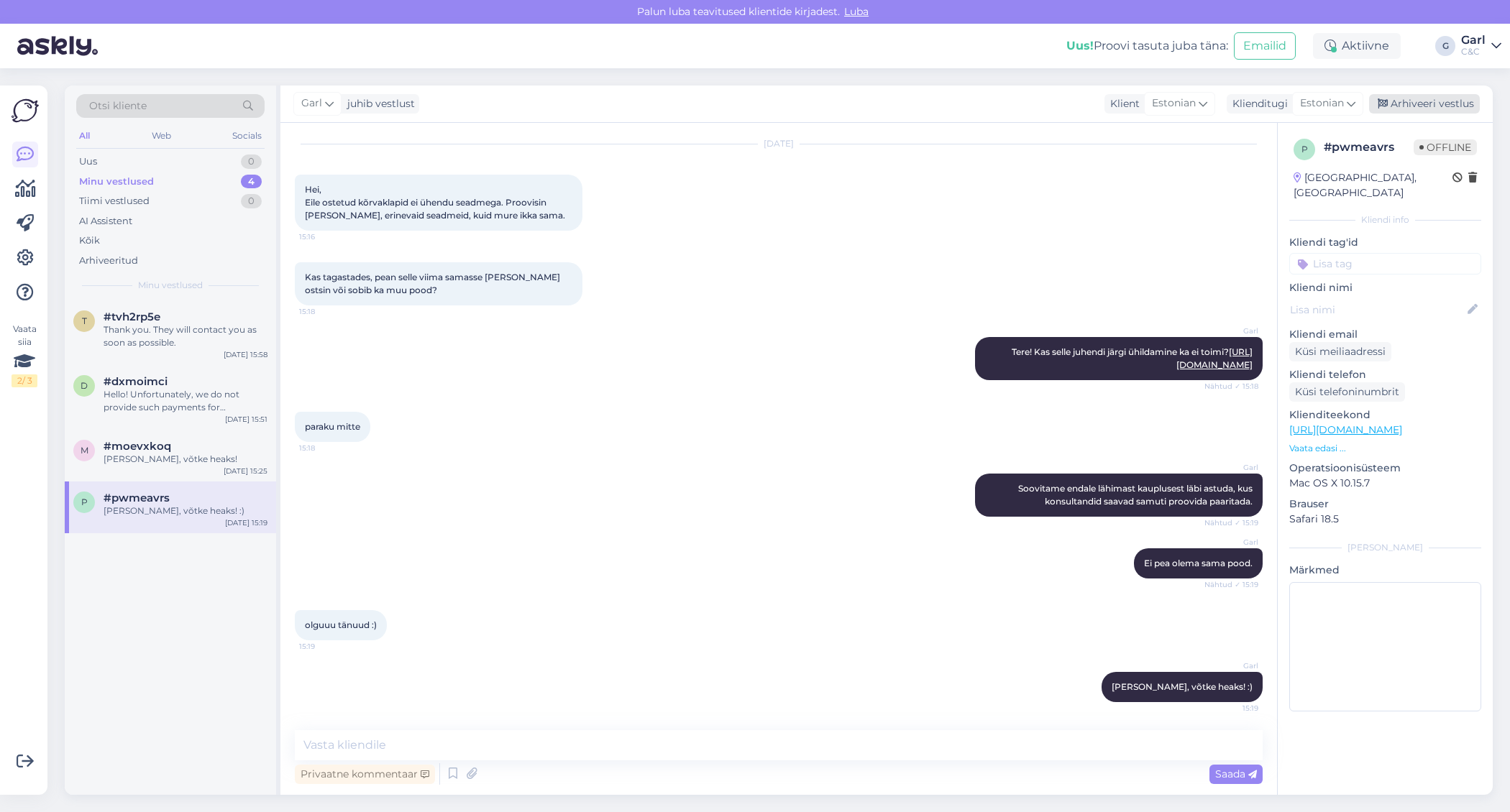
click at [1402, 105] on div "Arhiveeri vestlus" at bounding box center [1424, 104] width 111 height 20
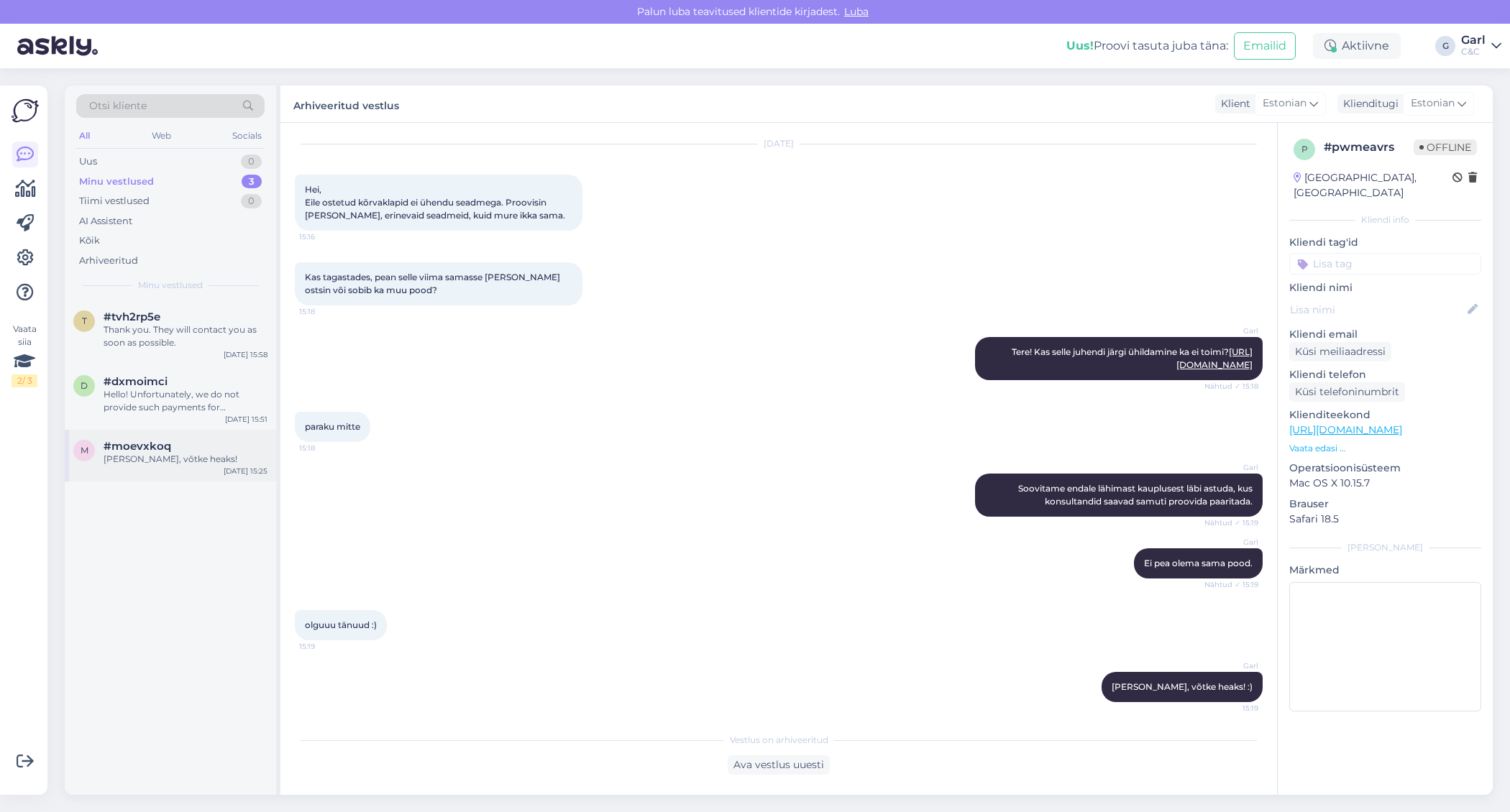
click at [221, 436] on div "m #moevxkoq [PERSON_NAME], võtke heaks! [DATE] 15:25" at bounding box center [170, 455] width 211 height 51
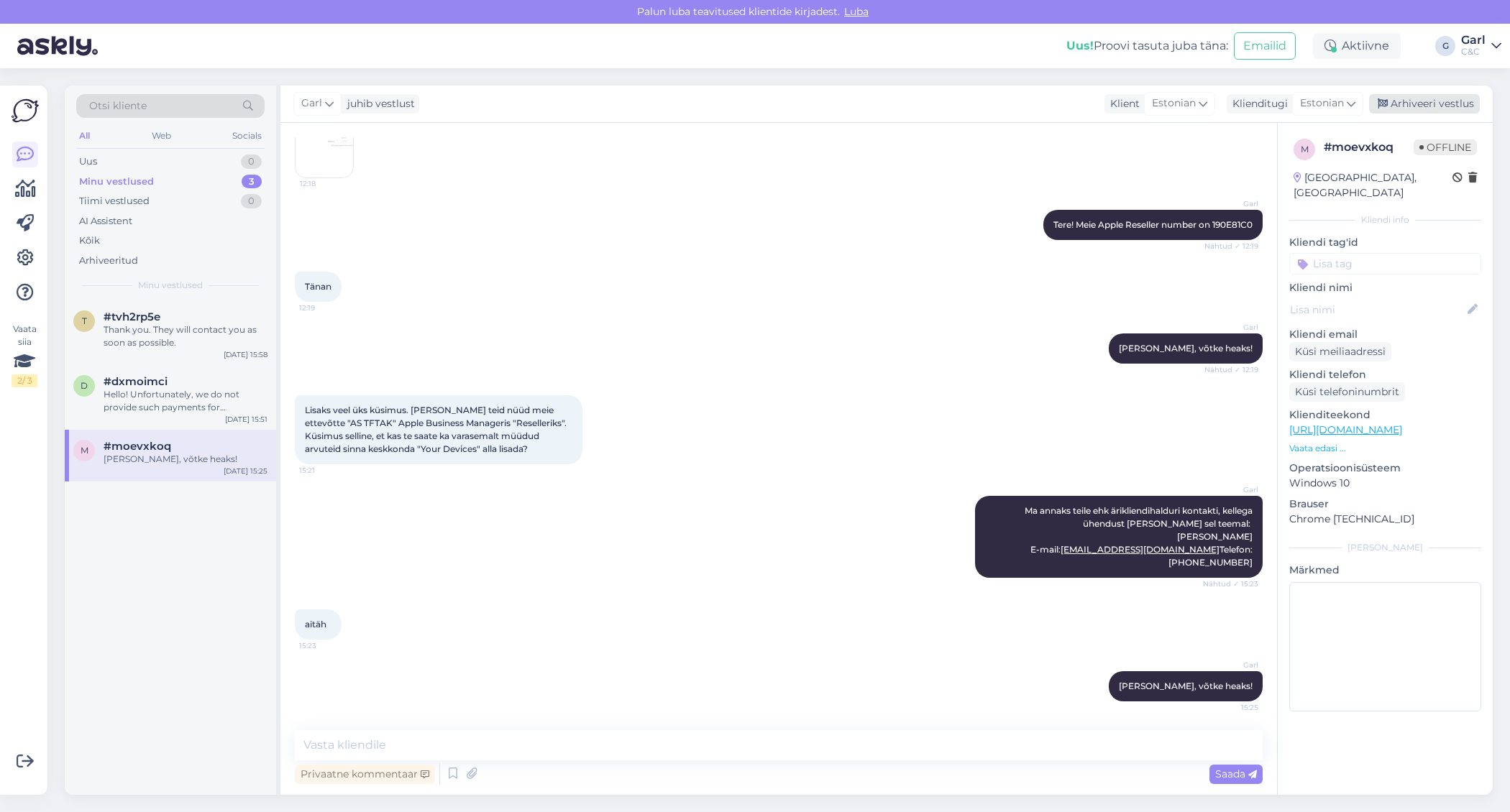
click at [1404, 94] on div "Arhiveeri vestlus" at bounding box center [1424, 104] width 111 height 20
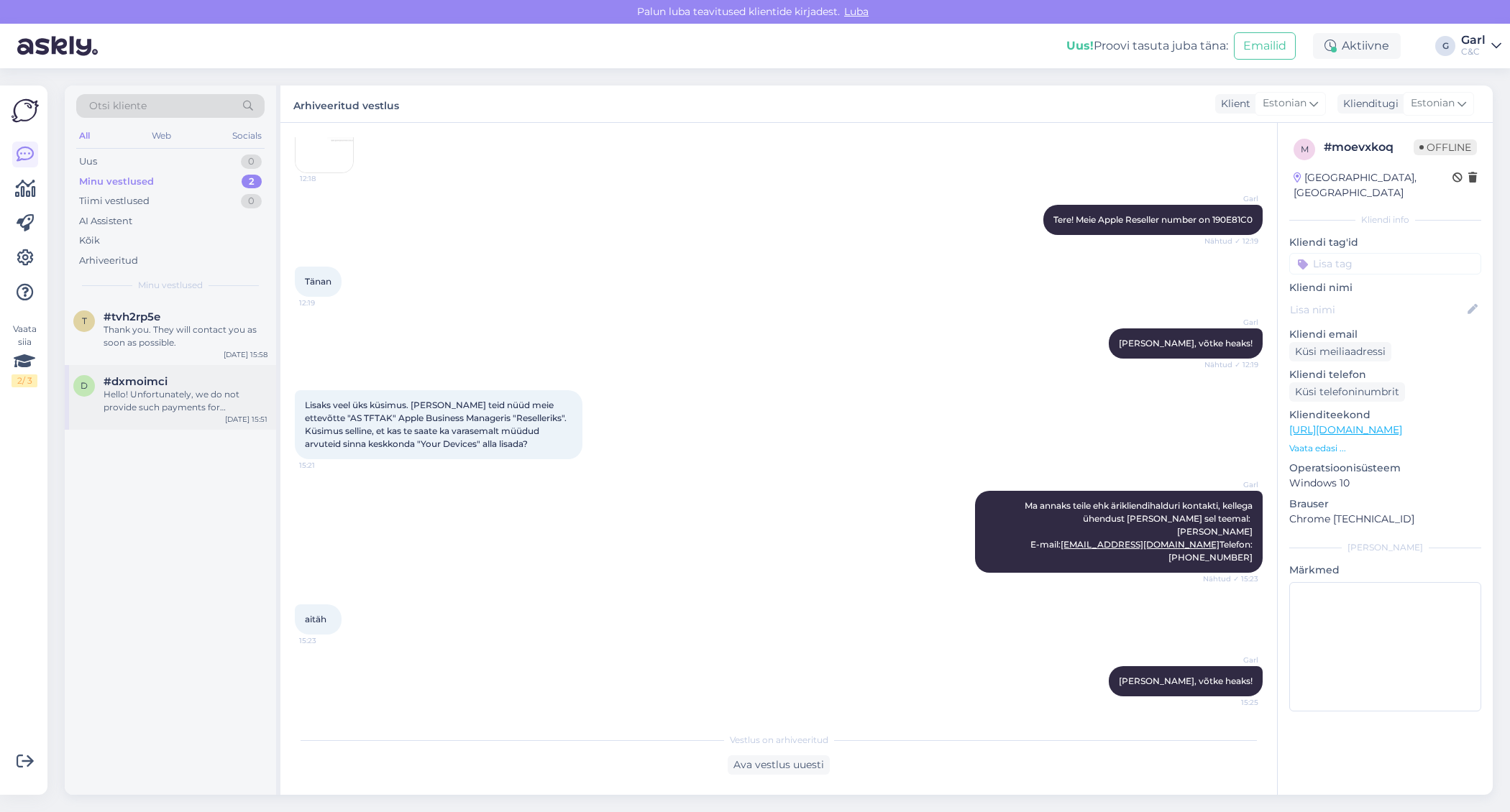
click at [202, 397] on div "Hello! Unfortunately, we do not provide such payments for companies." at bounding box center [185, 401] width 164 height 26
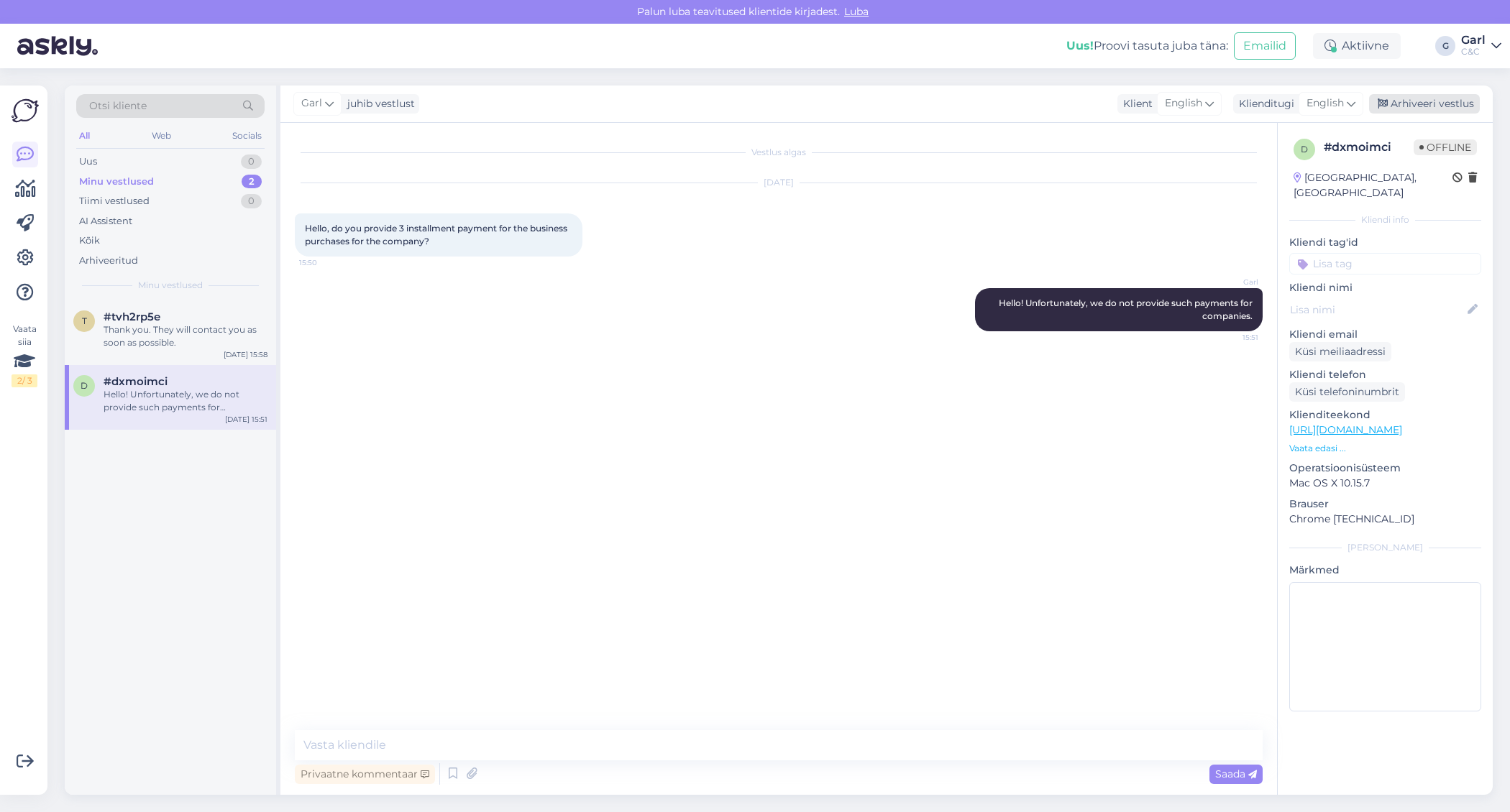
click at [1392, 99] on div "Arhiveeri vestlus" at bounding box center [1424, 104] width 111 height 20
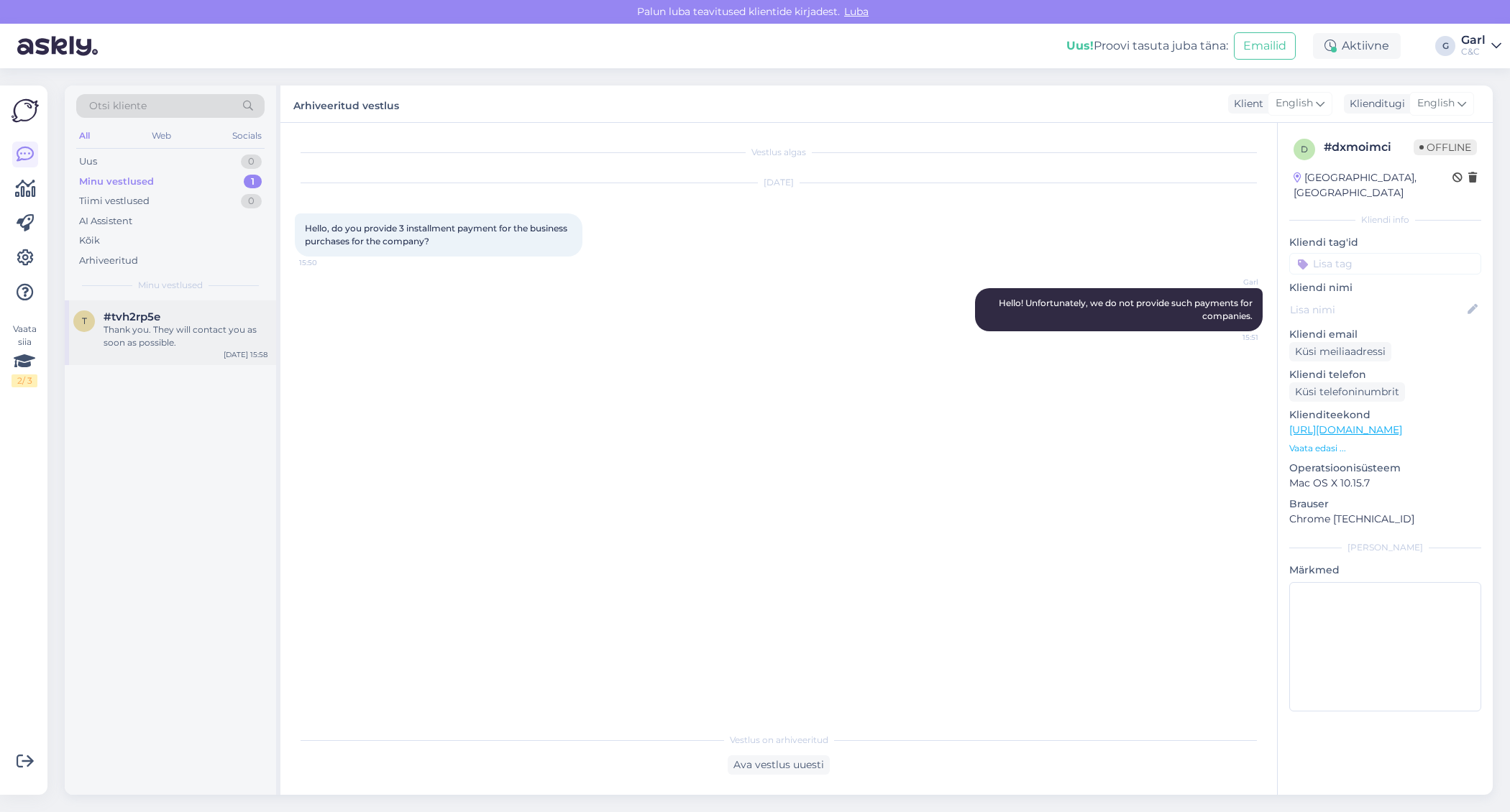
click at [212, 335] on div "Thank you. They will contact you as soon as possible." at bounding box center [185, 336] width 164 height 26
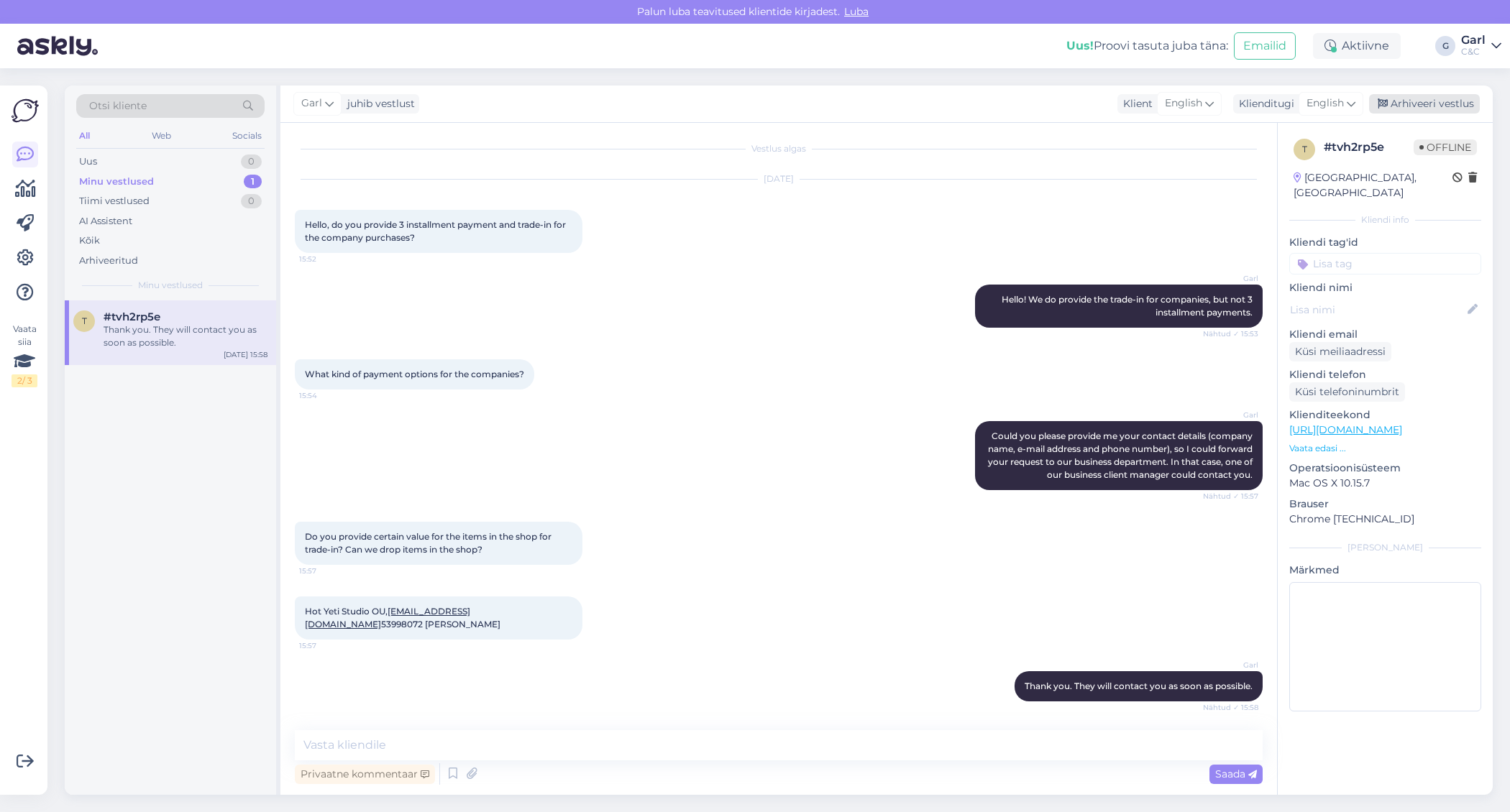
click at [1378, 101] on div "Arhiveeri vestlus" at bounding box center [1424, 104] width 111 height 20
